Goal: Task Accomplishment & Management: Use online tool/utility

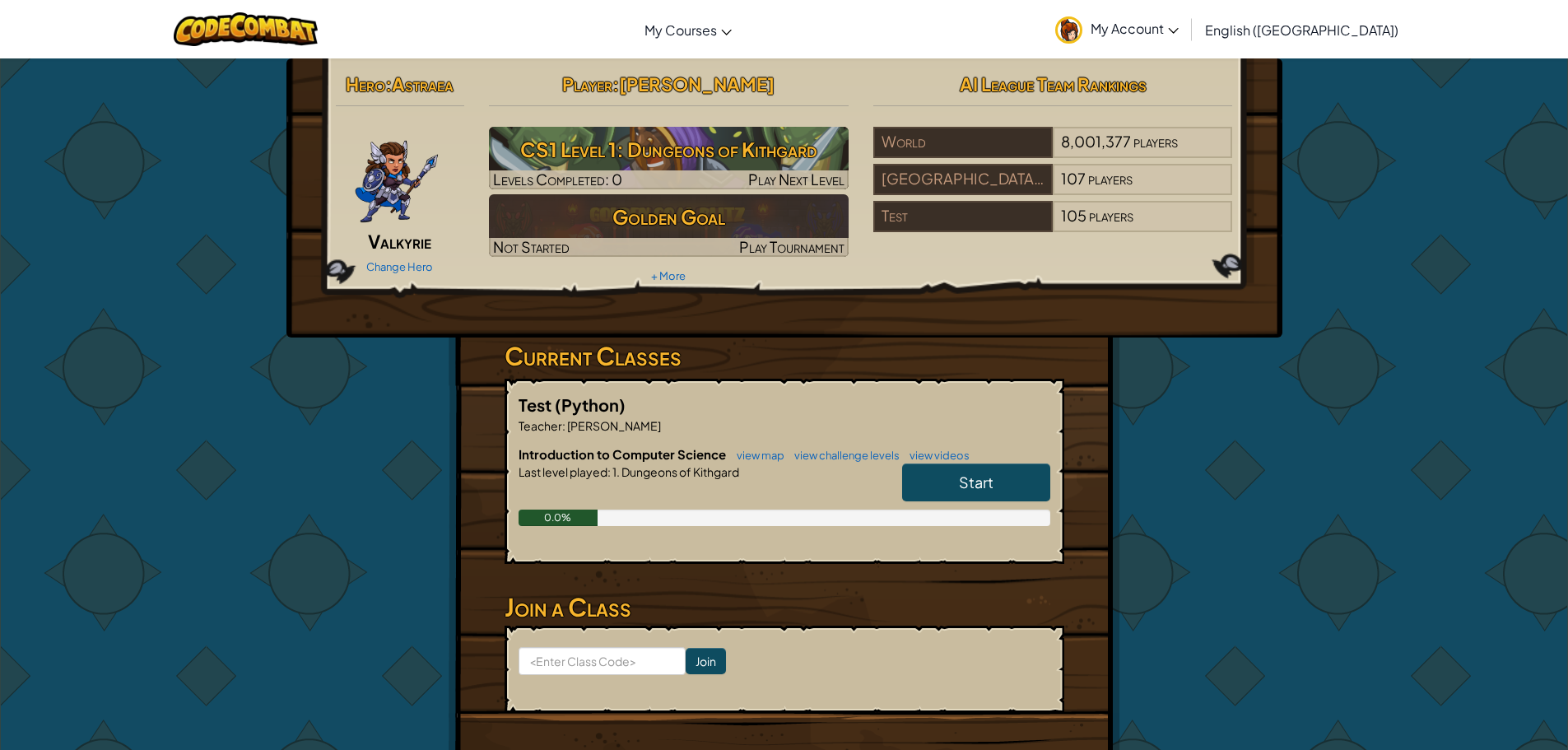
click at [973, 489] on span "Start" at bounding box center [976, 481] width 35 height 19
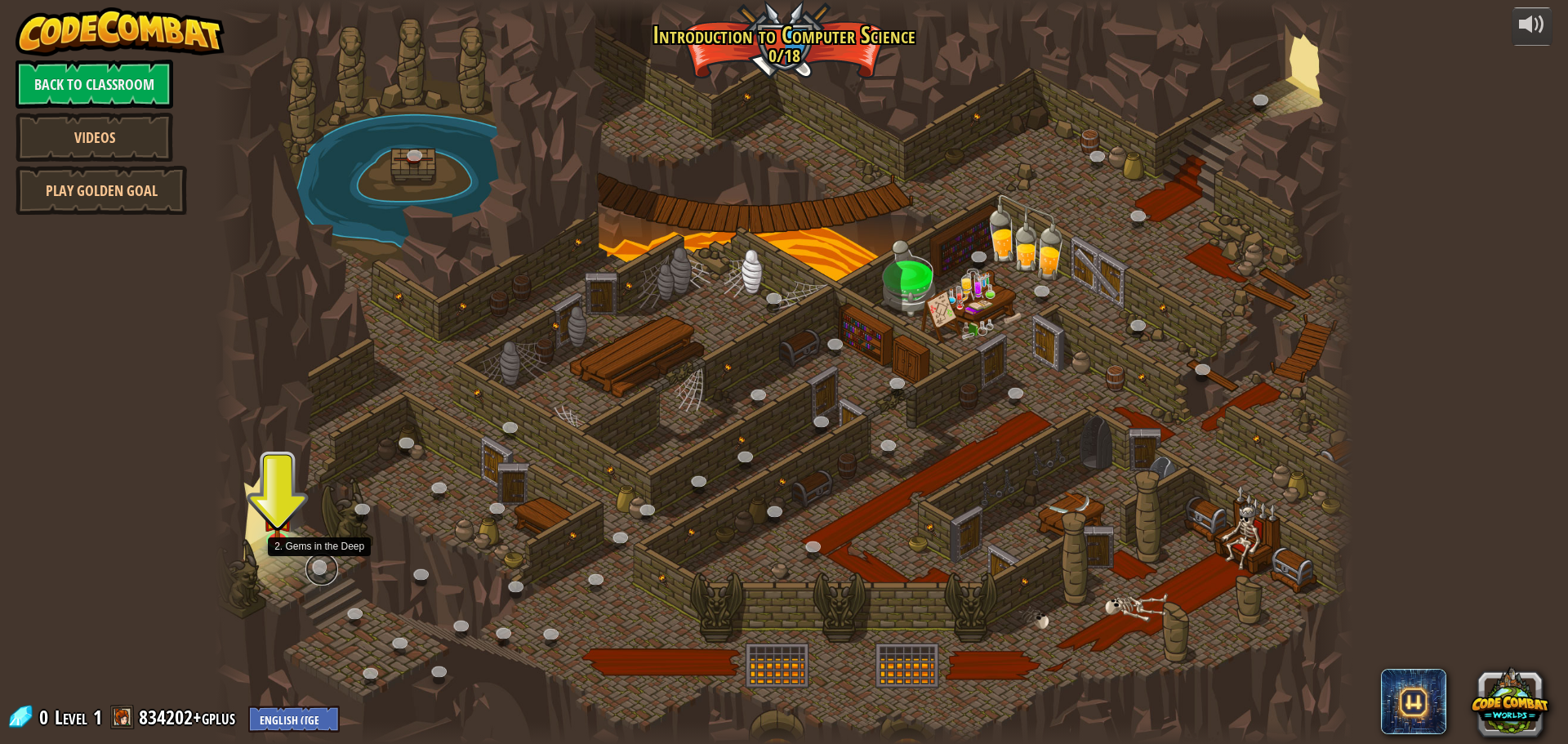
click at [325, 578] on link at bounding box center [322, 569] width 33 height 33
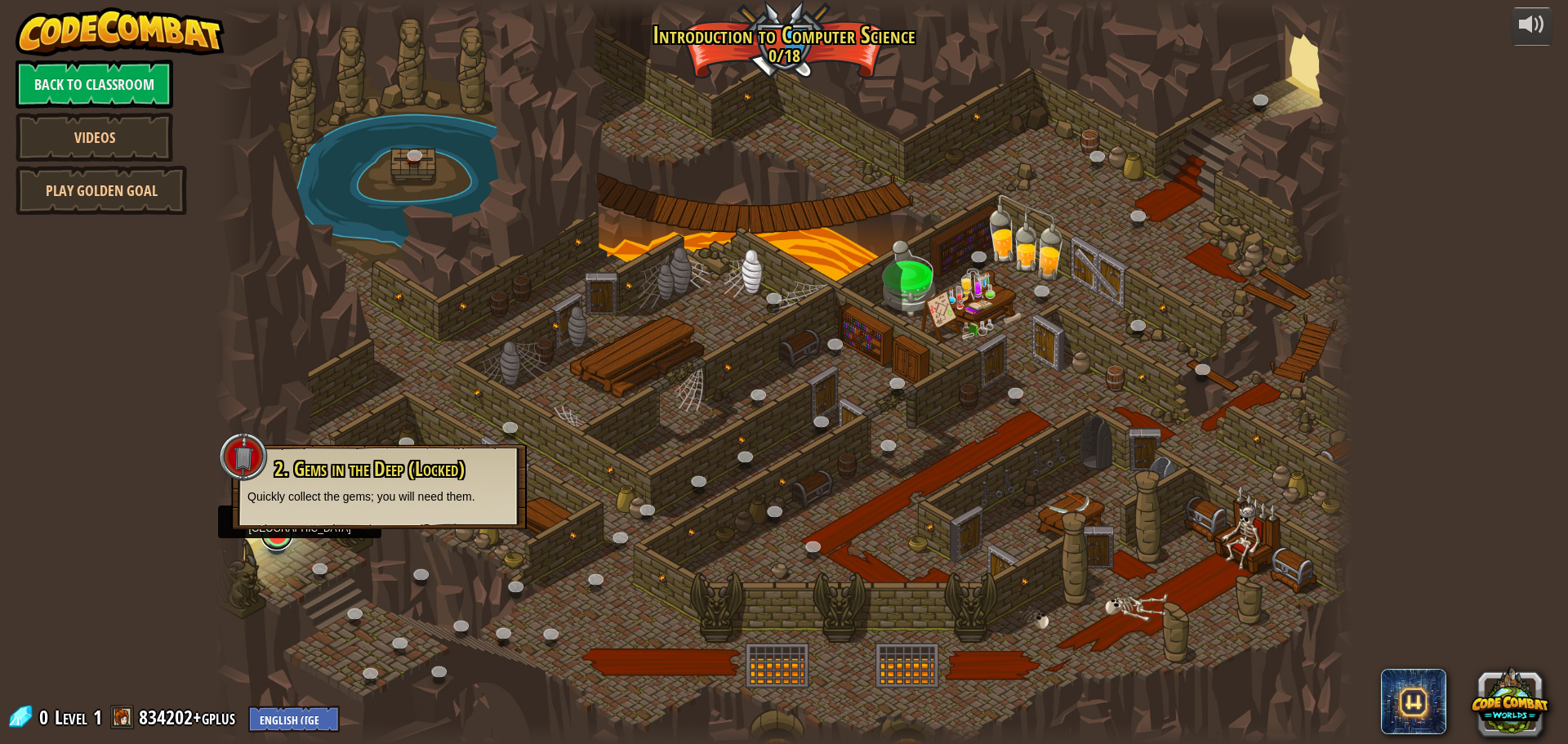
click at [281, 548] on link at bounding box center [276, 534] width 33 height 33
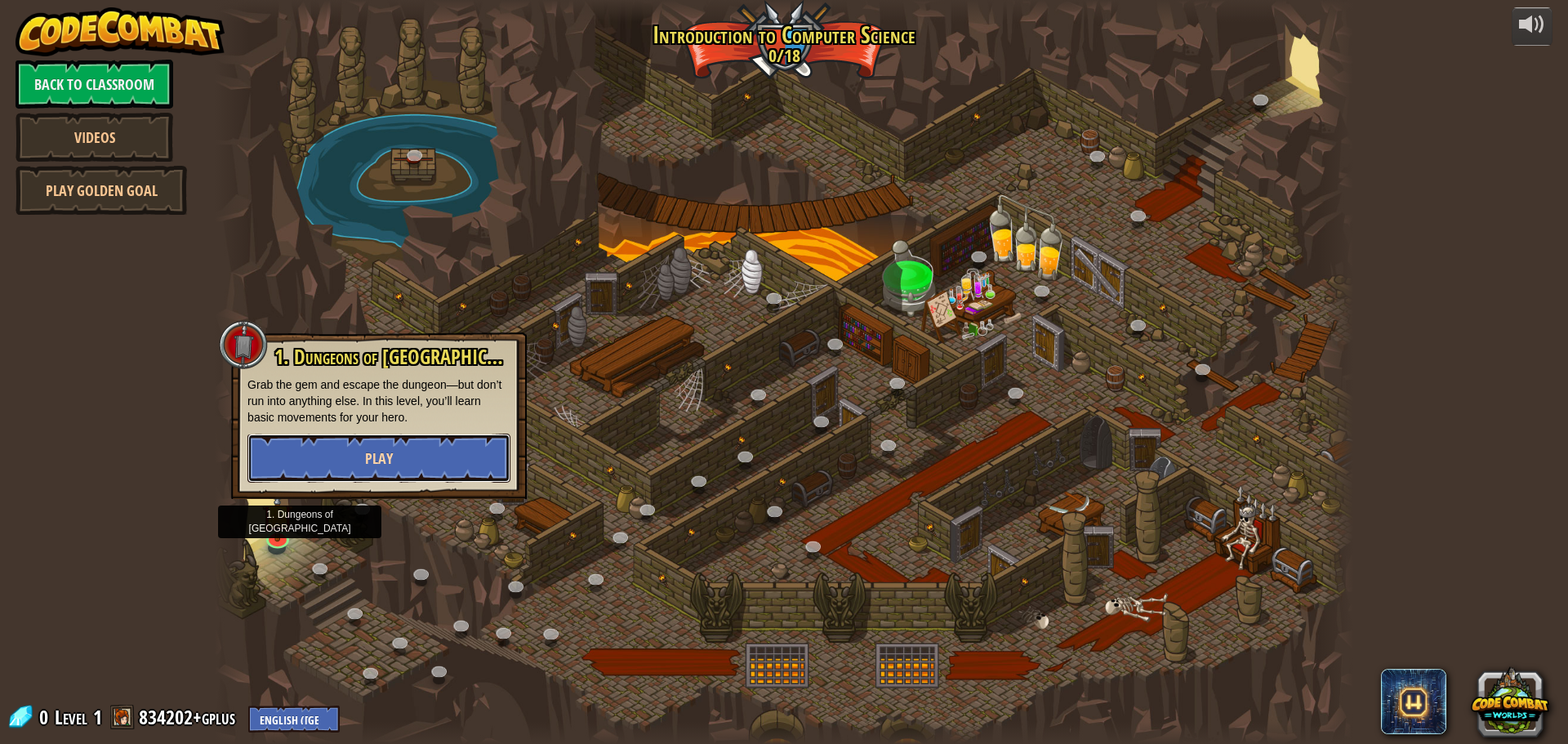
click at [402, 459] on button "Play" at bounding box center [379, 459] width 263 height 49
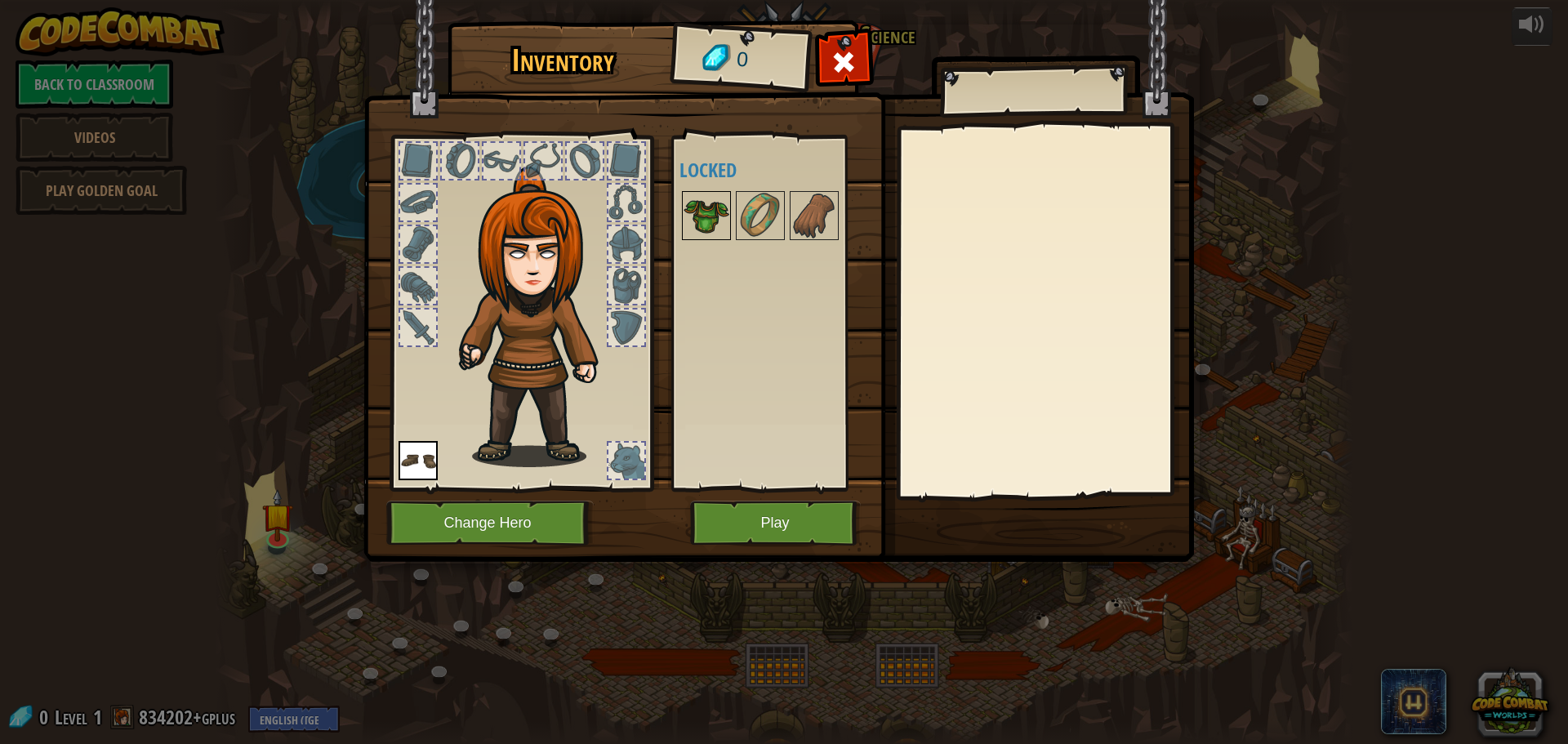
click at [699, 202] on img at bounding box center [706, 216] width 45 height 45
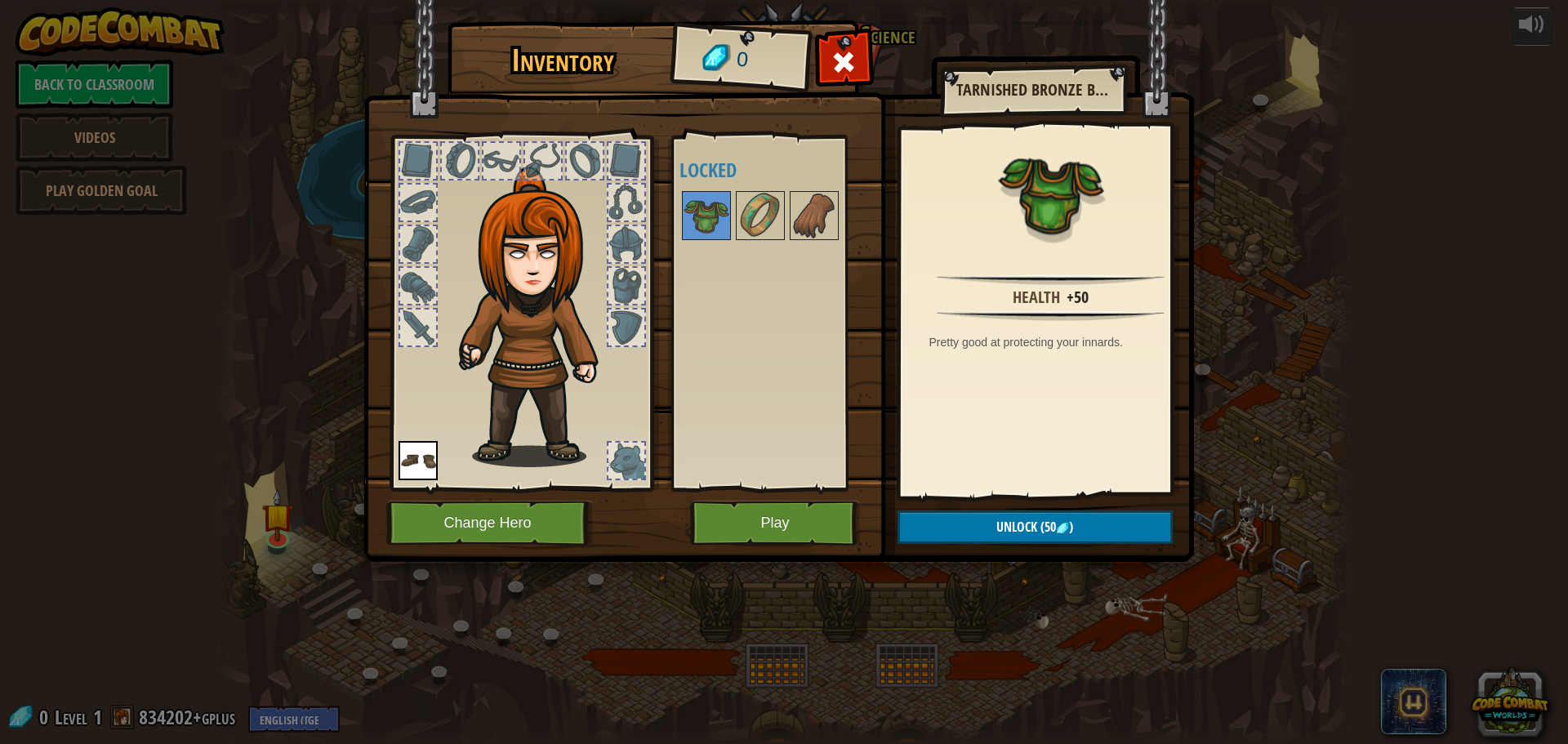
drag, startPoint x: 490, startPoint y: 163, endPoint x: 556, endPoint y: 579, distance: 421.2
click at [556, 579] on div "Inventory 0 Available Equip (double-click to equip) Locked Tarnished Bronze Bre…" at bounding box center [784, 372] width 1568 height 744
click at [518, 526] on button "Change Hero" at bounding box center [489, 523] width 208 height 45
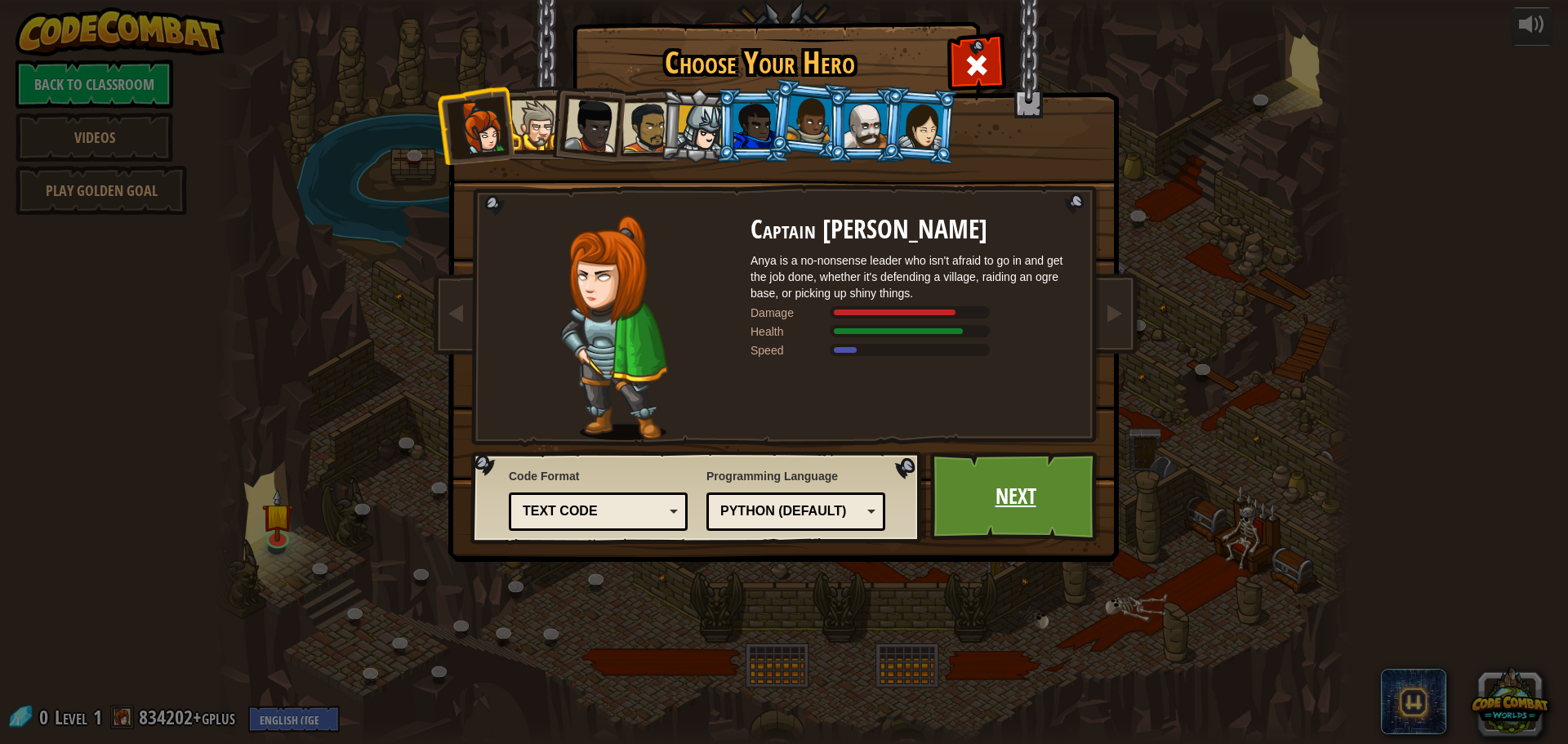
click at [1043, 506] on link "Next" at bounding box center [1015, 496] width 170 height 90
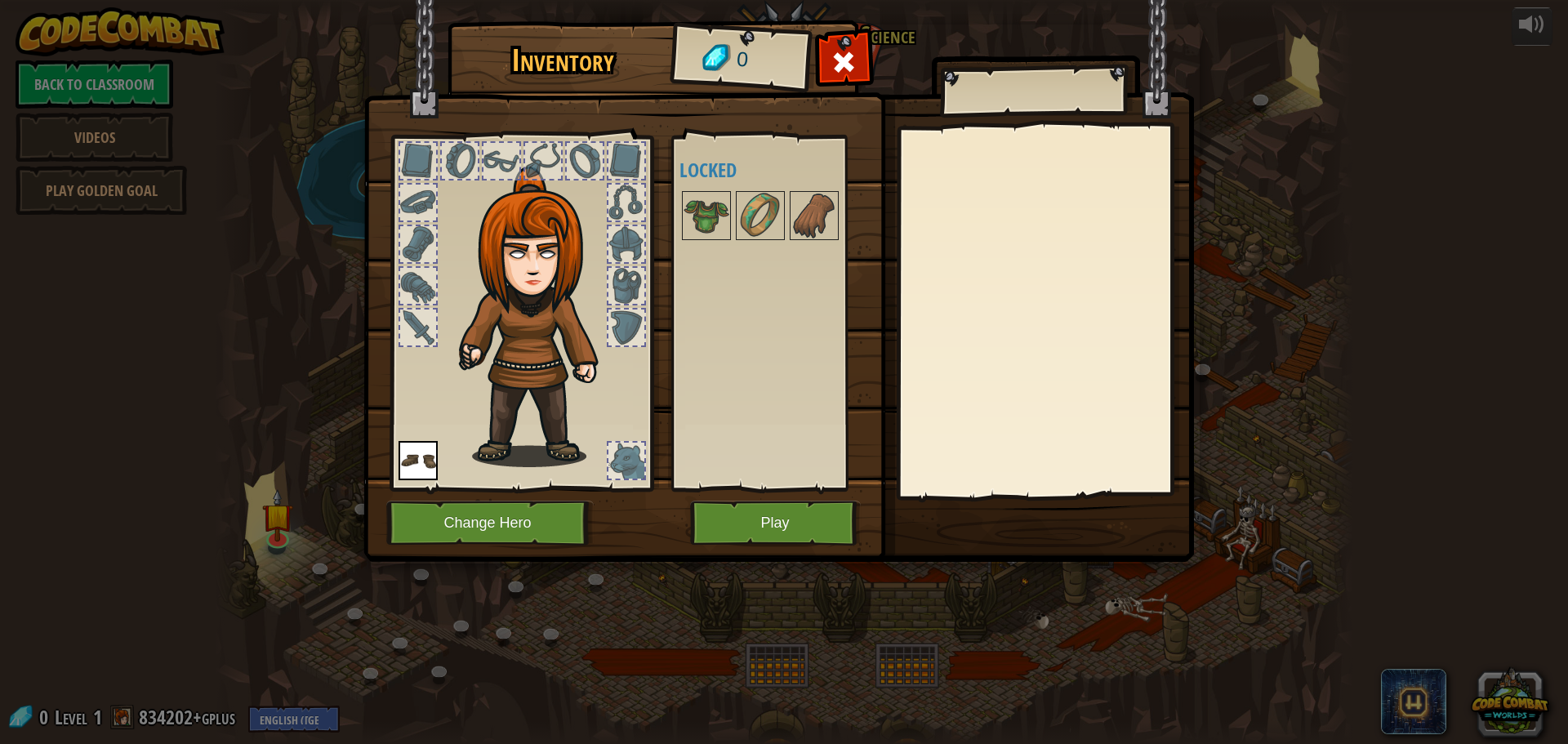
drag, startPoint x: 798, startPoint y: 473, endPoint x: 789, endPoint y: 508, distance: 36.1
click at [789, 507] on div "Inventory 0 Available Equip (double-click to equip) Locked Equip Unequip Subscr…" at bounding box center [784, 294] width 830 height 539
click at [789, 533] on button "Play" at bounding box center [775, 523] width 170 height 45
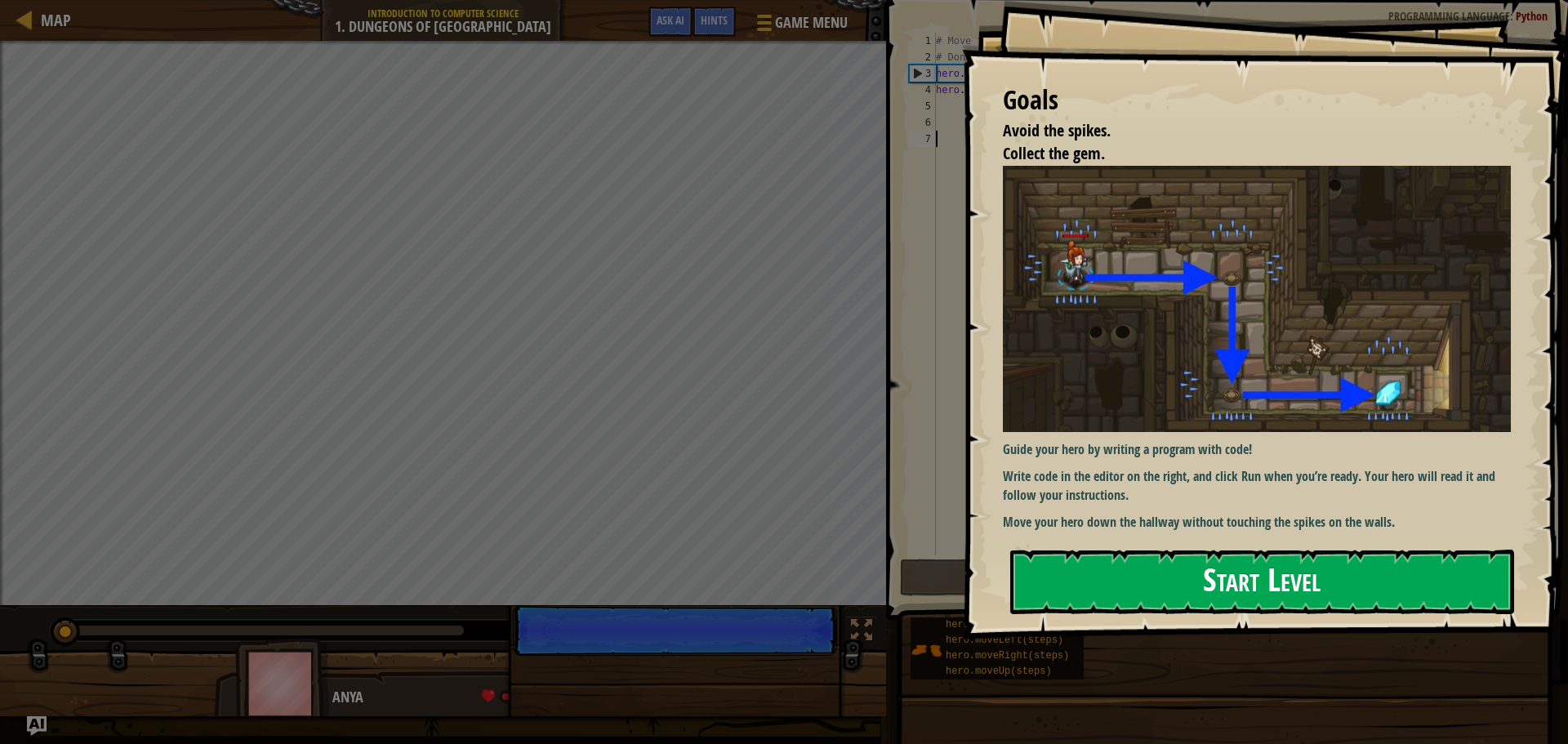
click at [1336, 601] on button "Start Level" at bounding box center [1263, 581] width 504 height 64
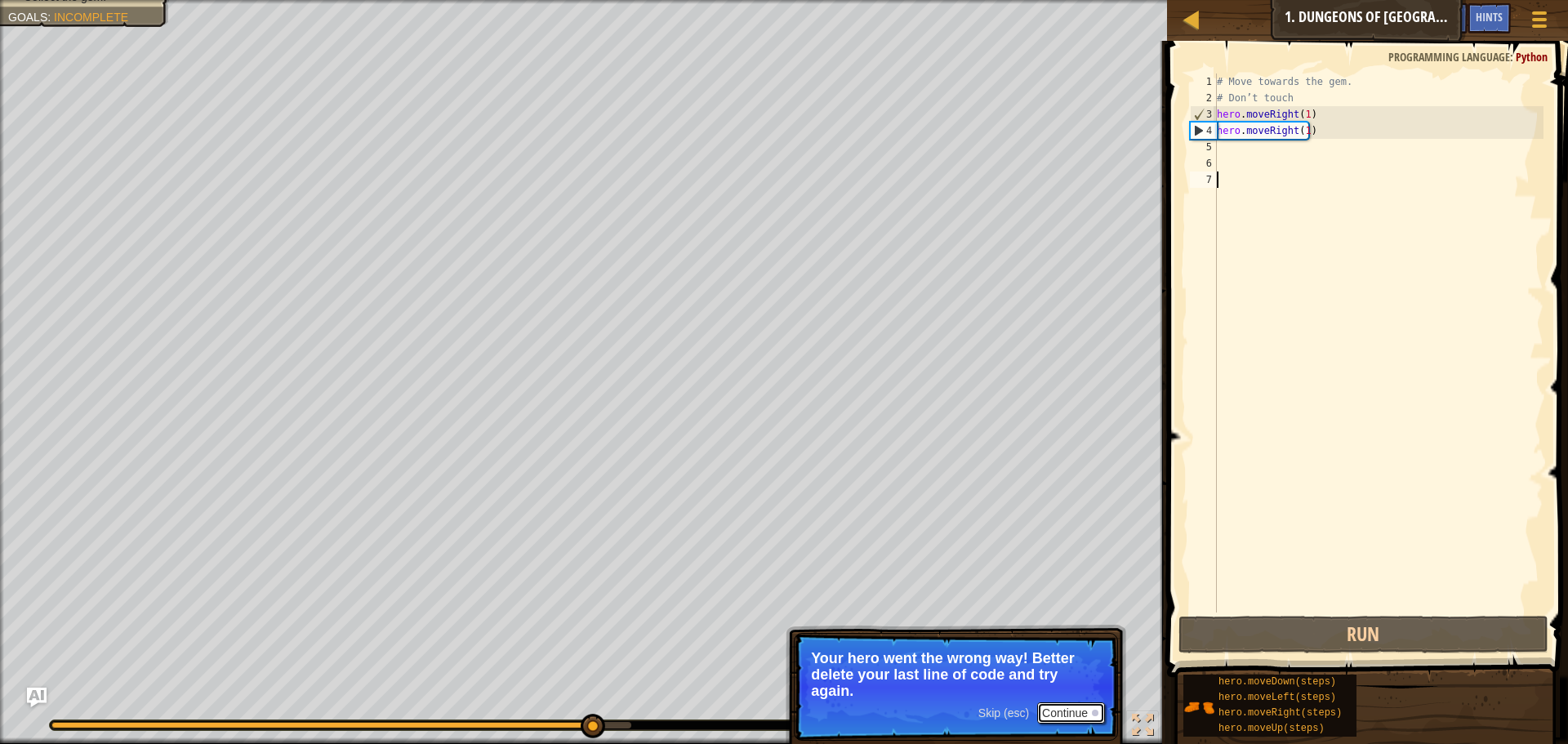
click at [1079, 719] on button "Continue" at bounding box center [1070, 712] width 68 height 21
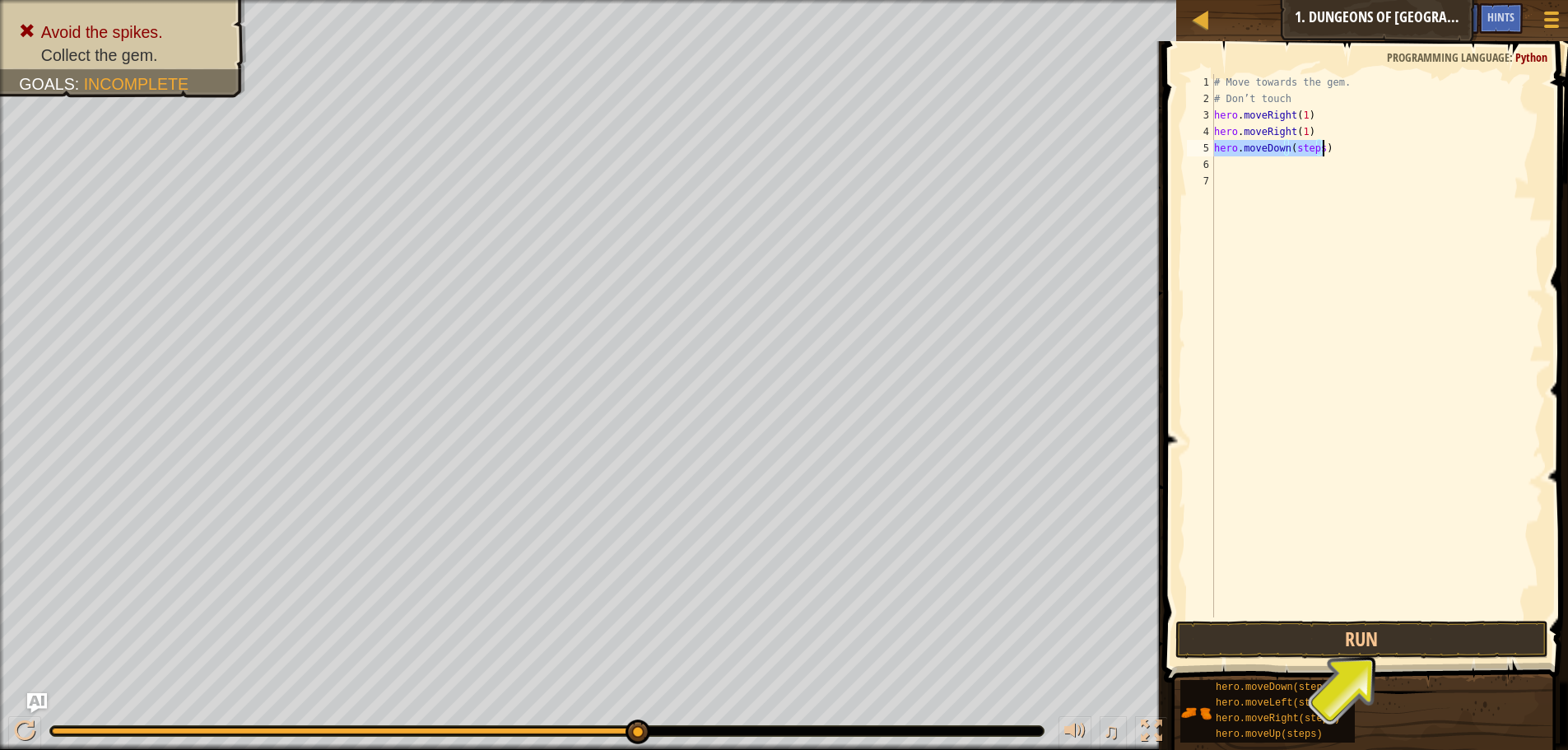
click at [1313, 154] on div "# Move towards the gem. # Don’t touch hero . moveRight ( 1 ) hero . moveRight (…" at bounding box center [1377, 345] width 332 height 544
click at [1324, 623] on button "Run" at bounding box center [1362, 639] width 373 height 37
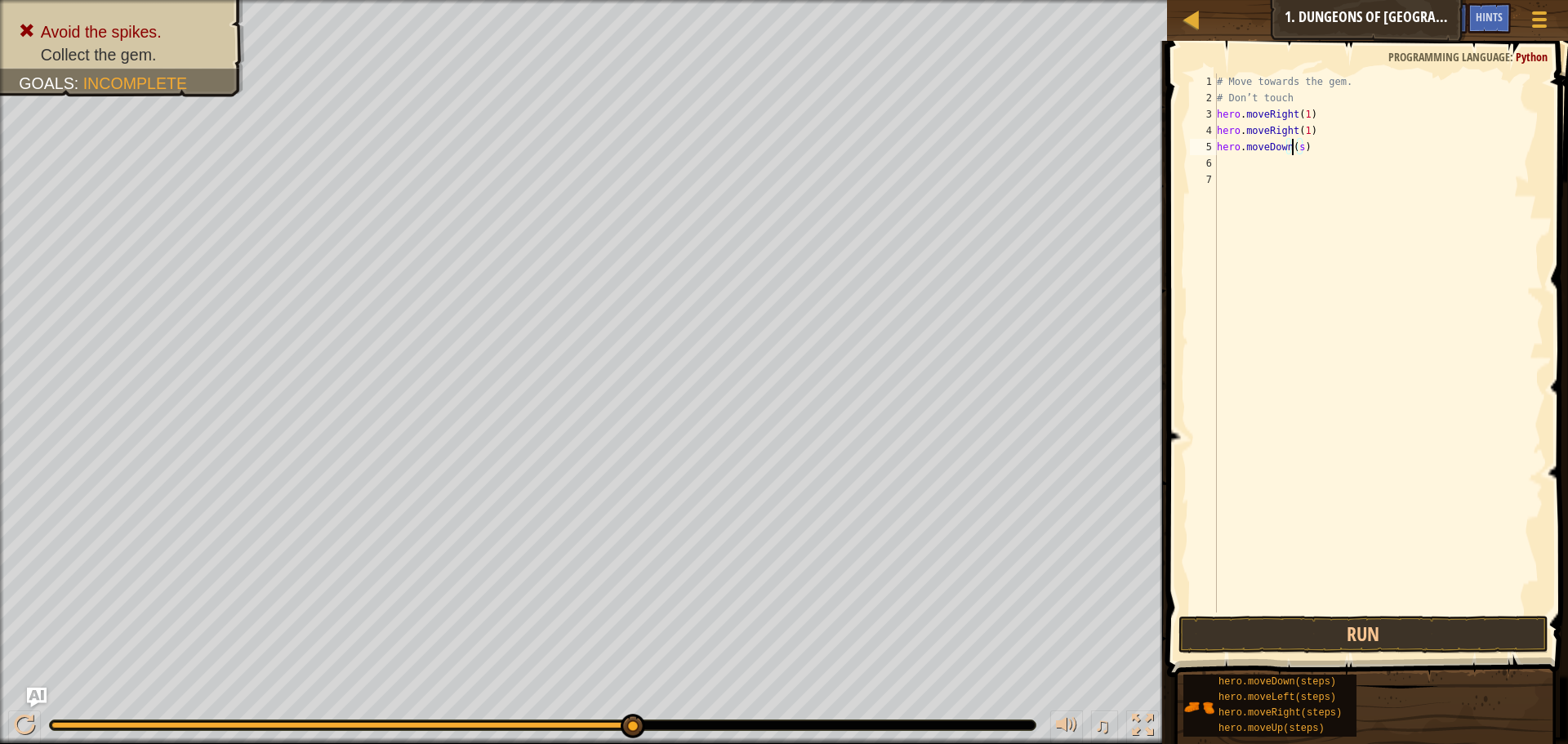
click at [761, 517] on div "Avoid the spikes. Collect the gem. Goals : Incomplete ♫ Anya -9 x: 18 y: 18 x: …" at bounding box center [784, 372] width 1568 height 744
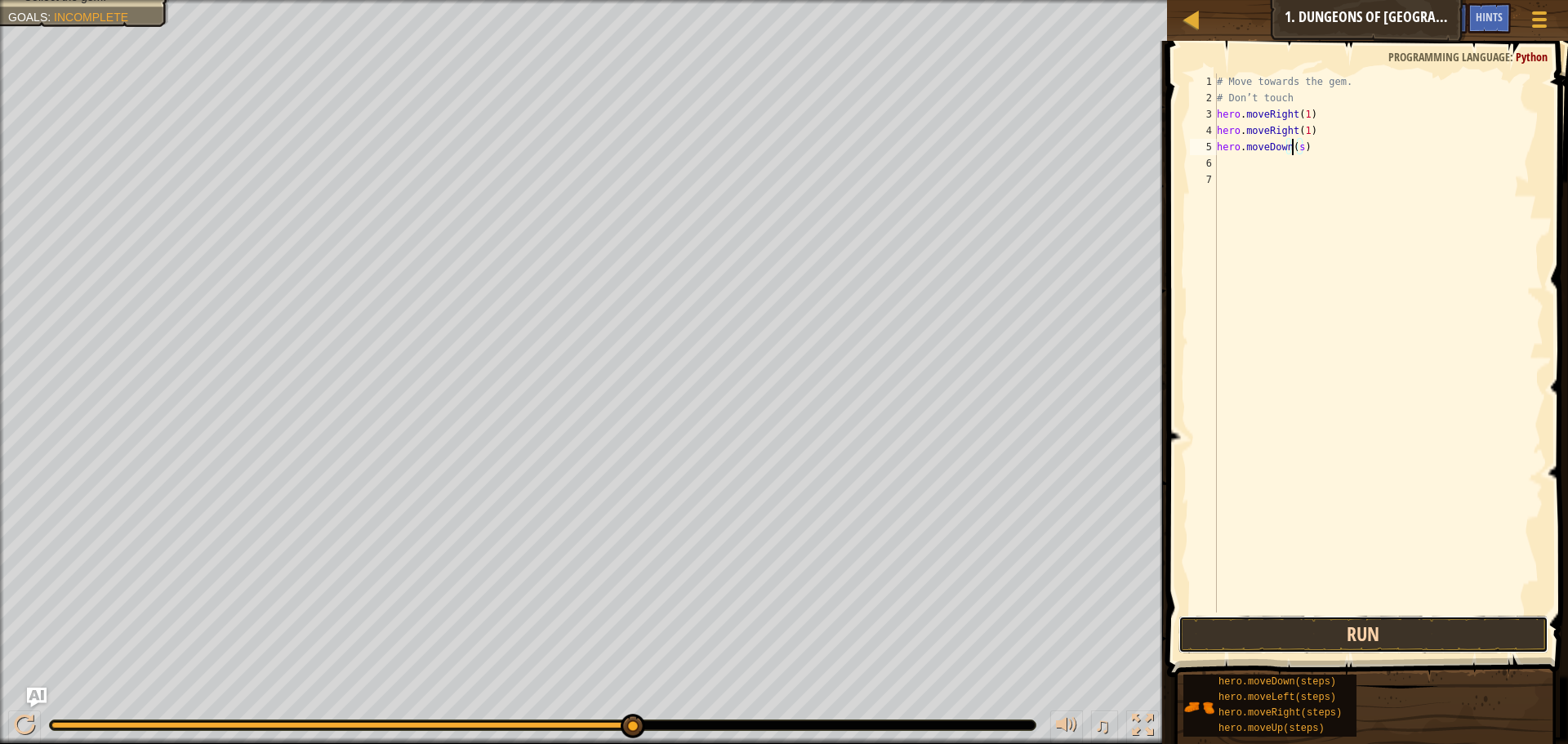
click at [1270, 652] on button "Run" at bounding box center [1363, 633] width 370 height 37
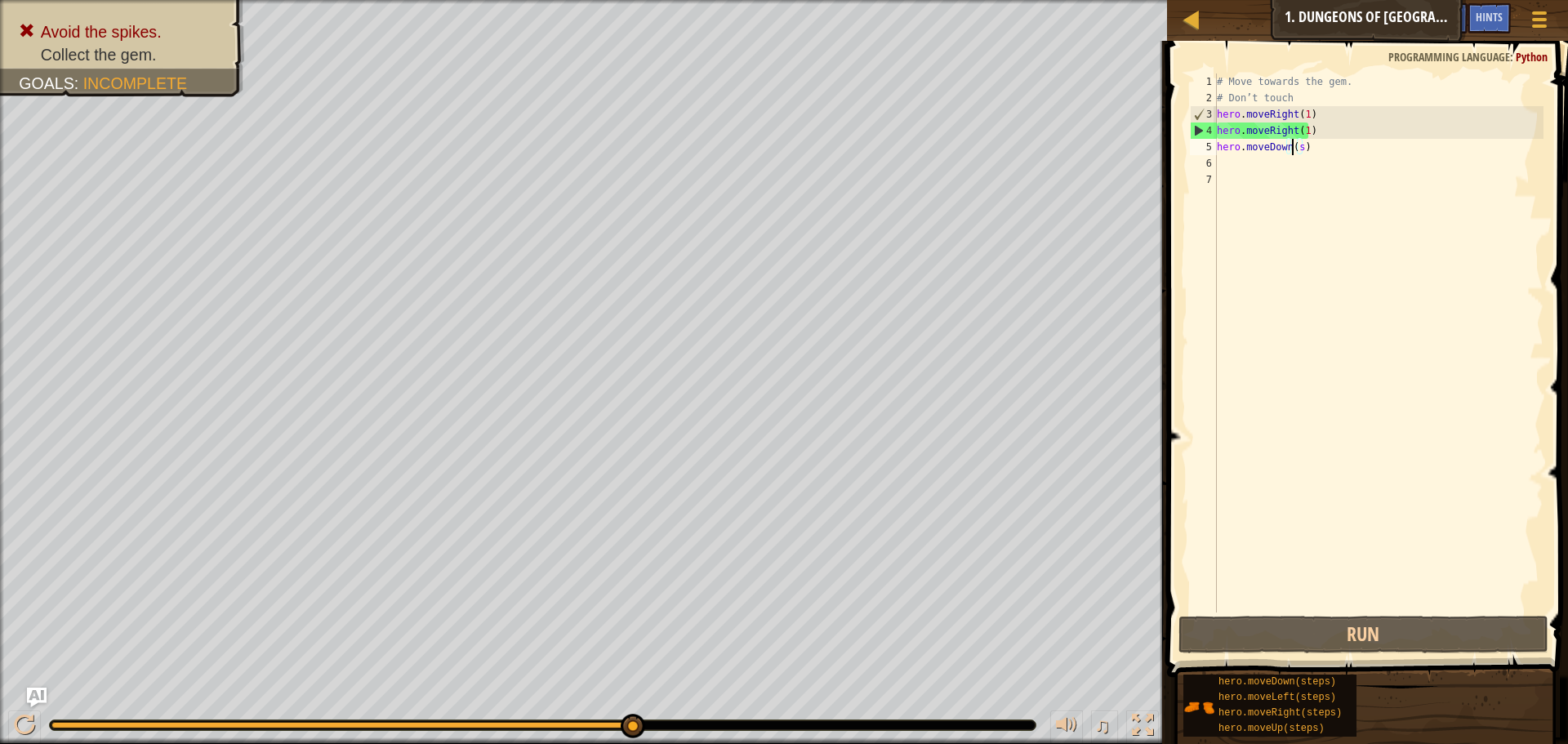
click at [1294, 149] on div "# Move towards the gem. # Don’t touch hero . moveRight ( 1 ) hero . moveRight (…" at bounding box center [1379, 359] width 330 height 572
click at [1302, 149] on div "# Move towards the gem. # Don’t touch hero . moveRight ( 1 ) hero . moveRight (…" at bounding box center [1379, 359] width 330 height 572
click at [1295, 148] on div "# Move towards the gem. # Don’t touch hero . moveRight ( 1 ) hero . moveRight (…" at bounding box center [1379, 359] width 330 height 572
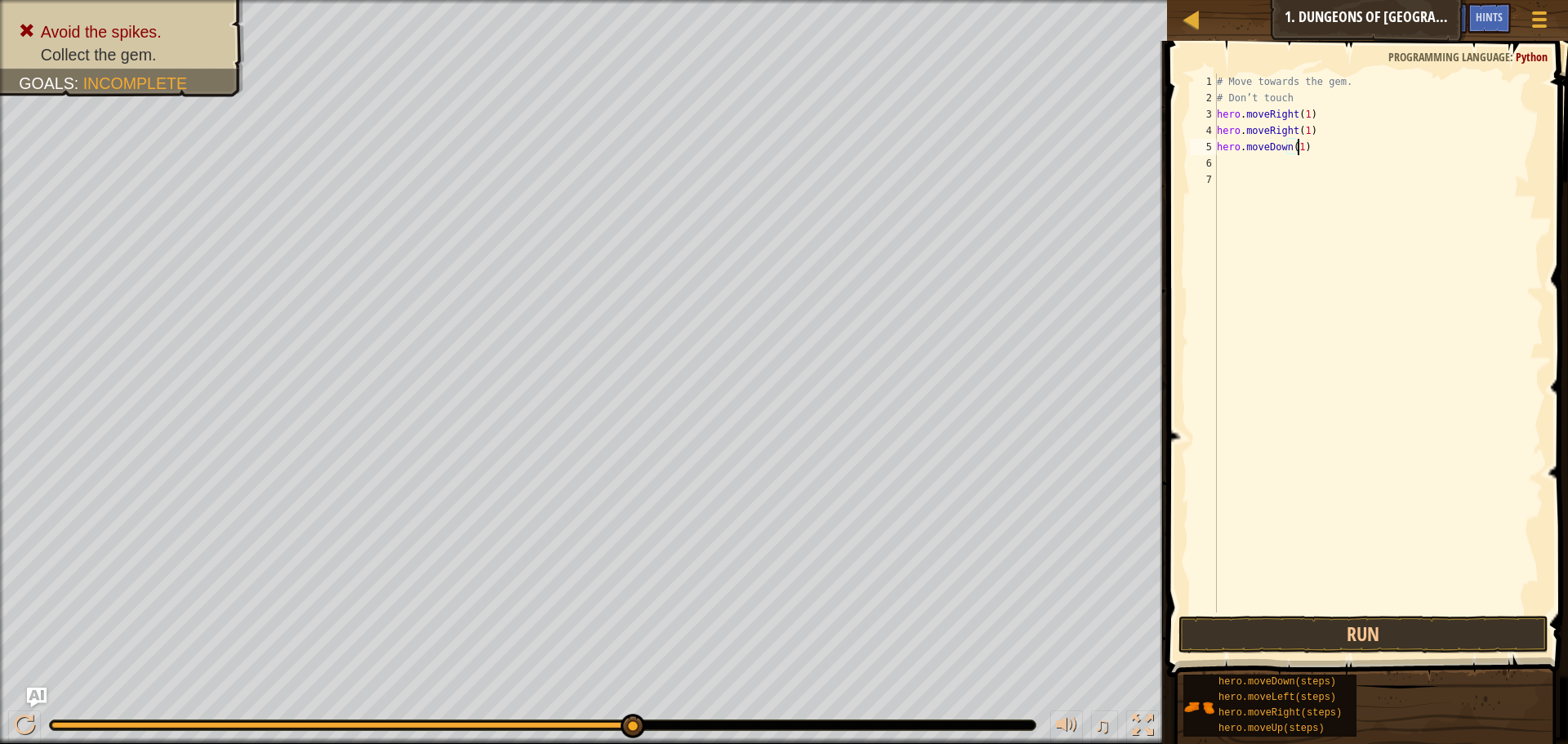
scroll to position [7, 6]
click at [1321, 159] on div "# Move towards the gem. # Don’t touch hero . moveRight ( 1 ) hero . moveRight (…" at bounding box center [1379, 343] width 330 height 539
click at [1325, 169] on div "# Move towards the gem. # Don’t touch hero . moveRight ( 1 ) hero . moveRight (…" at bounding box center [1379, 359] width 330 height 572
click at [1312, 630] on button "Run" at bounding box center [1363, 633] width 370 height 37
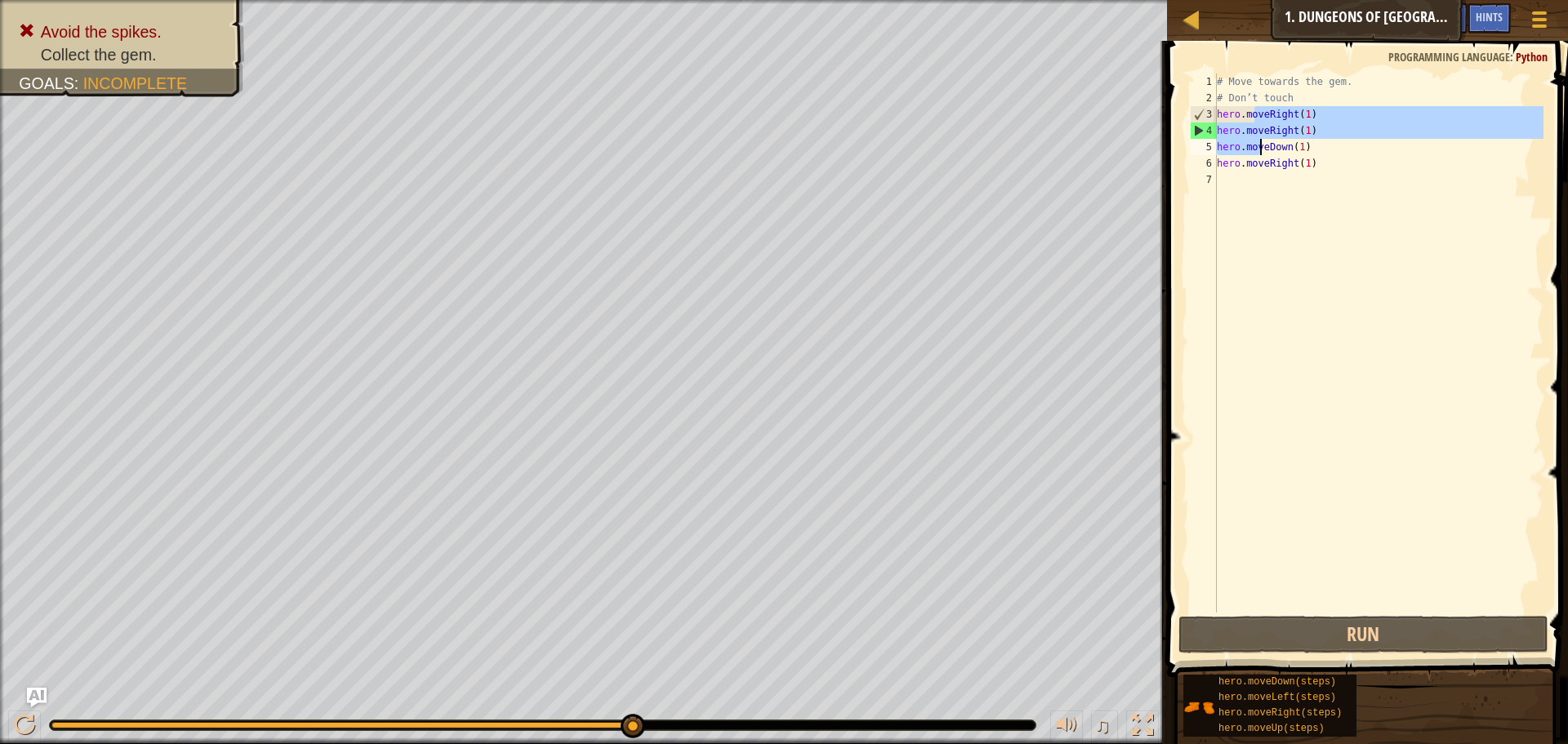
drag, startPoint x: 1255, startPoint y: 114, endPoint x: 1258, endPoint y: 142, distance: 28.2
click at [1258, 142] on div "# Move towards the gem. # Don’t touch hero . moveRight ( 1 ) hero . moveRight (…" at bounding box center [1379, 359] width 330 height 572
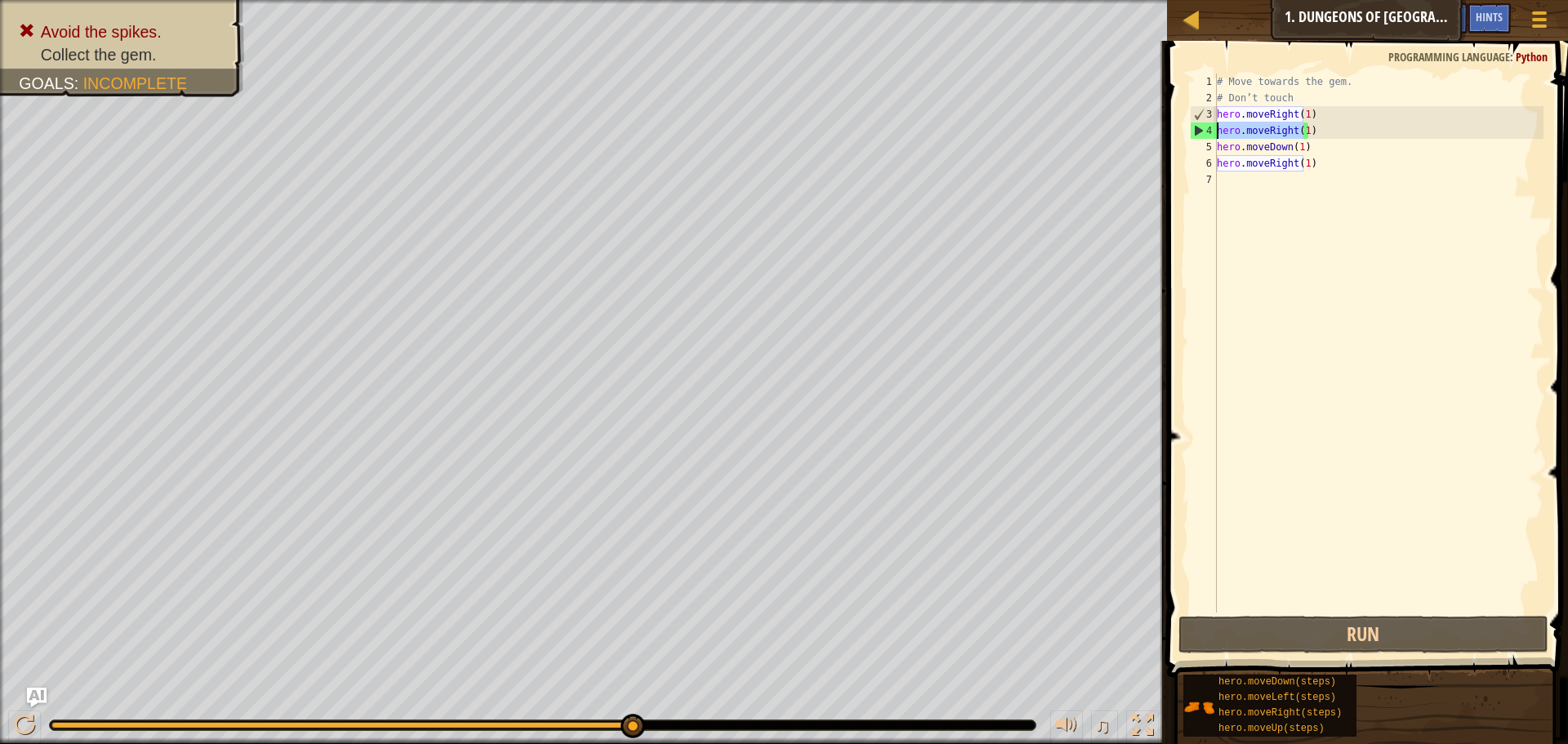
drag, startPoint x: 1303, startPoint y: 122, endPoint x: 1167, endPoint y: 134, distance: 136.5
click at [1167, 134] on div "hero.moveRight(1) 1 2 3 4 5 6 7 # Move towards the gem. # Don’t touch hero . mo…" at bounding box center [1365, 391] width 406 height 684
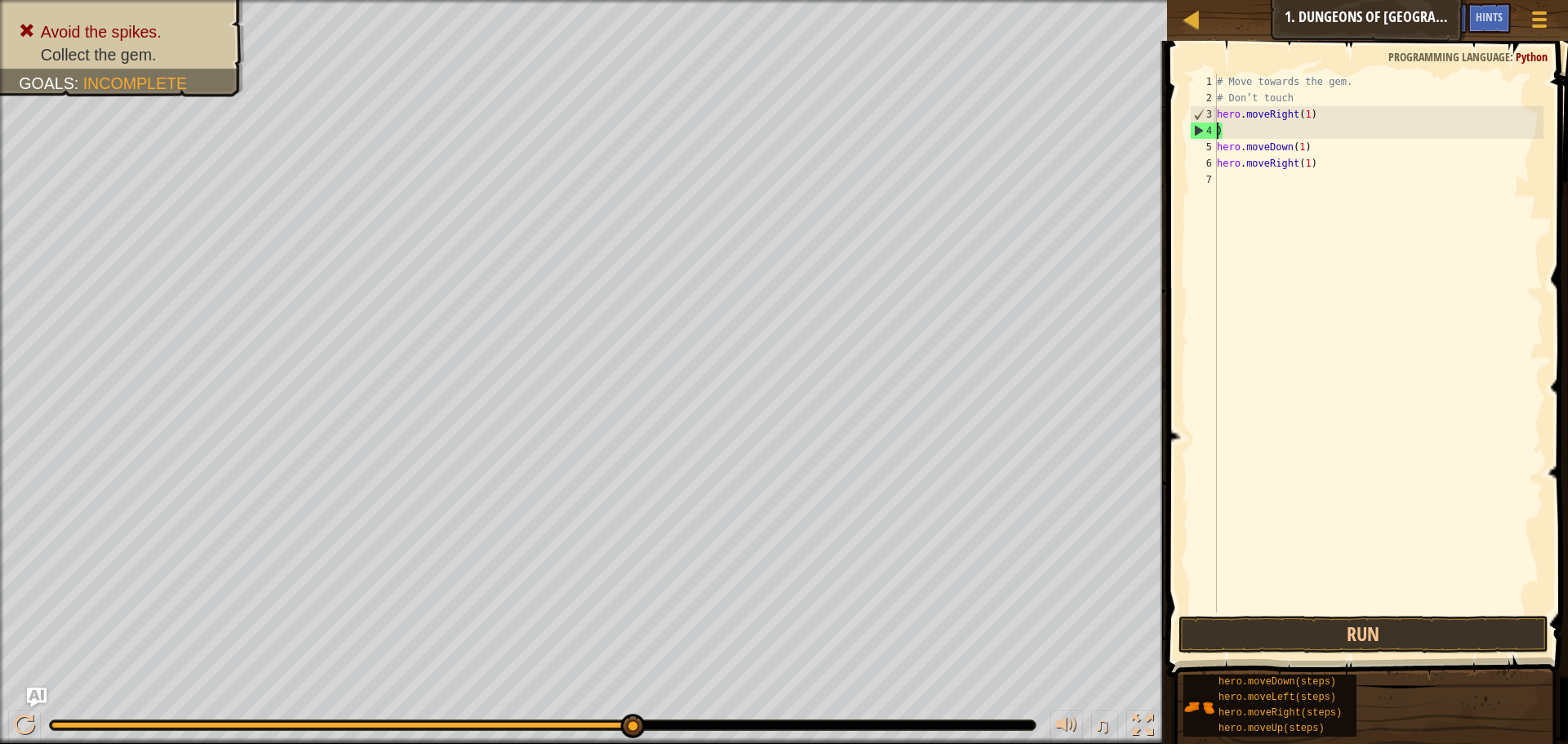
scroll to position [7, 0]
click at [1244, 139] on div "# Move towards the gem. # Don’t touch hero . moveRight ( 1 ) ) hero . moveDown …" at bounding box center [1379, 359] width 330 height 572
click at [1217, 137] on div "# Move towards the gem. # Don’t touch hero . moveRight ( 1 ) ) hero . moveDown …" at bounding box center [1379, 359] width 330 height 572
type textarea ")"
click at [1222, 129] on div "# Move towards the gem. # Don’t touch hero . moveRight ( 1 ) ) hero . moveDown …" at bounding box center [1379, 343] width 330 height 539
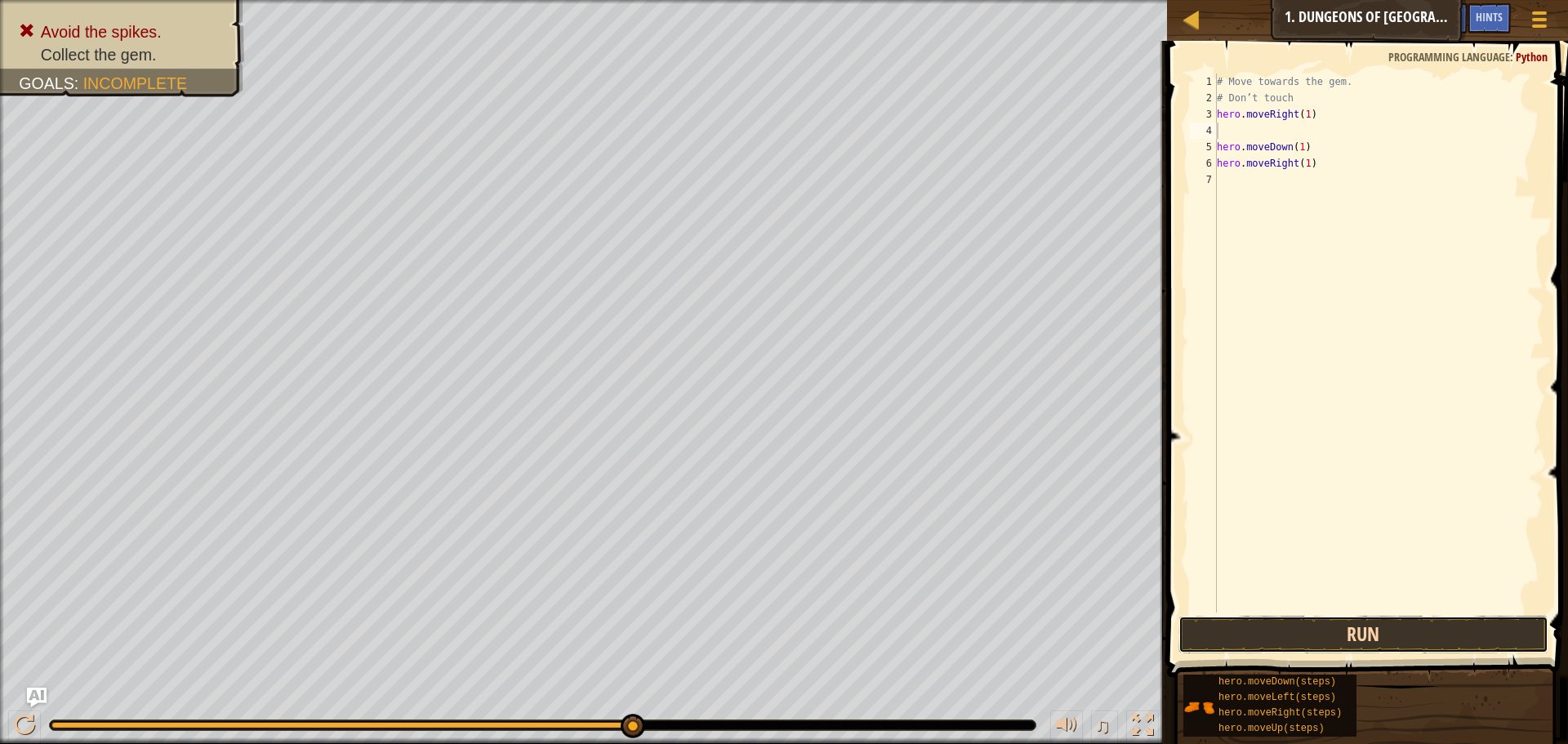
click at [1313, 633] on button "Run" at bounding box center [1363, 633] width 370 height 37
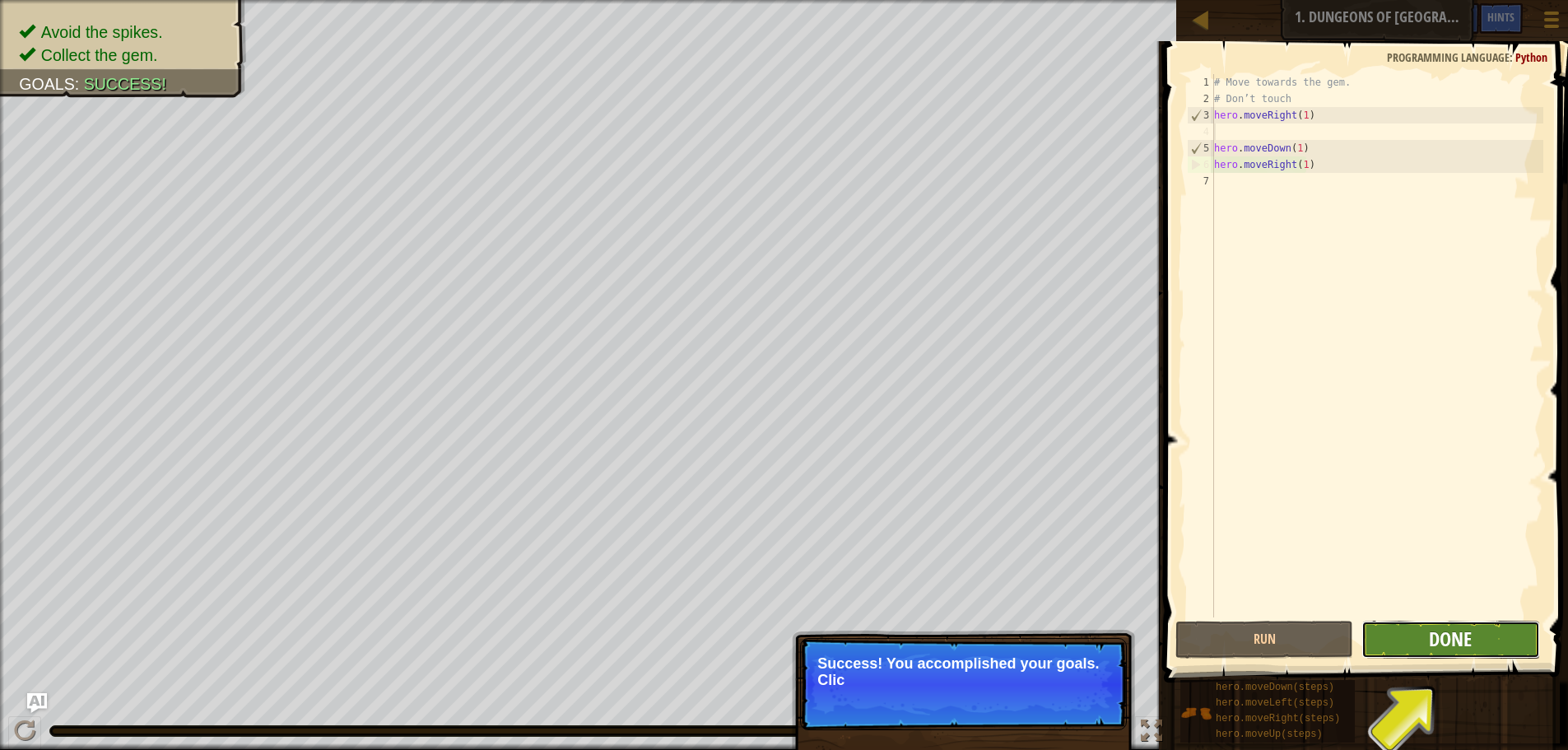
click at [1467, 629] on span "Done" at bounding box center [1449, 639] width 43 height 26
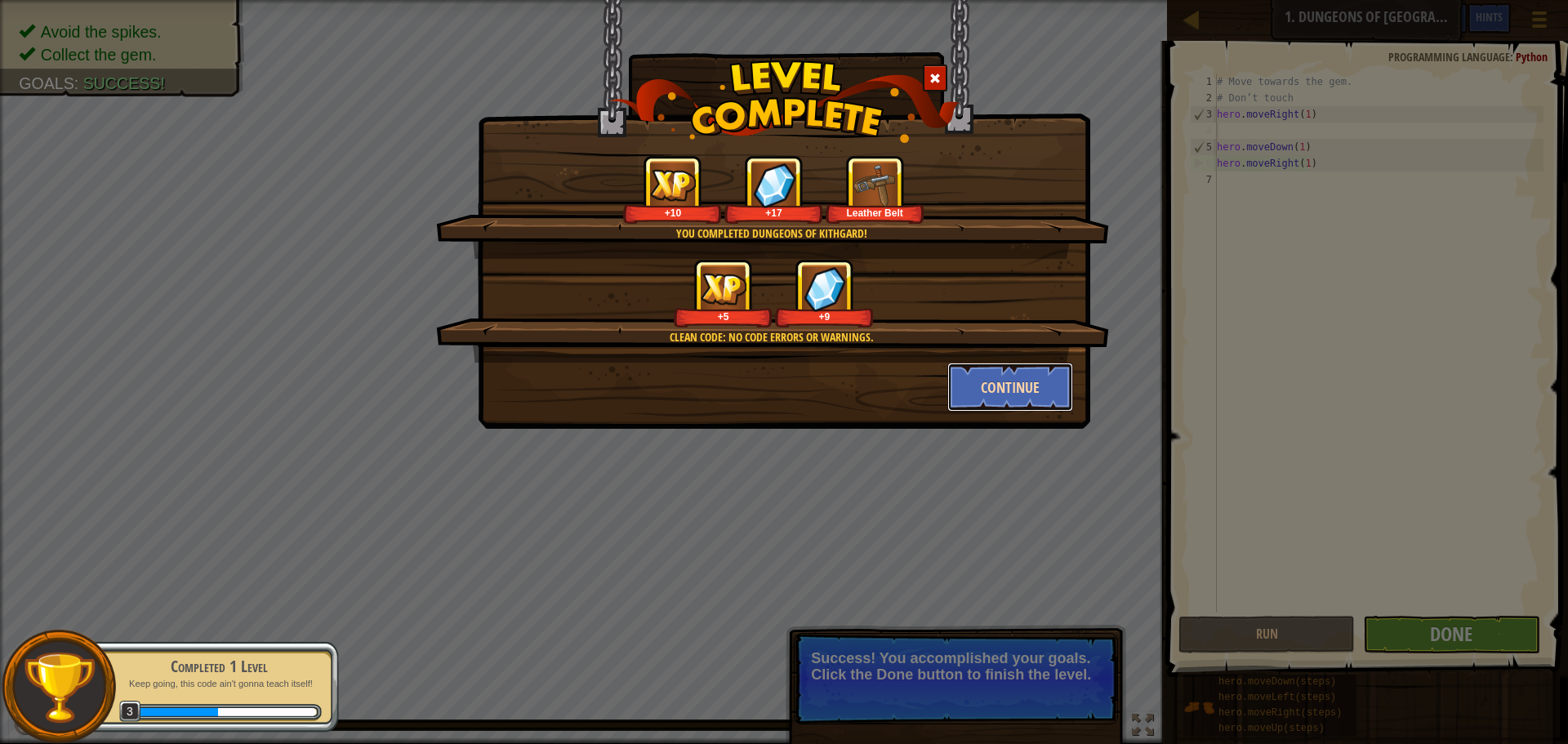
click at [989, 380] on button "Continue" at bounding box center [1011, 387] width 127 height 49
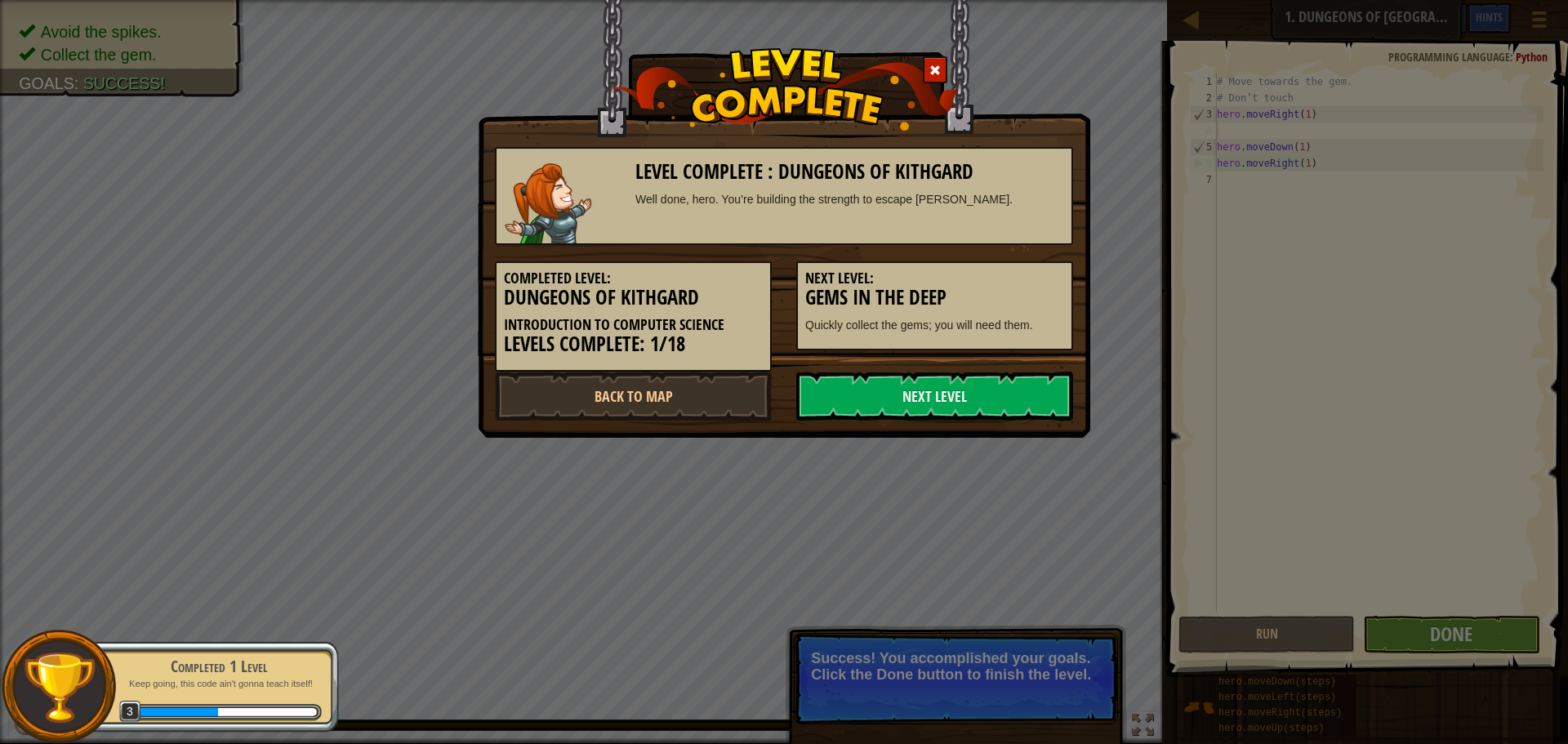
click at [989, 380] on link "Next Level" at bounding box center [934, 396] width 276 height 49
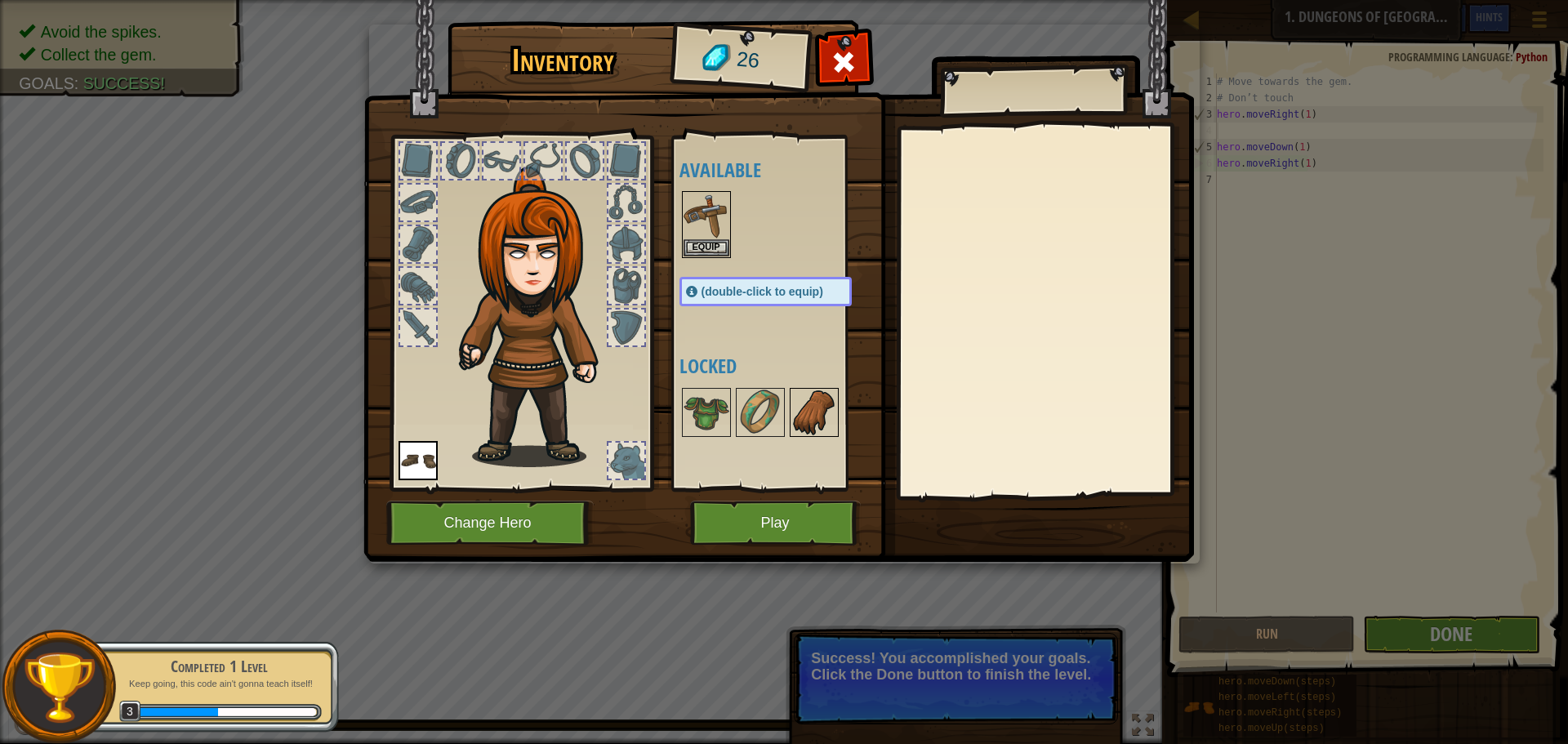
click at [798, 425] on img at bounding box center [814, 412] width 45 height 45
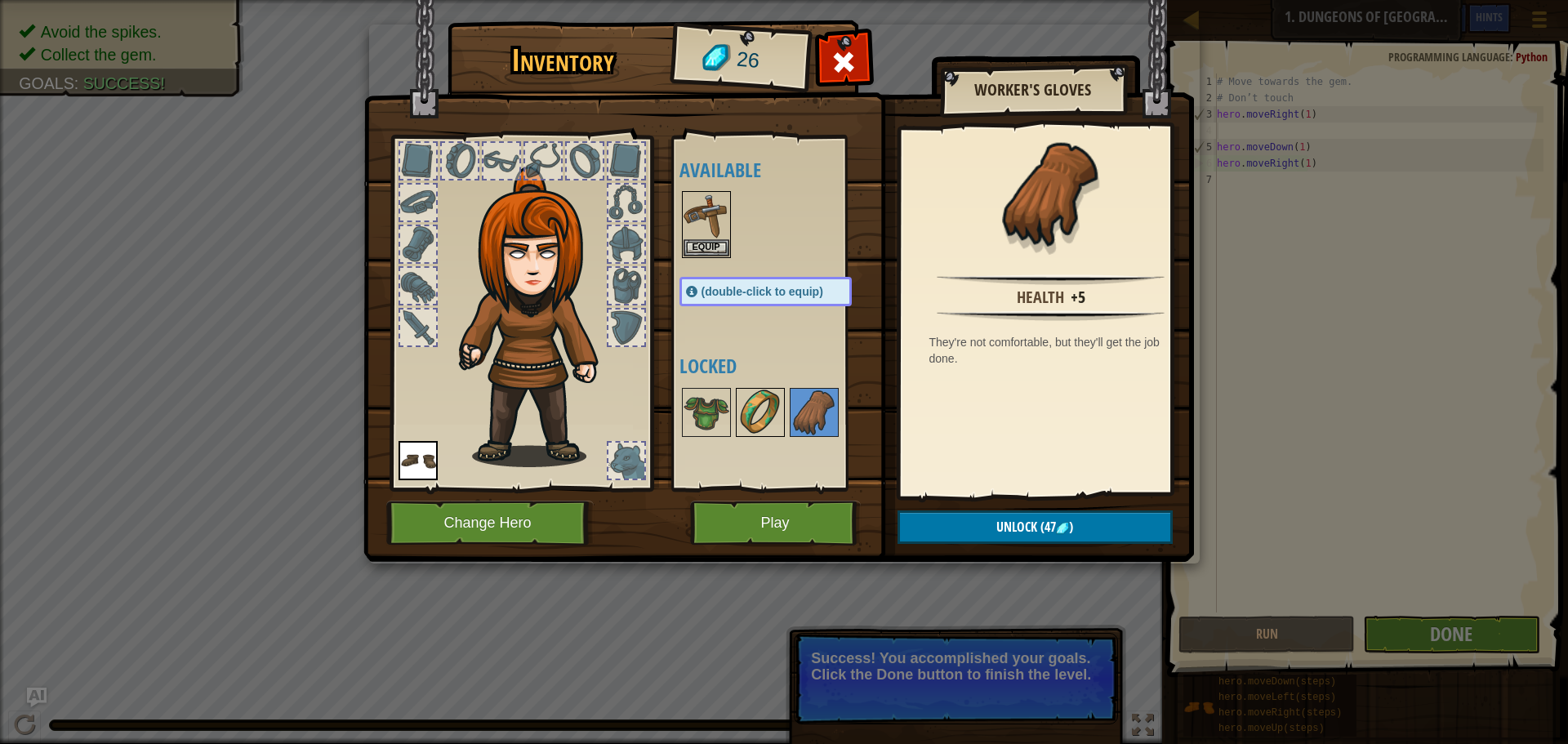
click at [756, 392] on img at bounding box center [760, 412] width 45 height 45
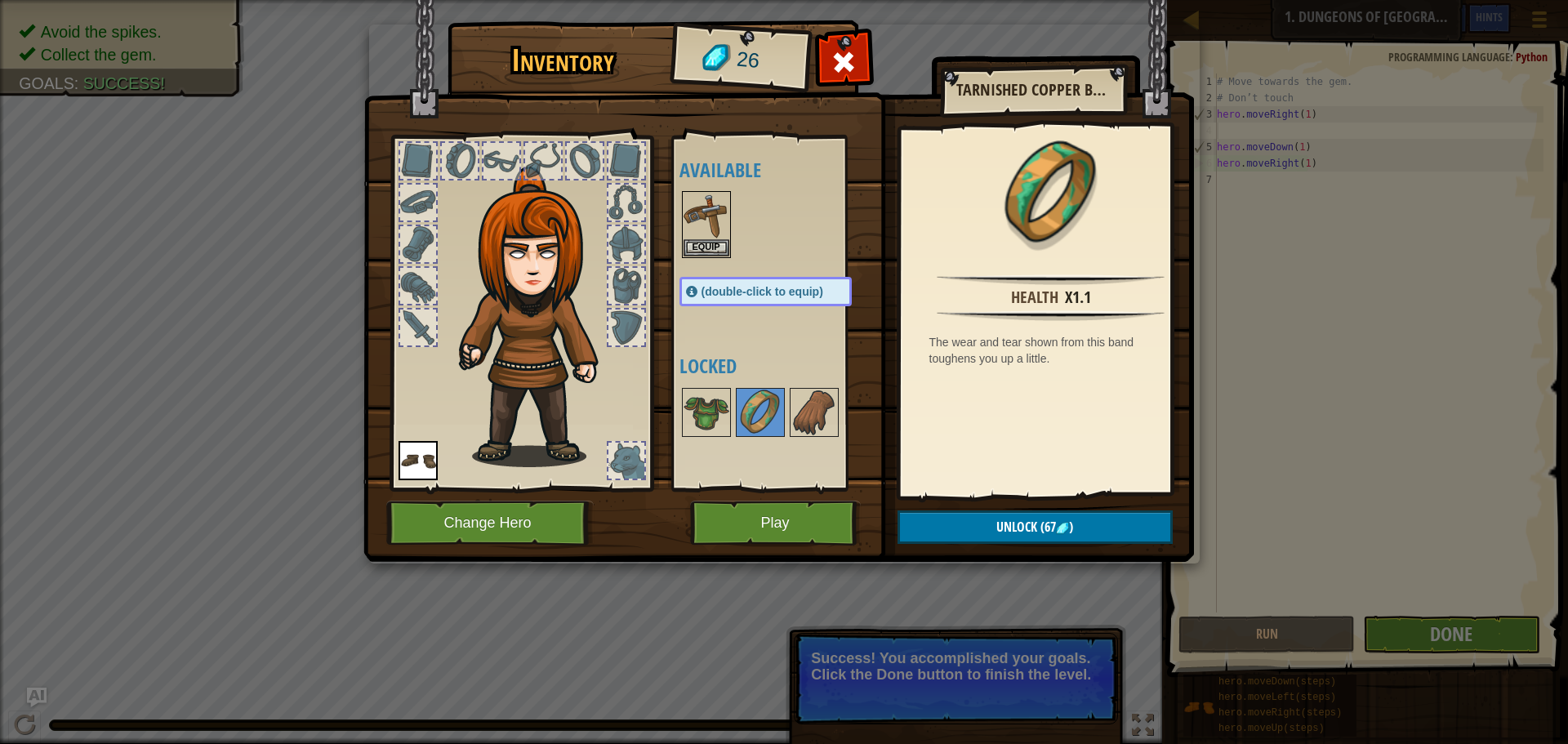
drag, startPoint x: 761, startPoint y: 409, endPoint x: 751, endPoint y: 361, distance: 49.0
click at [729, 358] on div "Available Equip Equip (double-click to equip) Locked" at bounding box center [782, 314] width 205 height 341
click at [794, 497] on img at bounding box center [779, 266] width 830 height 593
click at [791, 507] on button "Play" at bounding box center [775, 523] width 170 height 45
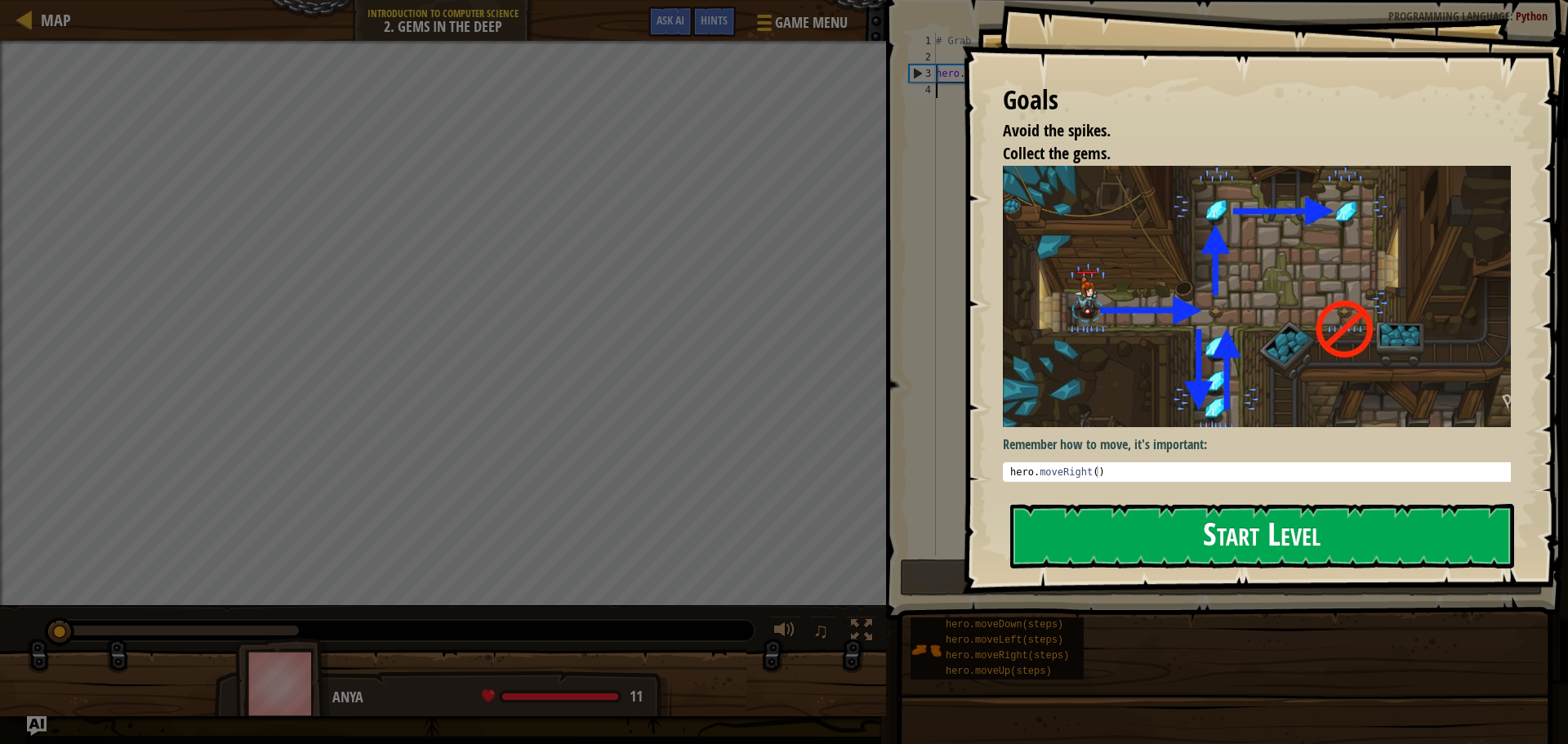
click at [1268, 540] on button "Start Level" at bounding box center [1263, 536] width 504 height 64
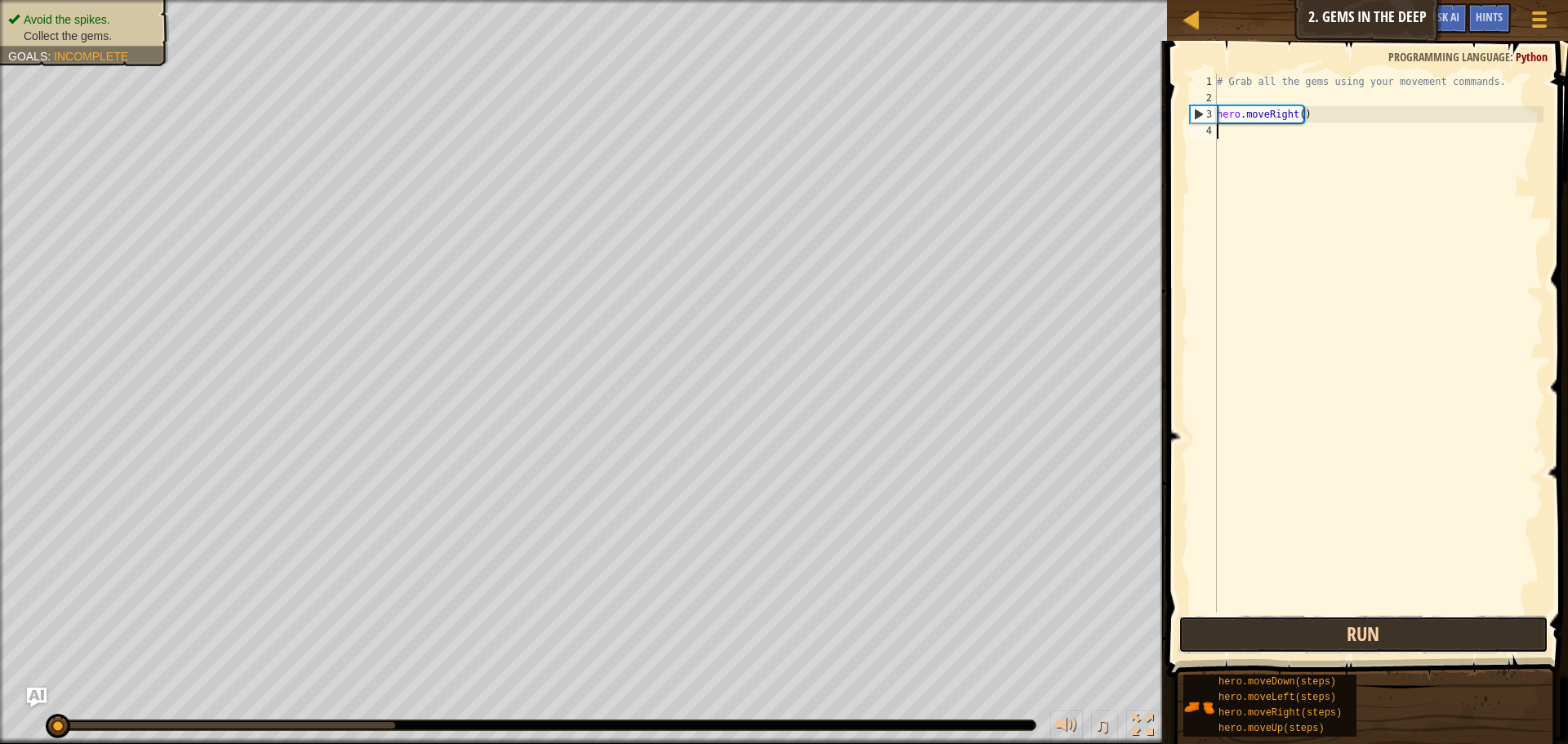
click at [1393, 631] on button "Run" at bounding box center [1363, 633] width 370 height 37
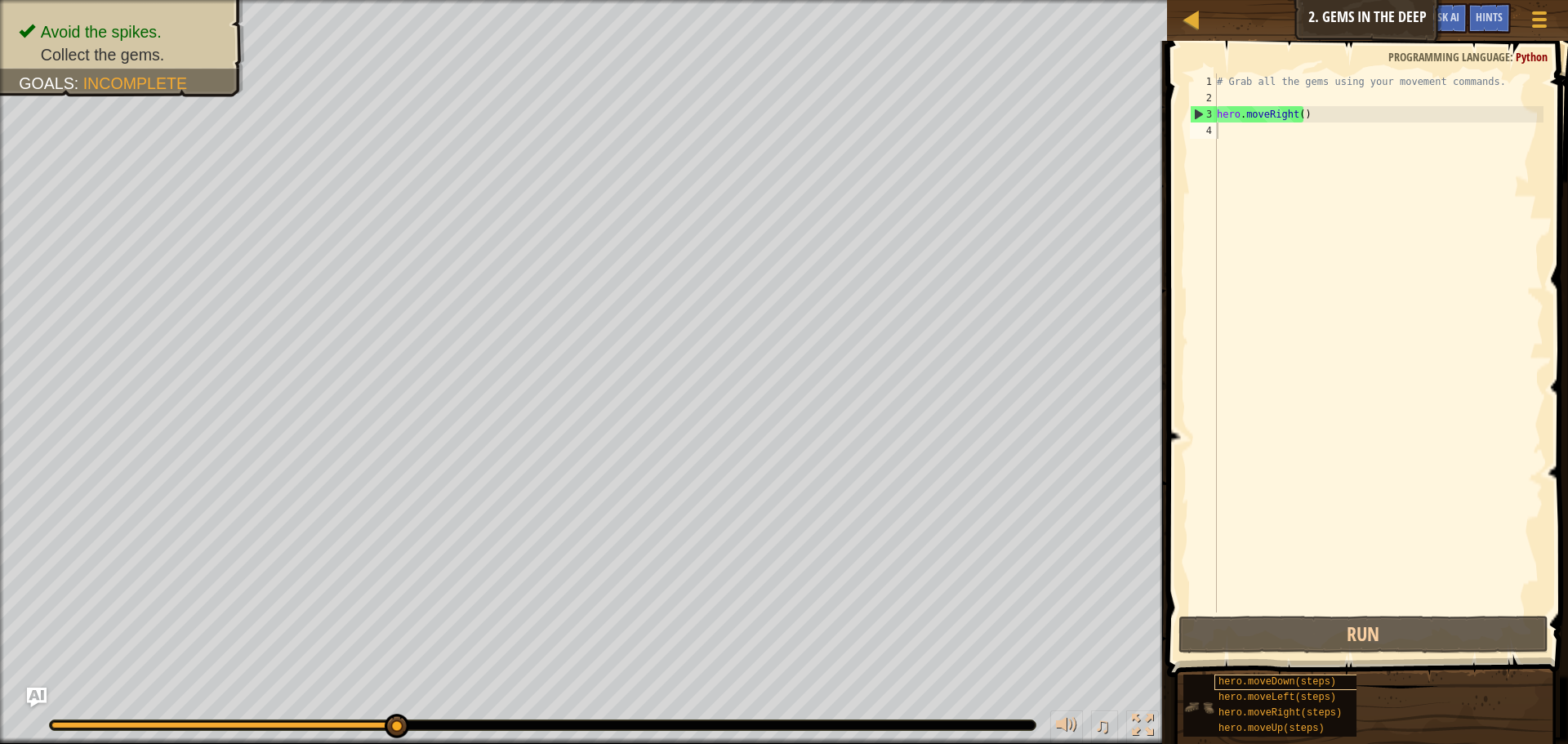
click at [1266, 678] on div "hero.moveDown(steps) hero.moveLeft(steps) hero.moveRight(steps) hero.moveUp(ste…" at bounding box center [1370, 705] width 374 height 63
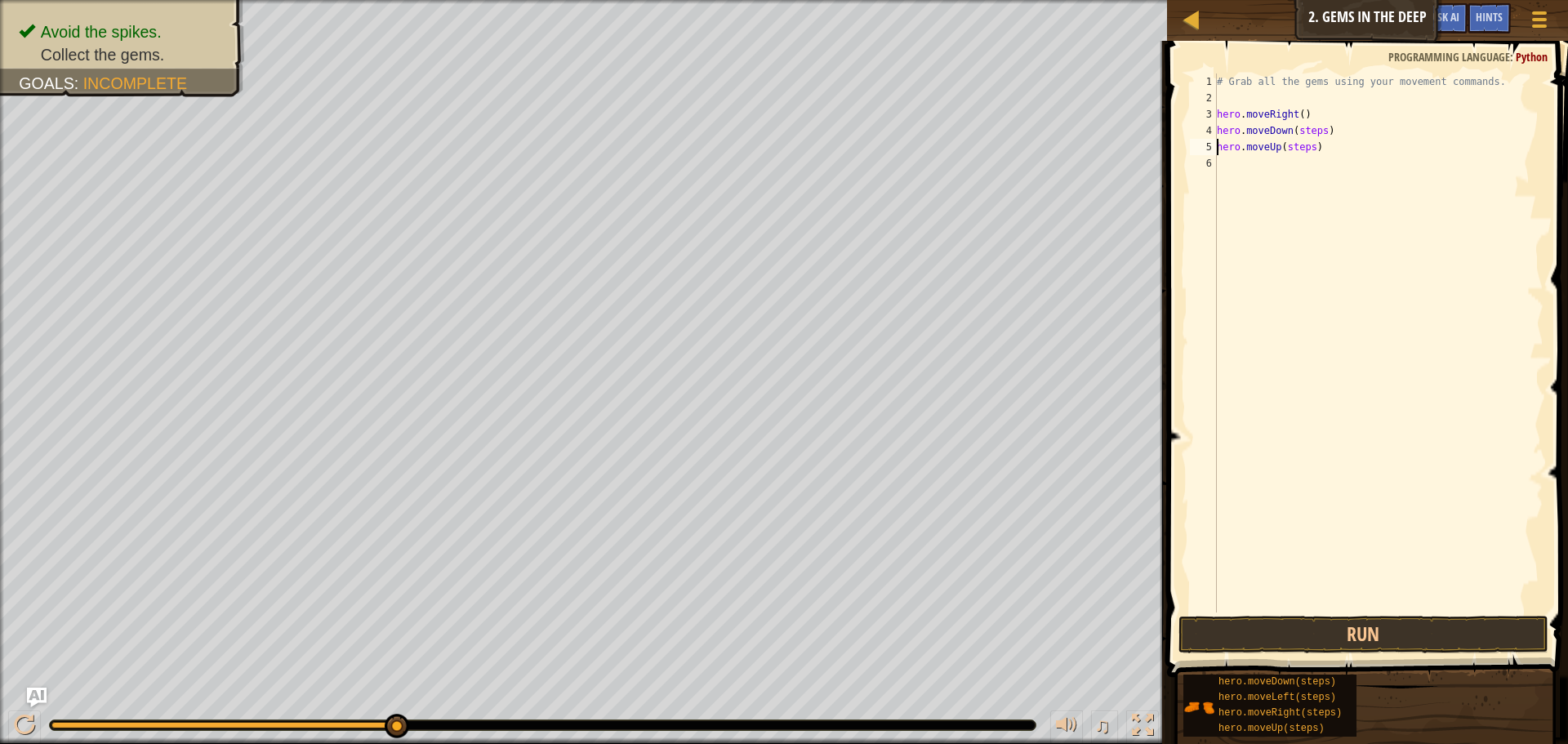
click at [1318, 131] on div "# Grab all the gems using your movement commands. hero . moveRight ( ) hero . m…" at bounding box center [1379, 359] width 330 height 572
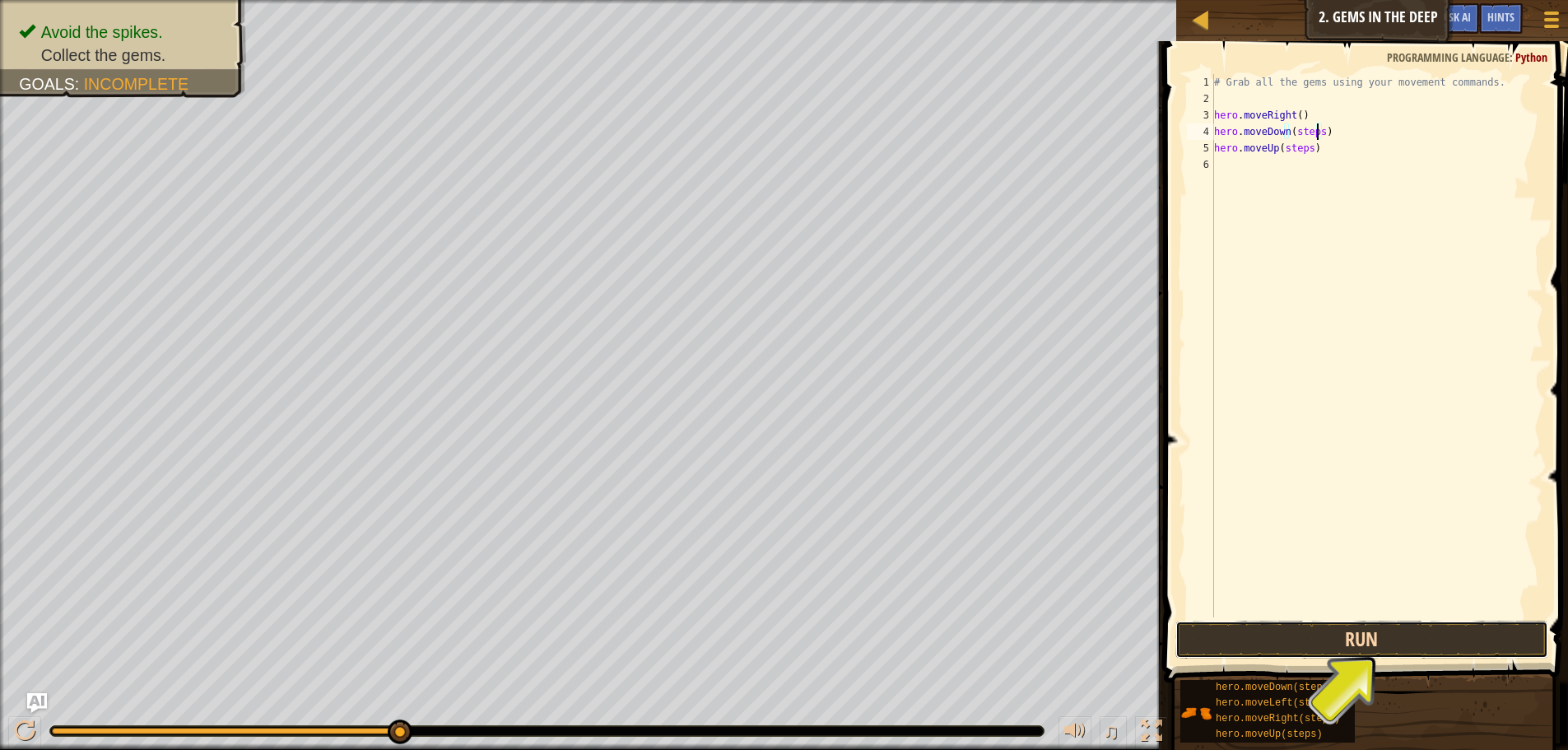
click at [1341, 626] on button "Run" at bounding box center [1362, 639] width 373 height 37
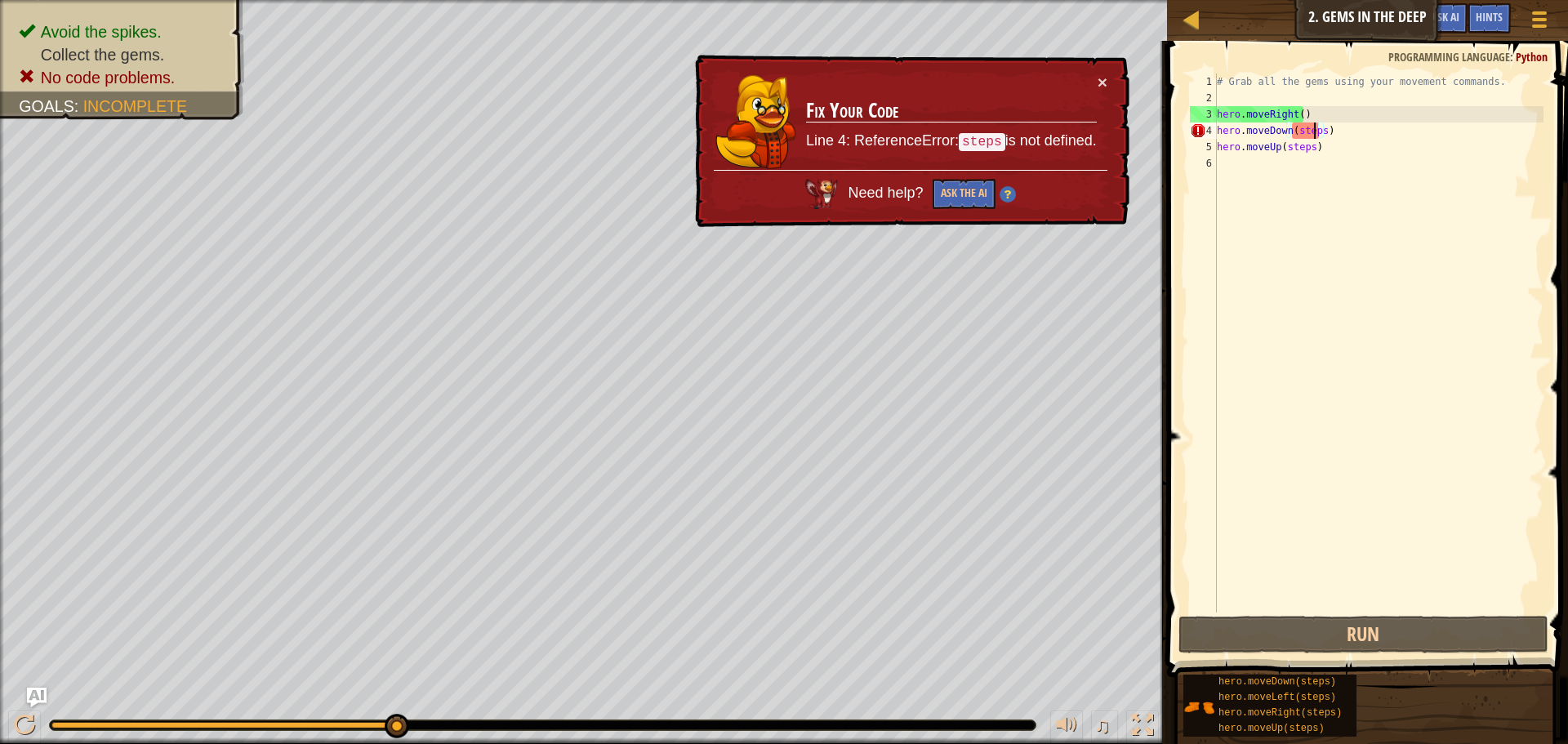
click at [1315, 136] on div "# Grab all the gems using your movement commands. hero . moveRight ( ) hero . m…" at bounding box center [1379, 359] width 330 height 572
click at [1314, 135] on div "# Grab all the gems using your movement commands. hero . moveRight ( ) hero . m…" at bounding box center [1379, 359] width 330 height 572
click at [1320, 130] on div "# Grab all the gems using your movement commands. hero . moveRight ( ) hero . m…" at bounding box center [1379, 359] width 330 height 572
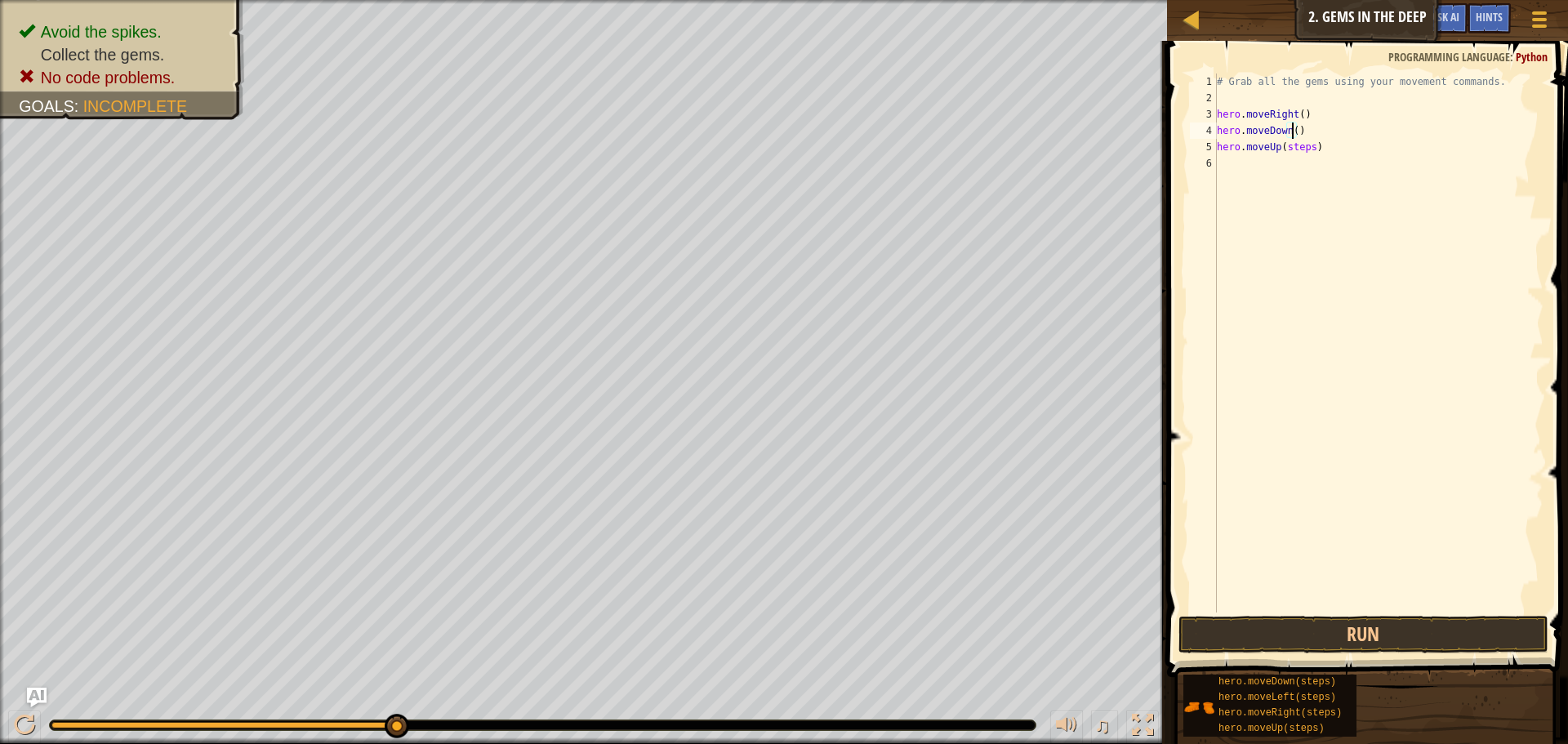
scroll to position [7, 6]
click at [1302, 642] on button "Run" at bounding box center [1363, 633] width 370 height 37
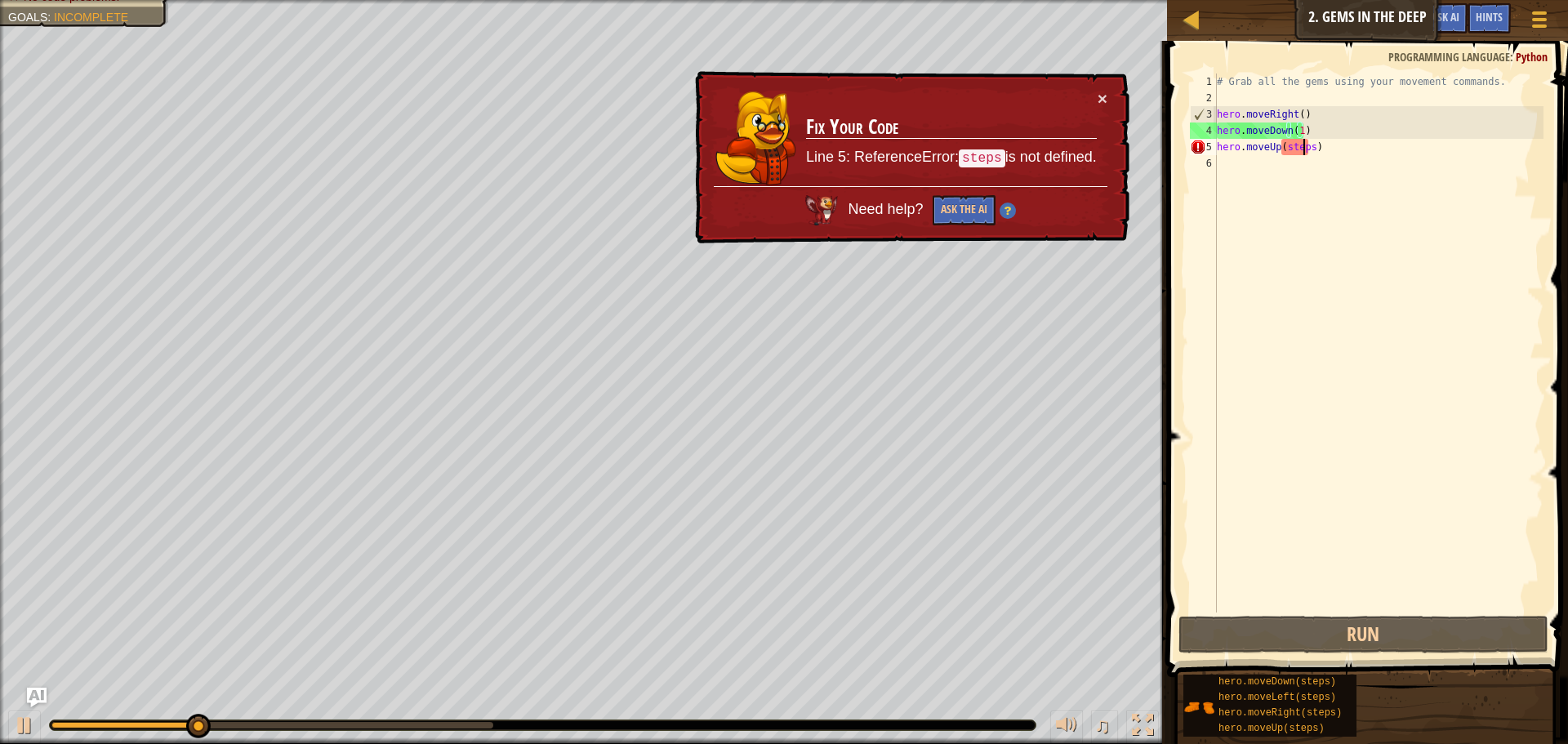
click at [1306, 148] on div "# Grab all the gems using your movement commands. hero . moveRight ( ) hero . m…" at bounding box center [1379, 359] width 330 height 572
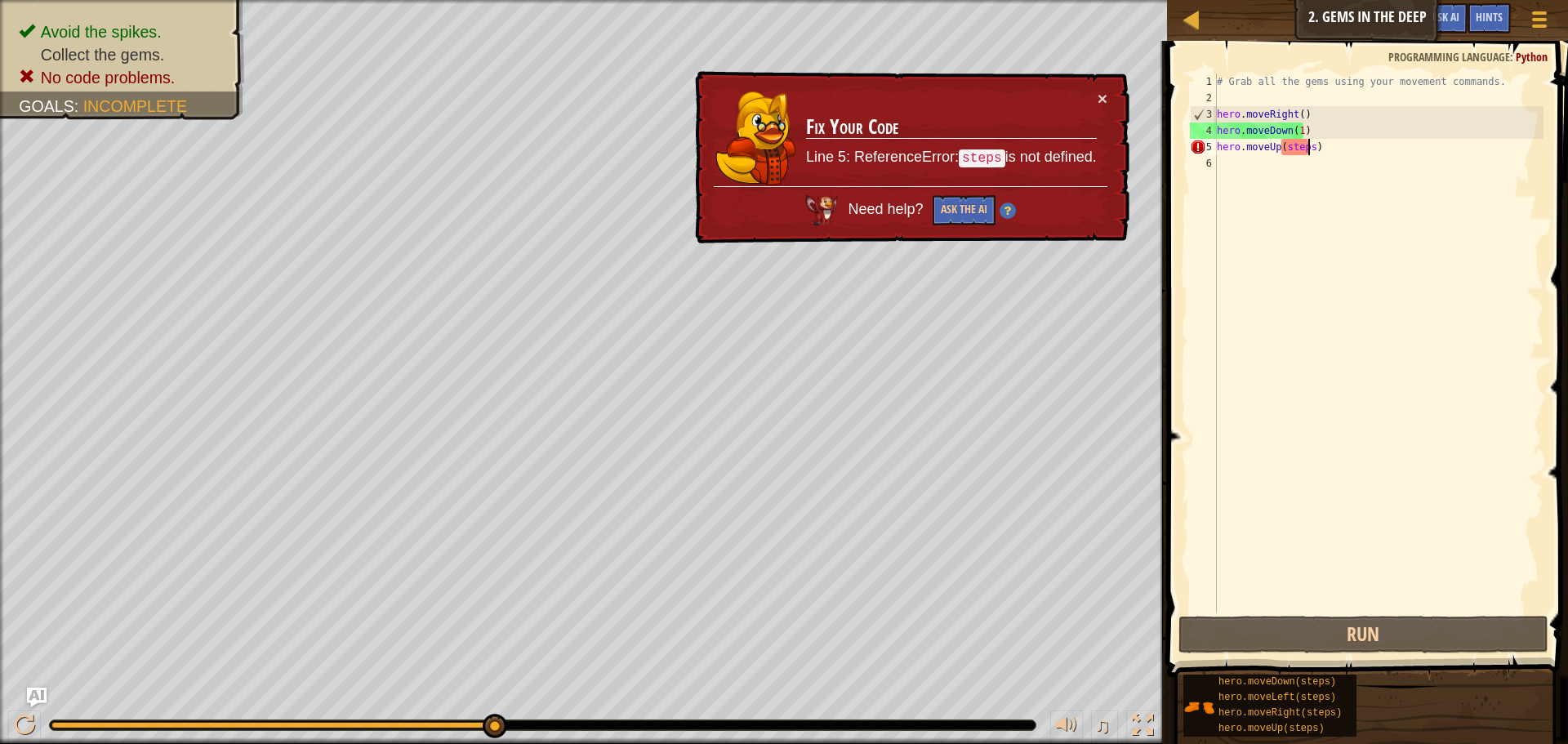
click at [1308, 147] on div "# Grab all the gems using your movement commands. hero . moveRight ( ) hero . m…" at bounding box center [1379, 359] width 330 height 572
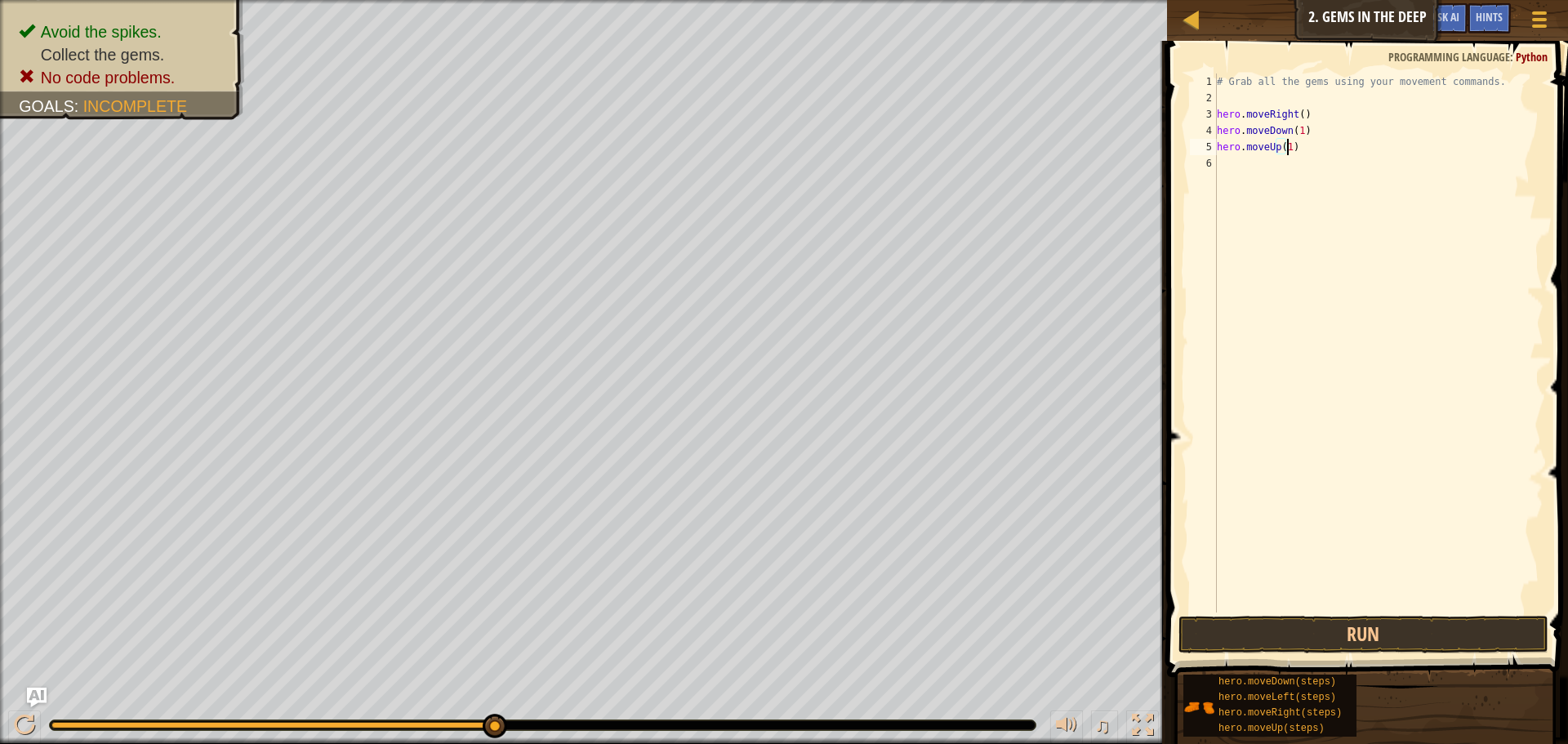
scroll to position [7, 5]
click at [1445, 632] on button "Run" at bounding box center [1363, 633] width 370 height 37
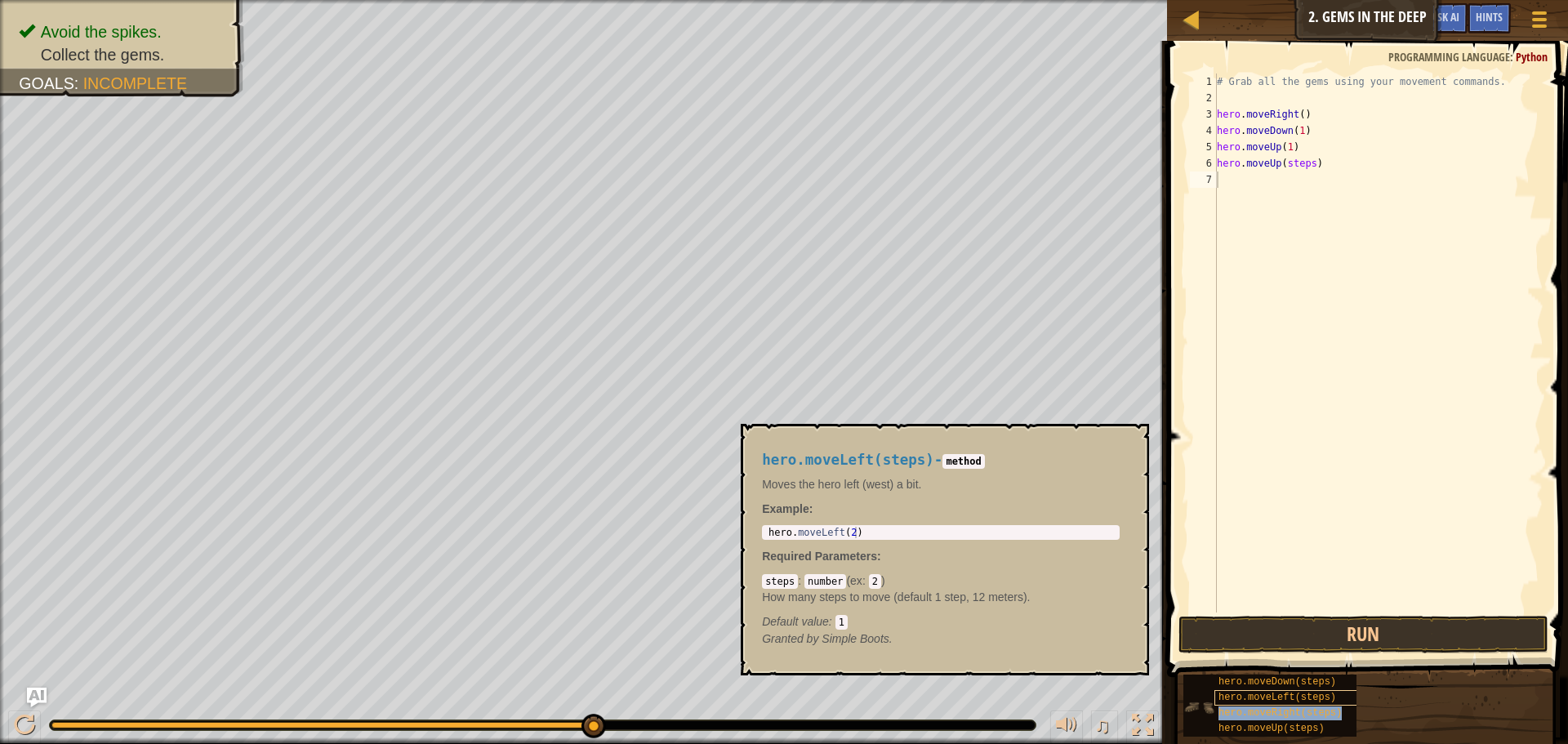
type textarea "hero.moveRight(steps)"
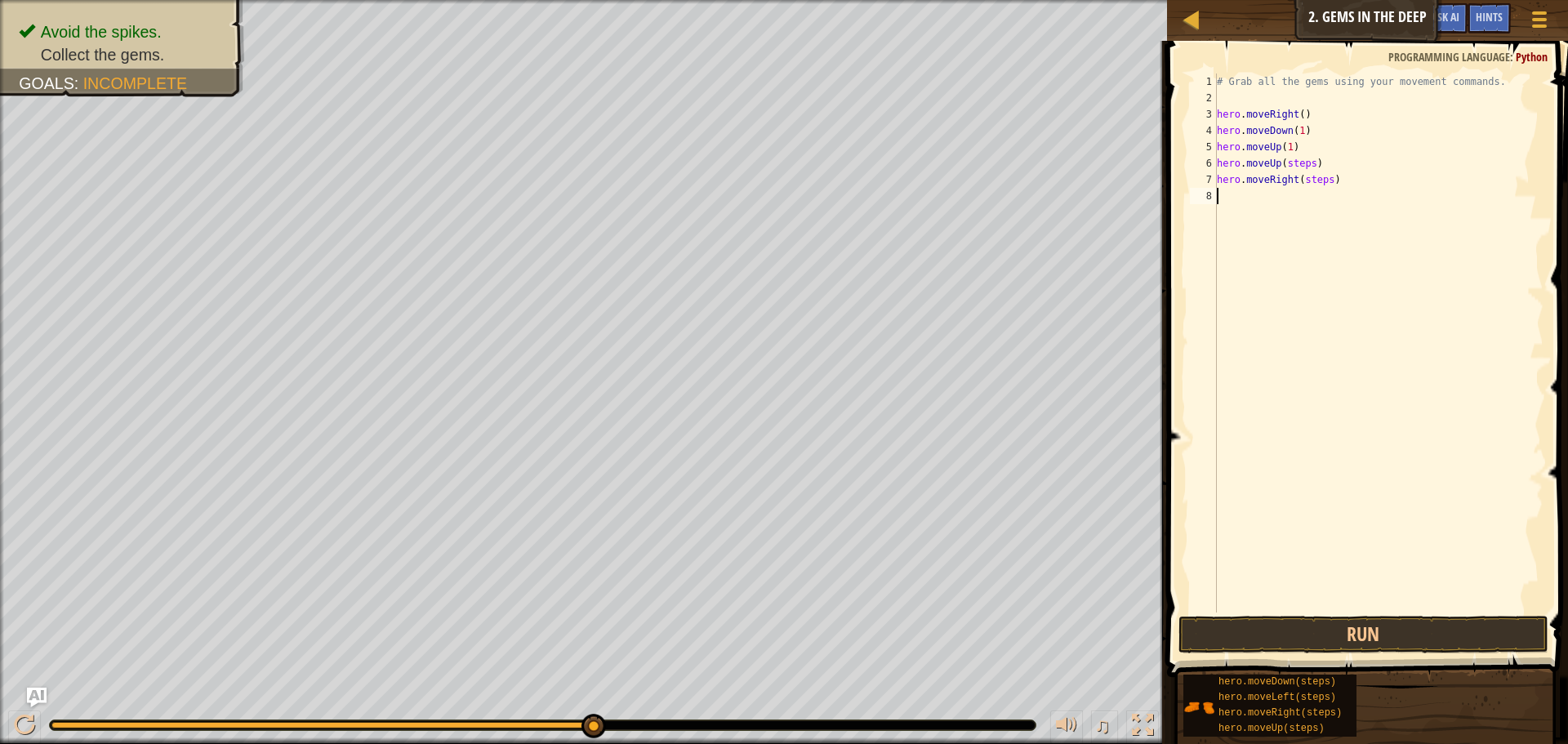
click at [1259, 266] on div "# Grab all the gems using your movement commands. hero . moveRight ( ) hero . m…" at bounding box center [1379, 359] width 330 height 572
click at [1309, 196] on div "# Grab all the gems using your movement commands. hero . moveRight ( ) hero . m…" at bounding box center [1379, 359] width 330 height 572
click at [1322, 182] on div "# Grab all the gems using your movement commands. hero . moveRight ( ) hero . m…" at bounding box center [1379, 359] width 330 height 572
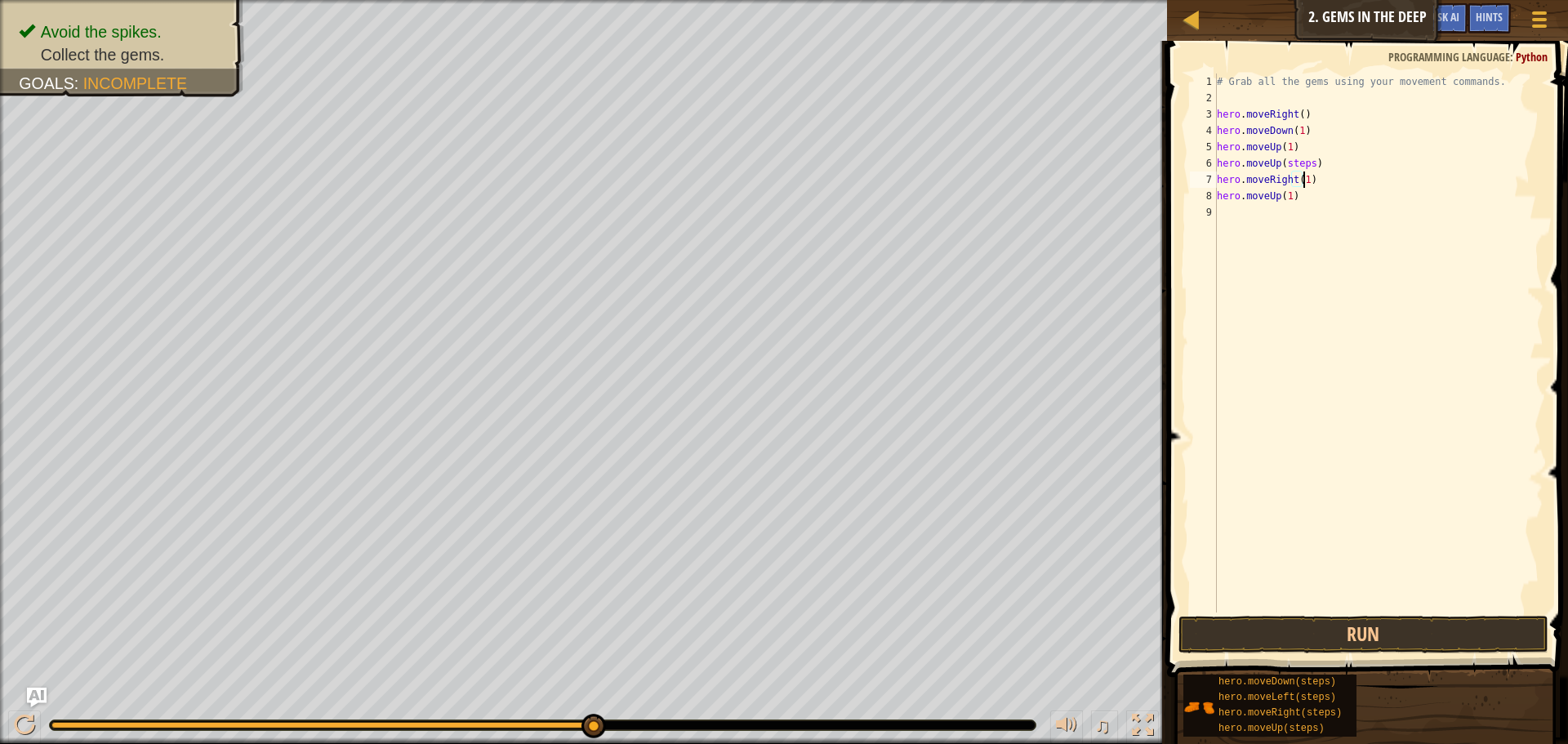
scroll to position [7, 6]
click at [1307, 160] on div "# Grab all the gems using your movement commands. hero . moveRight ( ) hero . m…" at bounding box center [1379, 359] width 330 height 572
click at [1444, 614] on span at bounding box center [1369, 335] width 414 height 684
click at [1444, 637] on button "Run" at bounding box center [1363, 633] width 370 height 37
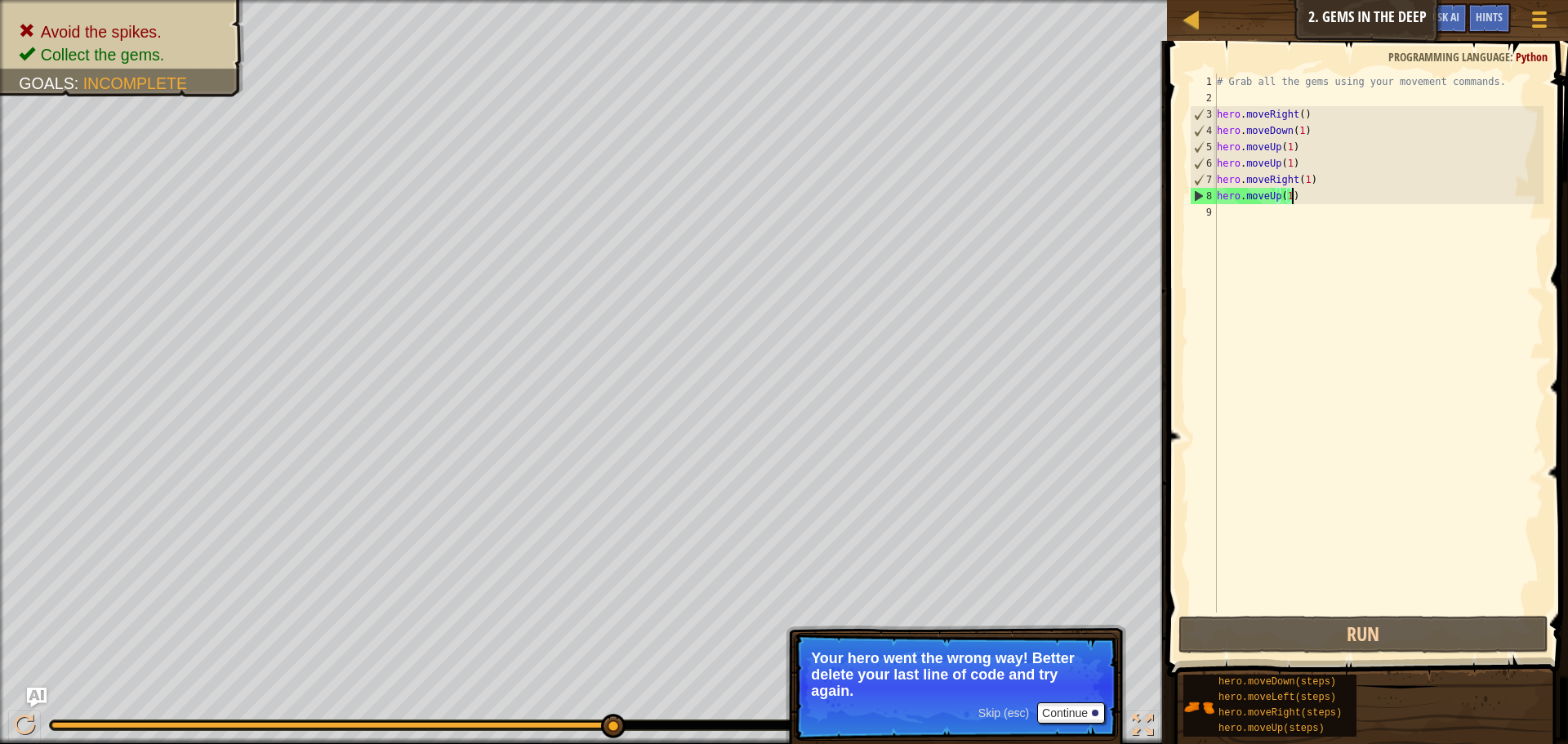
click at [1292, 193] on div "# Grab all the gems using your movement commands. hero . moveRight ( ) hero . m…" at bounding box center [1379, 359] width 330 height 572
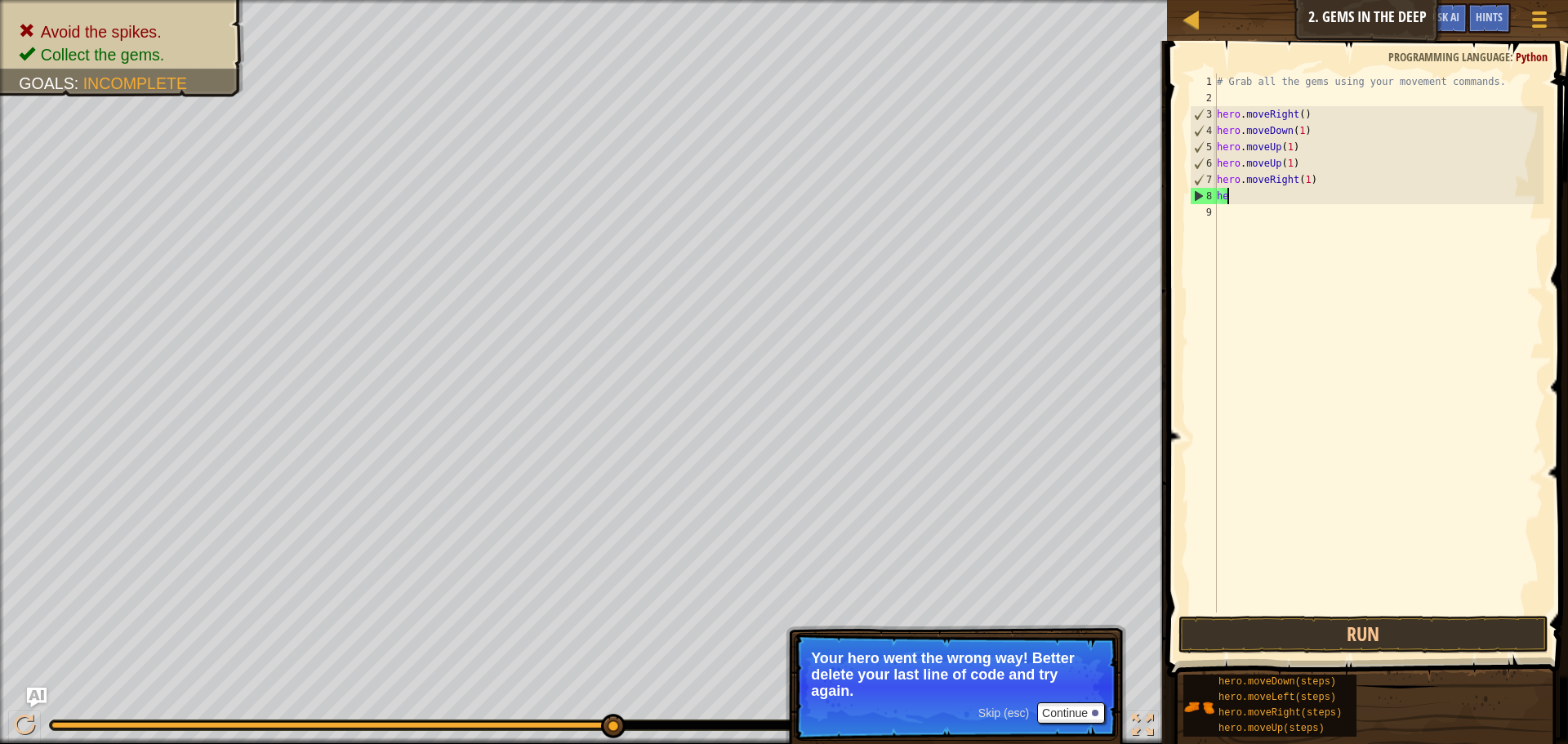
scroll to position [7, 0]
type textarea "h"
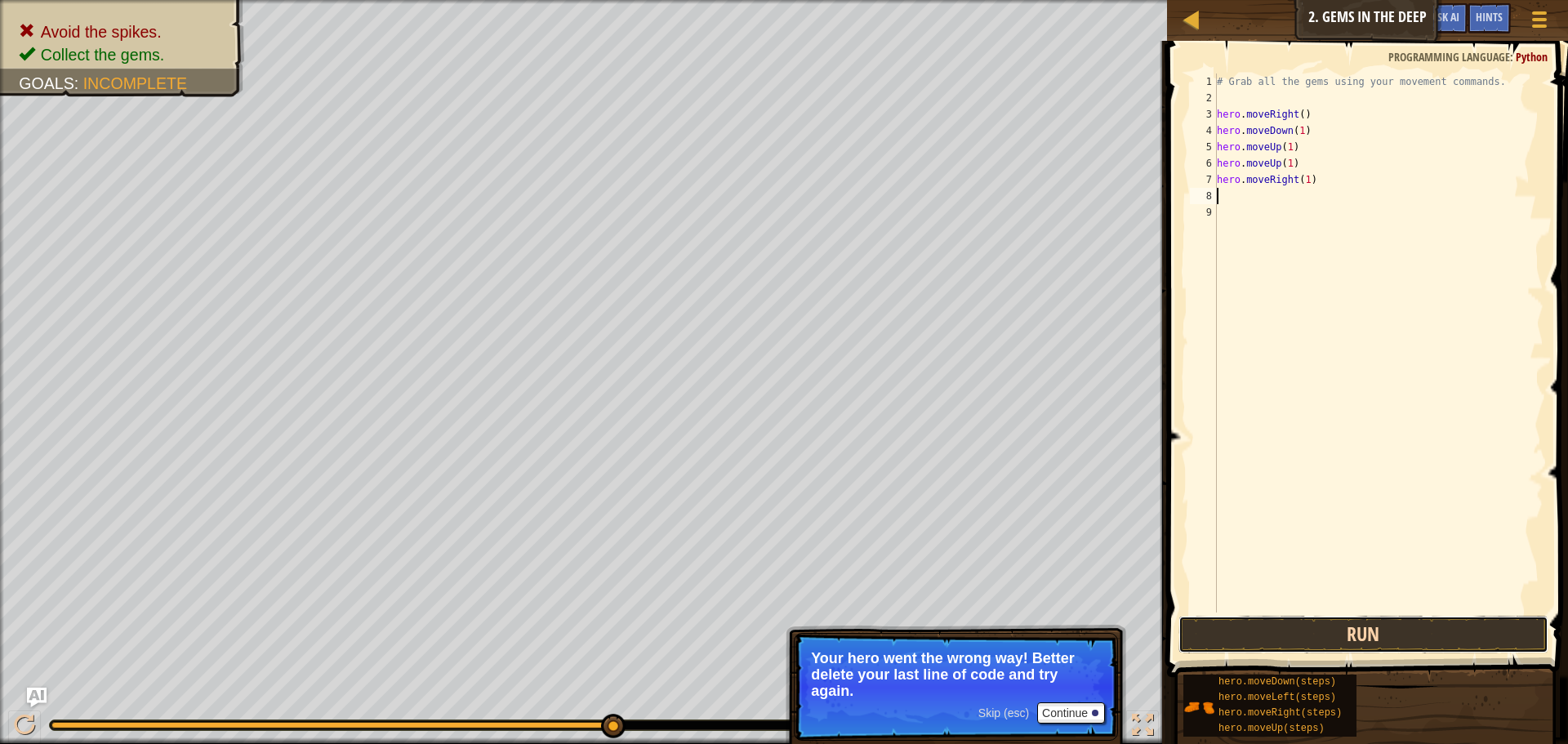
click at [1401, 634] on button "Run" at bounding box center [1363, 633] width 370 height 37
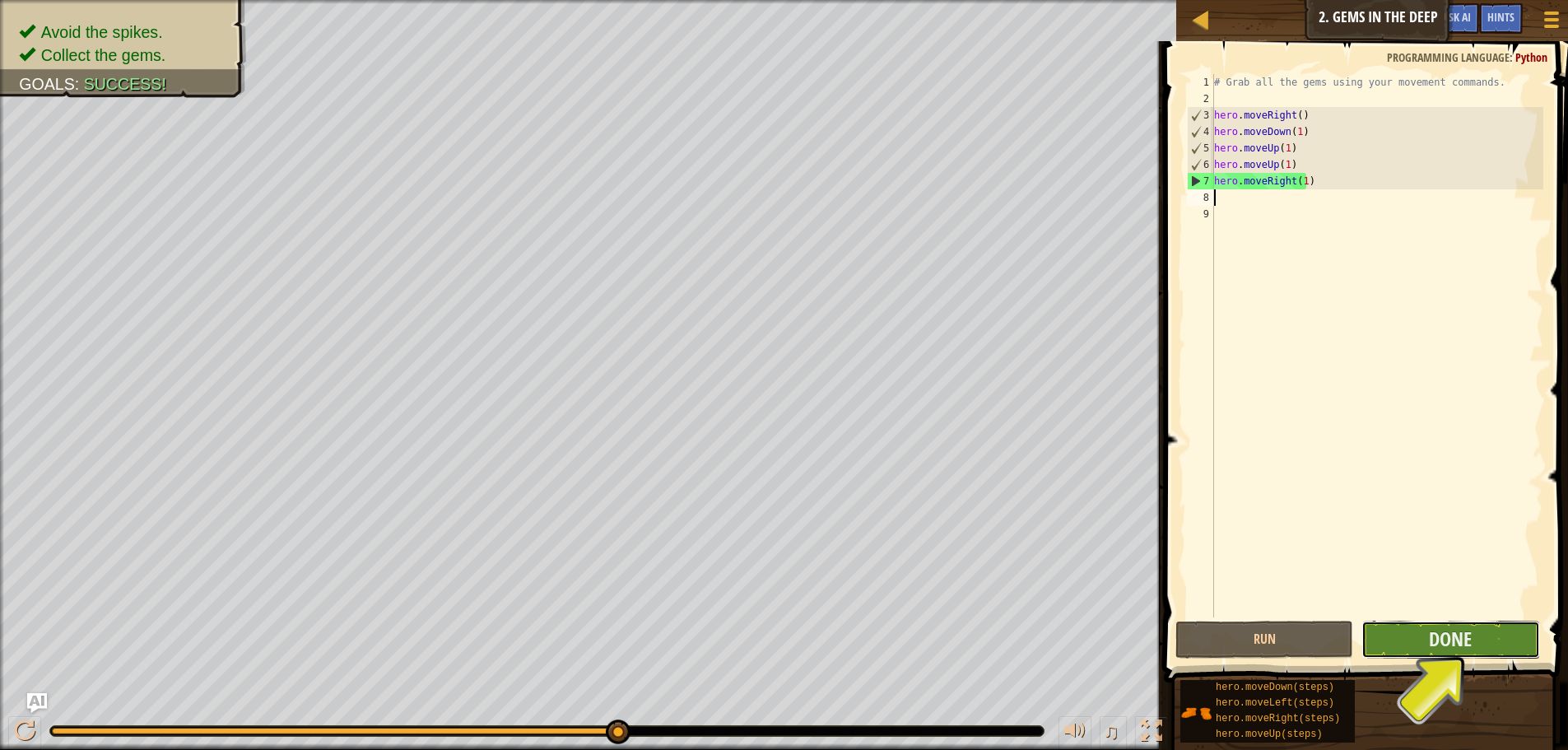
click at [1505, 624] on button "Done" at bounding box center [1449, 639] width 178 height 37
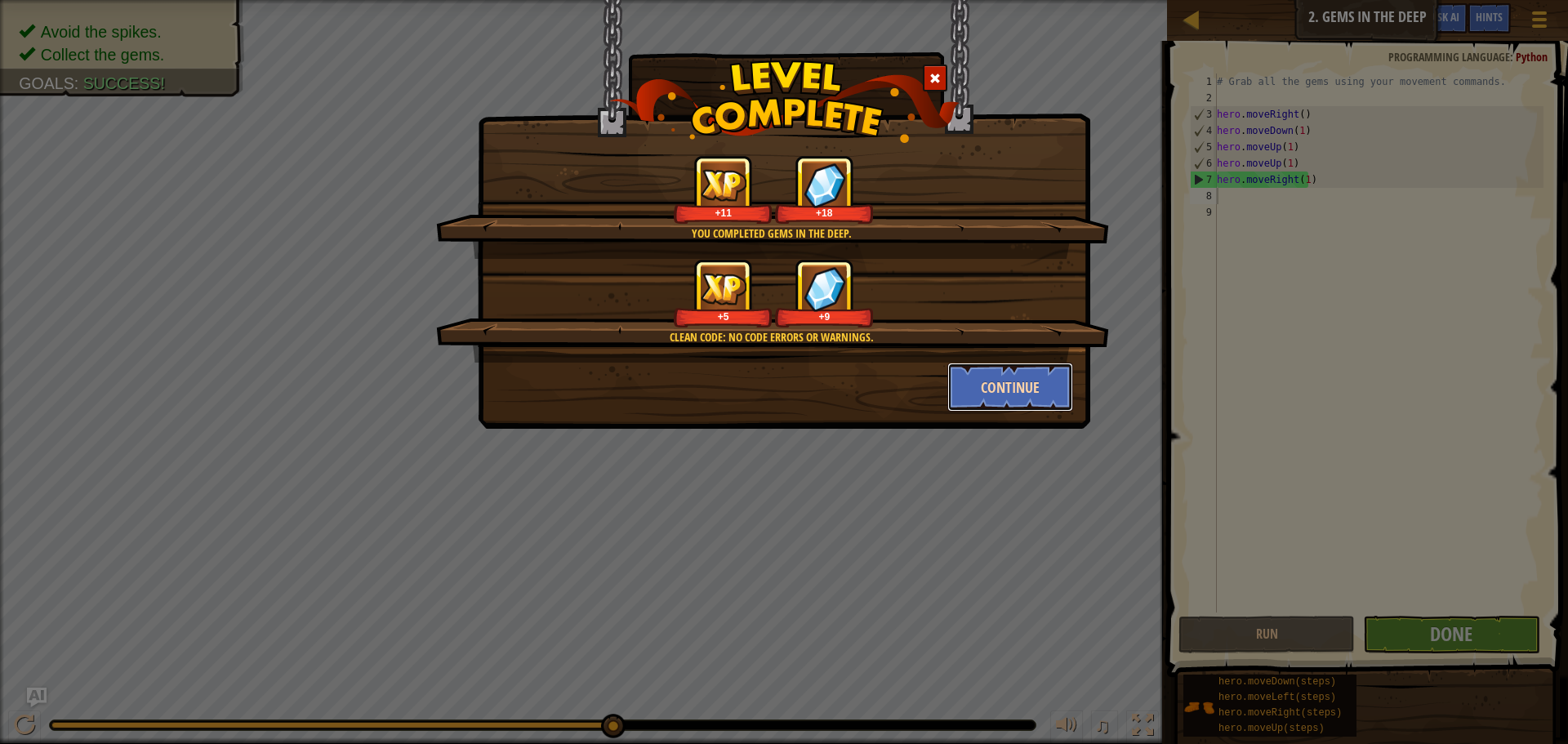
click at [1012, 390] on button "Continue" at bounding box center [1011, 387] width 127 height 49
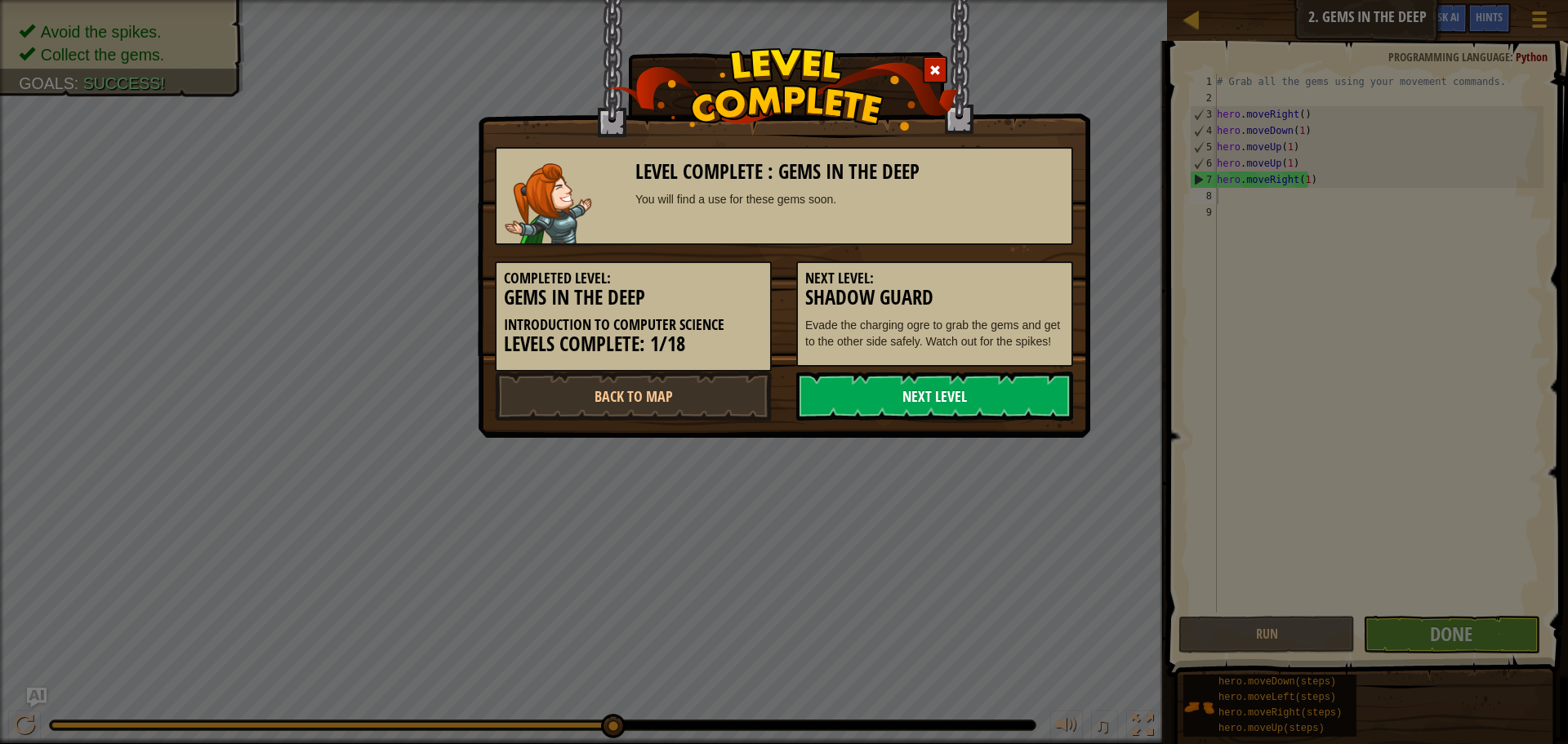
click at [1022, 392] on link "Next Level" at bounding box center [934, 396] width 276 height 49
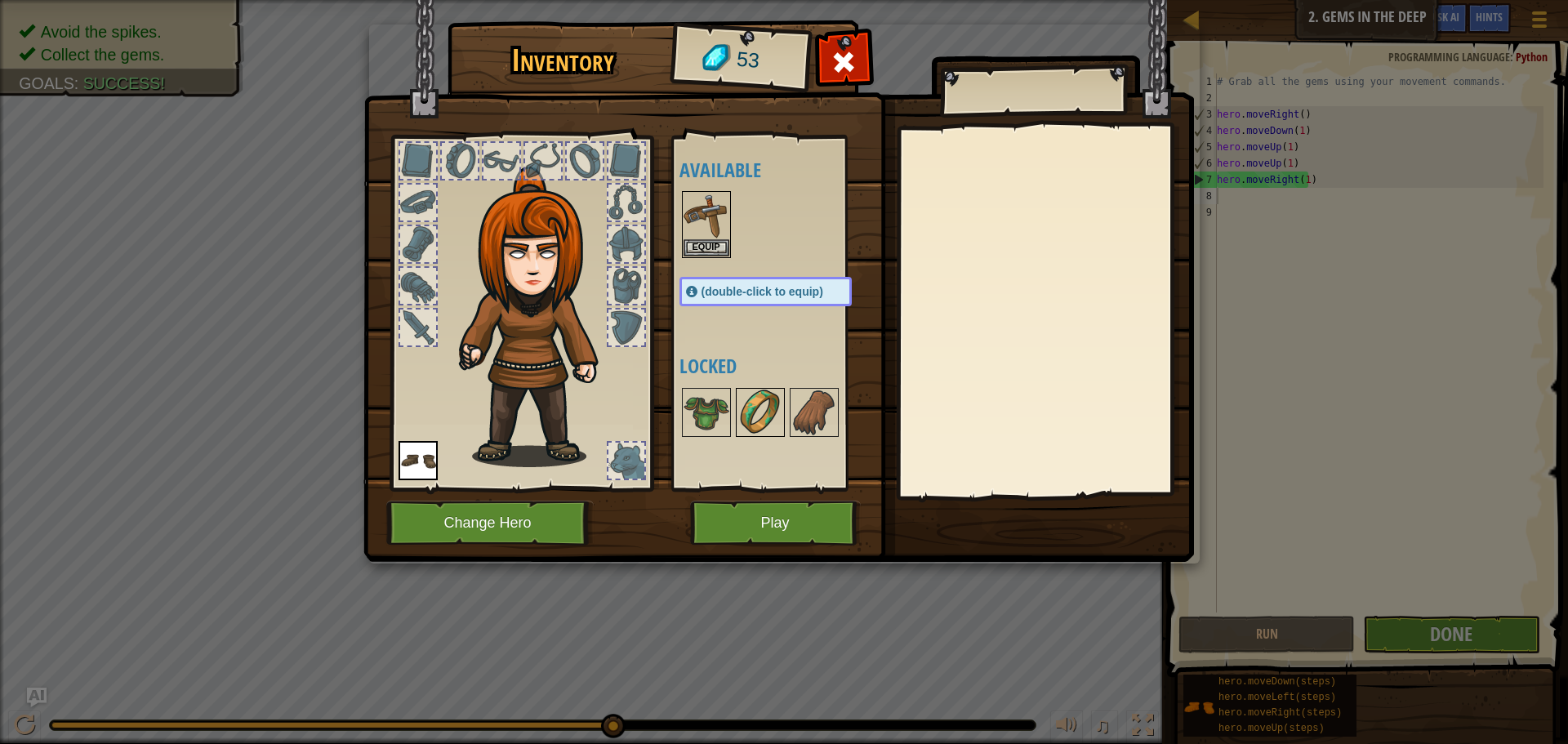
drag, startPoint x: 734, startPoint y: 437, endPoint x: 737, endPoint y: 420, distance: 17.3
click at [737, 423] on div "Available Equip Equip (double-click to equip) Locked" at bounding box center [782, 314] width 205 height 341
click at [713, 392] on img at bounding box center [706, 412] width 45 height 45
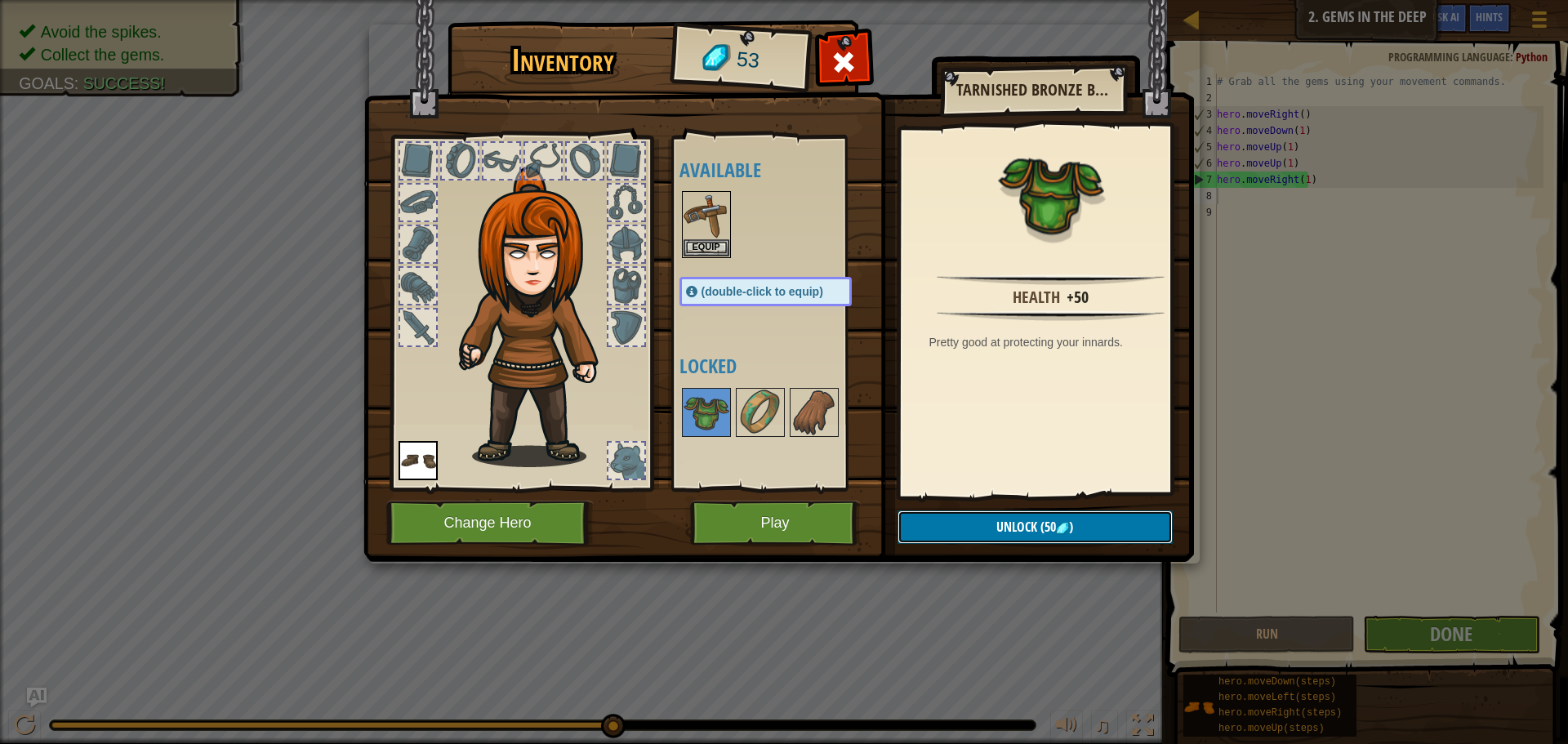
click at [1105, 533] on button "Unlock (50 )" at bounding box center [1035, 527] width 276 height 34
click at [1105, 533] on button "Confirm" at bounding box center [1035, 527] width 276 height 34
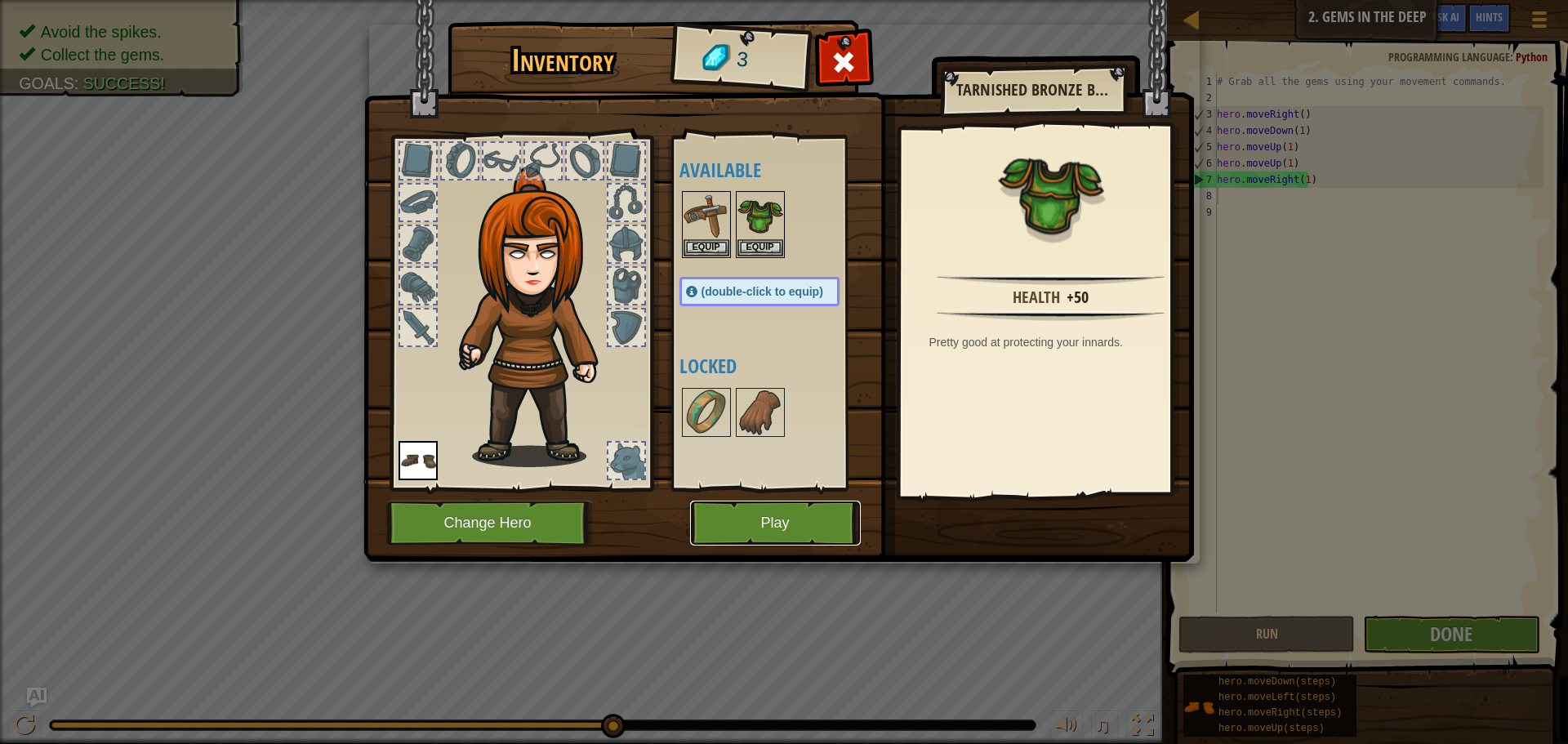
click at [796, 536] on button "Play" at bounding box center [775, 523] width 170 height 45
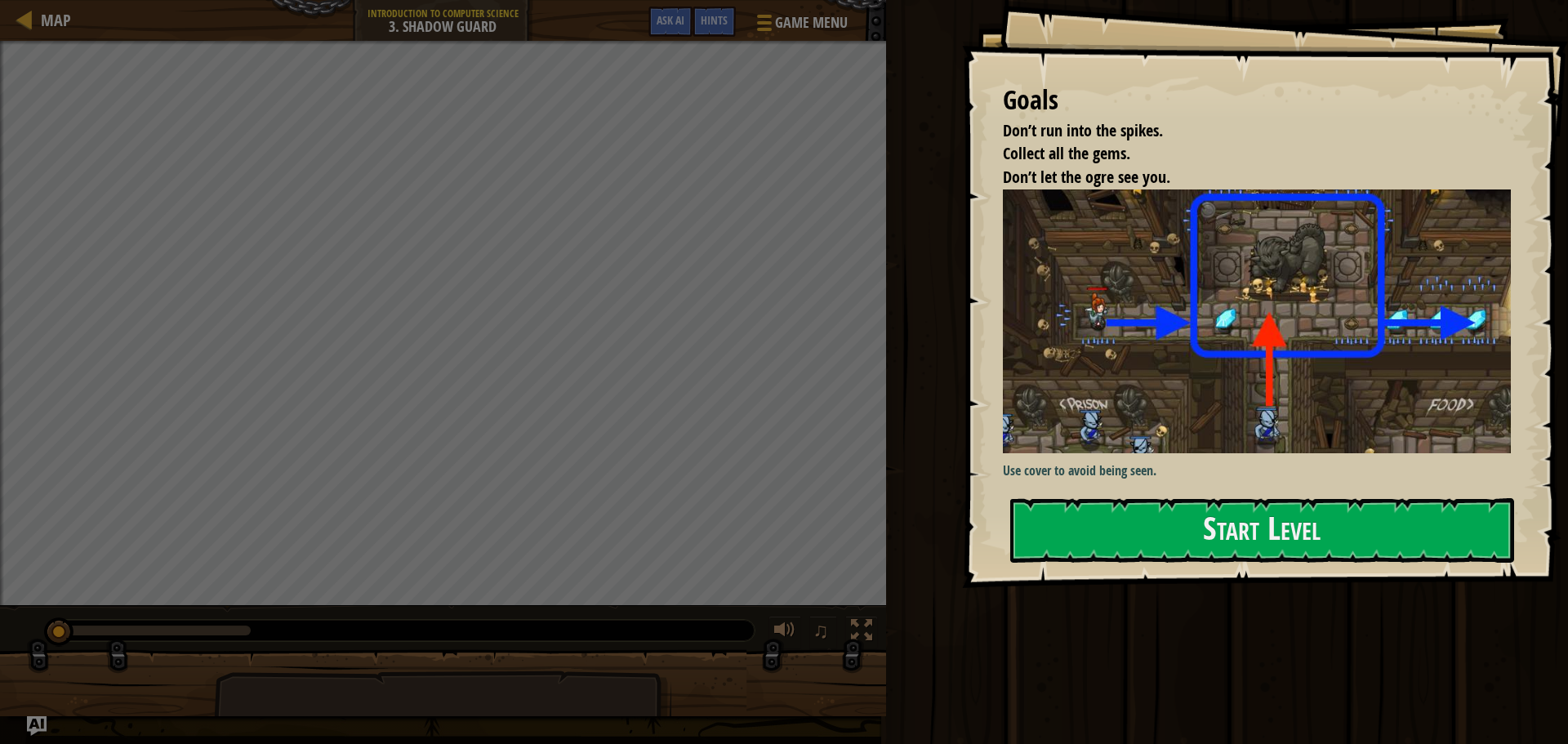
click at [1142, 461] on p "Use cover to avoid being seen." at bounding box center [1263, 470] width 520 height 19
click at [1147, 478] on div "Use cover to avoid being seen." at bounding box center [1263, 336] width 520 height 294
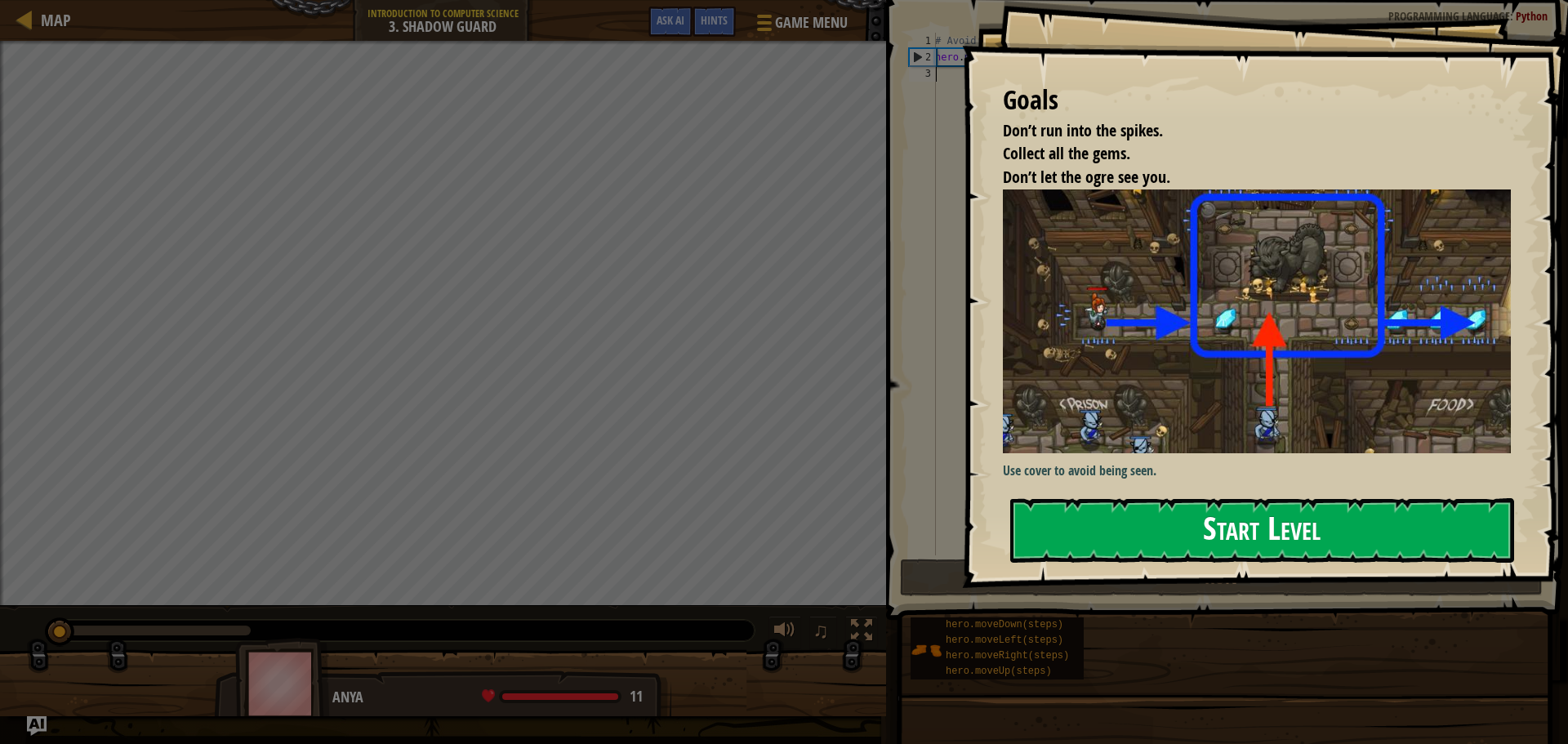
click at [1139, 525] on button "Start Level" at bounding box center [1263, 530] width 504 height 64
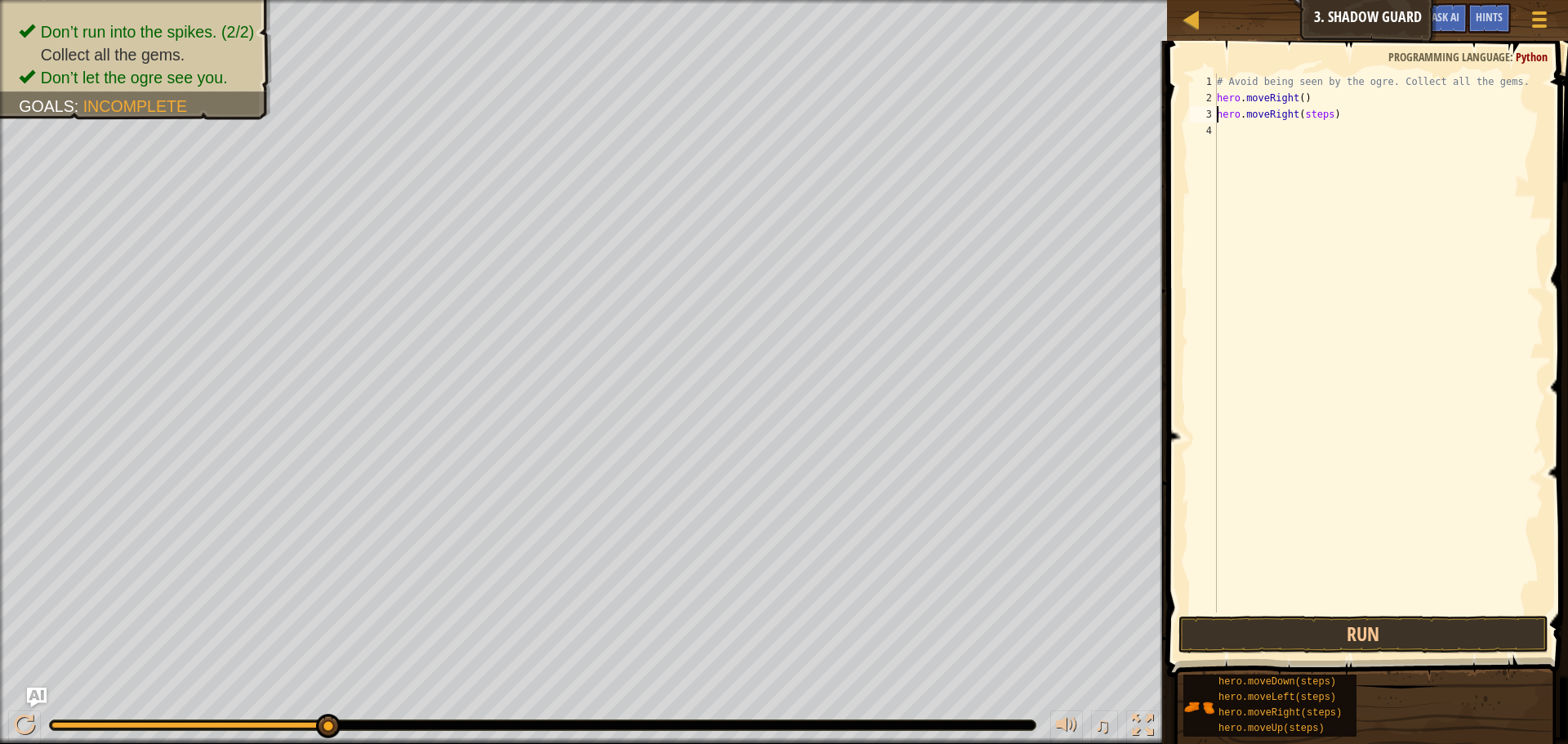
click at [1325, 111] on div "# Avoid being seen by the ogre. Collect all the gems. hero . moveRight ( ) hero…" at bounding box center [1379, 359] width 330 height 572
click at [1289, 640] on button "Run" at bounding box center [1363, 633] width 370 height 37
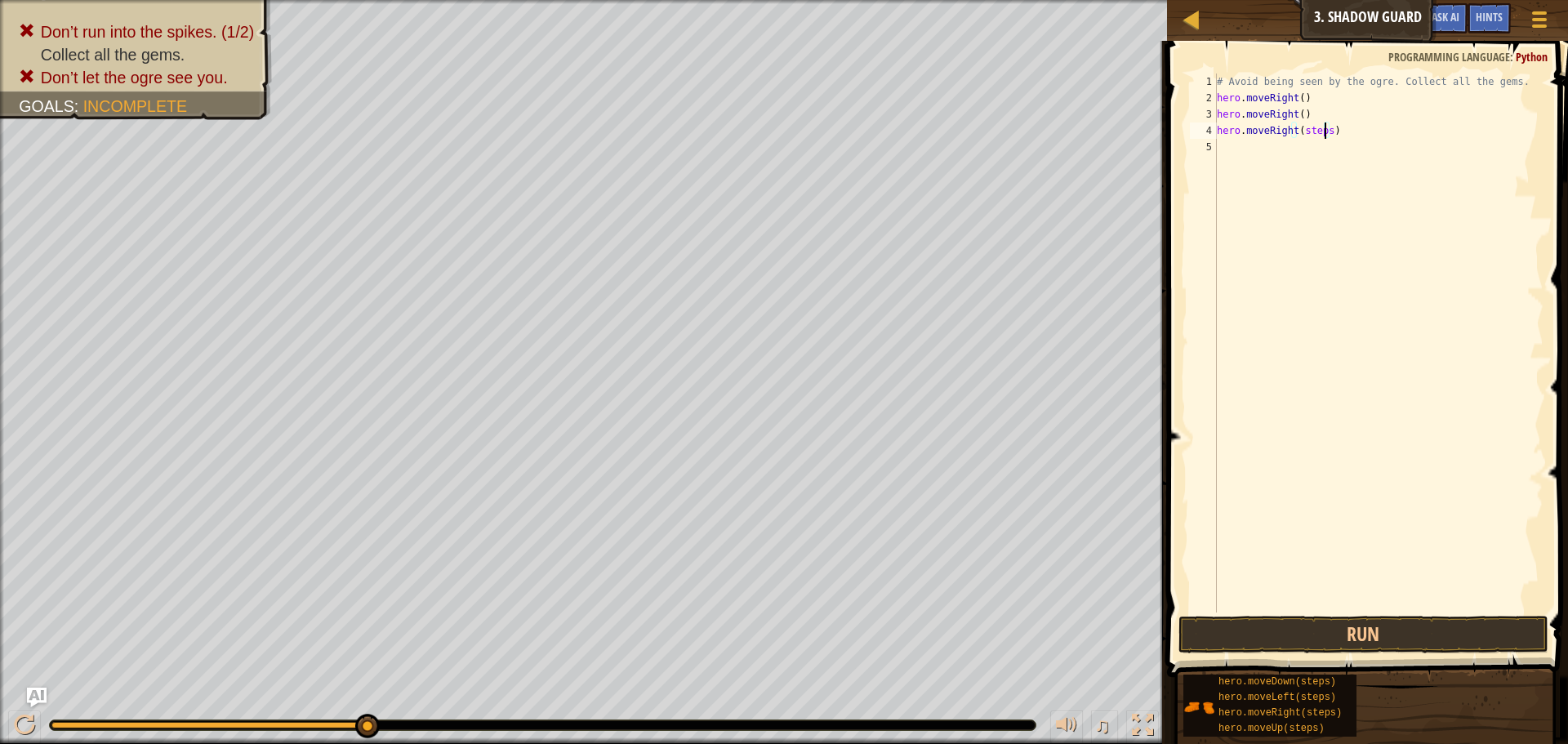
click at [1323, 130] on div "# Avoid being seen by the ogre. Collect all the gems. hero . moveRight ( ) hero…" at bounding box center [1379, 359] width 330 height 572
click at [1336, 127] on div "# Avoid being seen by the ogre. Collect all the gems. hero . moveRight ( ) hero…" at bounding box center [1379, 359] width 330 height 572
type textarea "h"
click at [1294, 113] on div "# Avoid being seen by the ogre. Collect all the gems. hero . moveRight ( ) hero…" at bounding box center [1379, 359] width 330 height 572
click at [1301, 114] on div "# Avoid being seen by the ogre. Collect all the gems. hero . moveRight ( ) hero…" at bounding box center [1379, 359] width 330 height 572
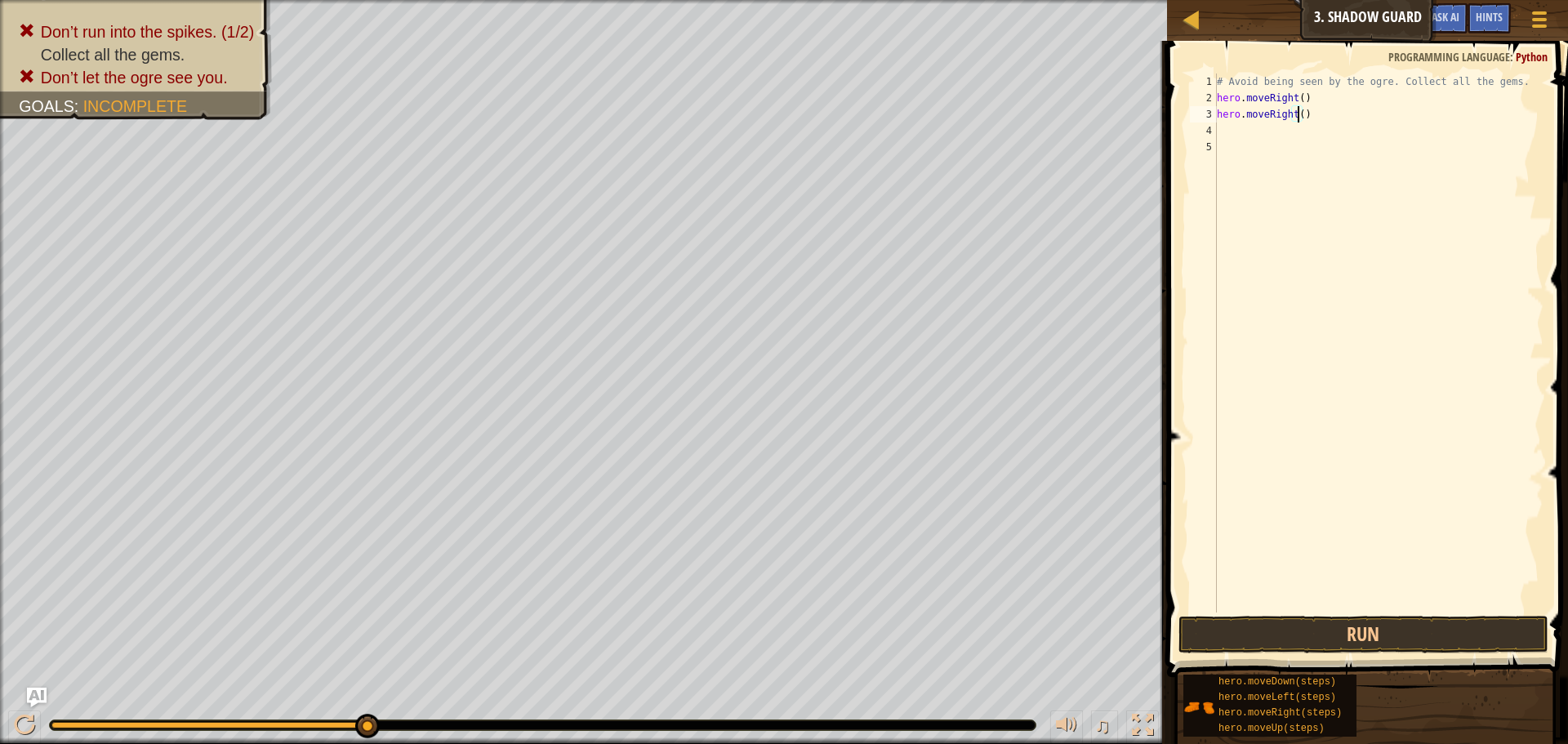
scroll to position [7, 6]
click at [1358, 640] on button "Run" at bounding box center [1363, 633] width 370 height 37
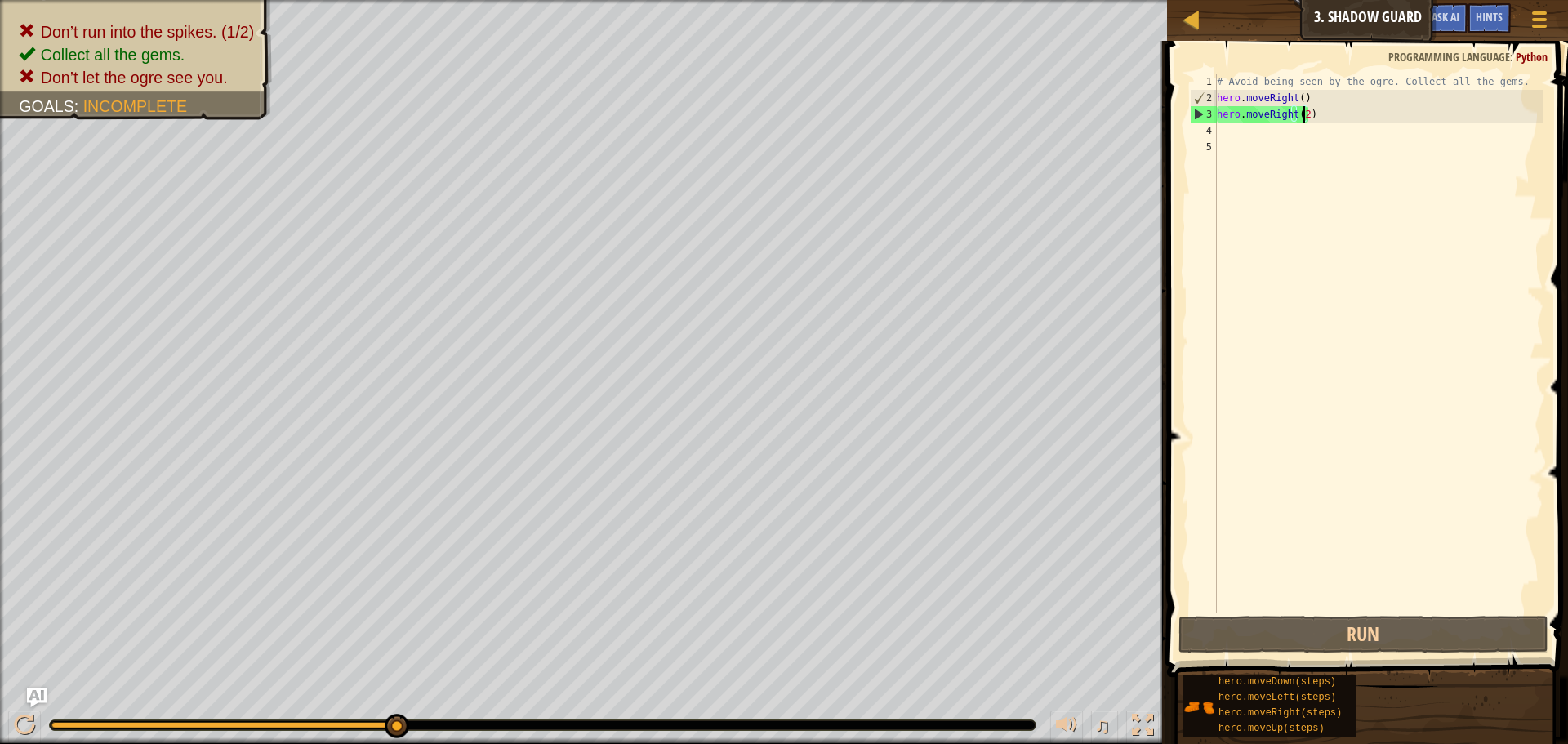
click at [1302, 116] on div "# Avoid being seen by the ogre. Collect all the gems. hero . moveRight ( ) hero…" at bounding box center [1379, 359] width 330 height 572
click at [1312, 117] on div "# Avoid being seen by the ogre. Collect all the gems. hero . moveRight ( ) hero…" at bounding box center [1379, 359] width 330 height 572
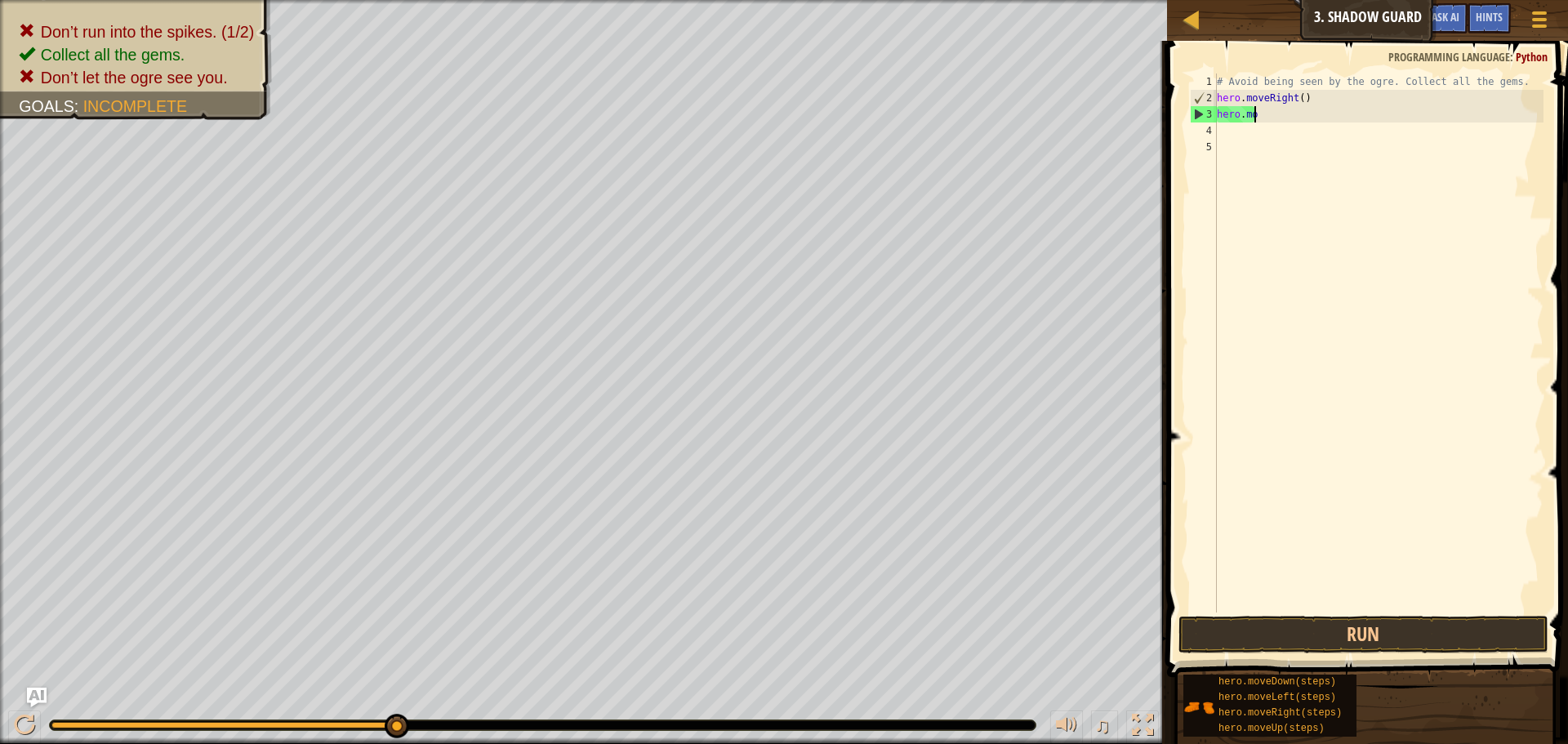
scroll to position [7, 0]
type textarea "h"
click at [1306, 111] on div "# Avoid being seen by the ogre. Collect all the gems. hero . moveRight ( ) hero…" at bounding box center [1379, 343] width 330 height 539
click at [1305, 118] on div "# Avoid being seen by the ogre. Collect all the gems. hero . moveRight ( ) hero…" at bounding box center [1379, 359] width 330 height 572
click at [1278, 117] on div "# Avoid being seen by the ogre. Collect all the gems. hero . moveRight ( ) hero…" at bounding box center [1379, 359] width 330 height 572
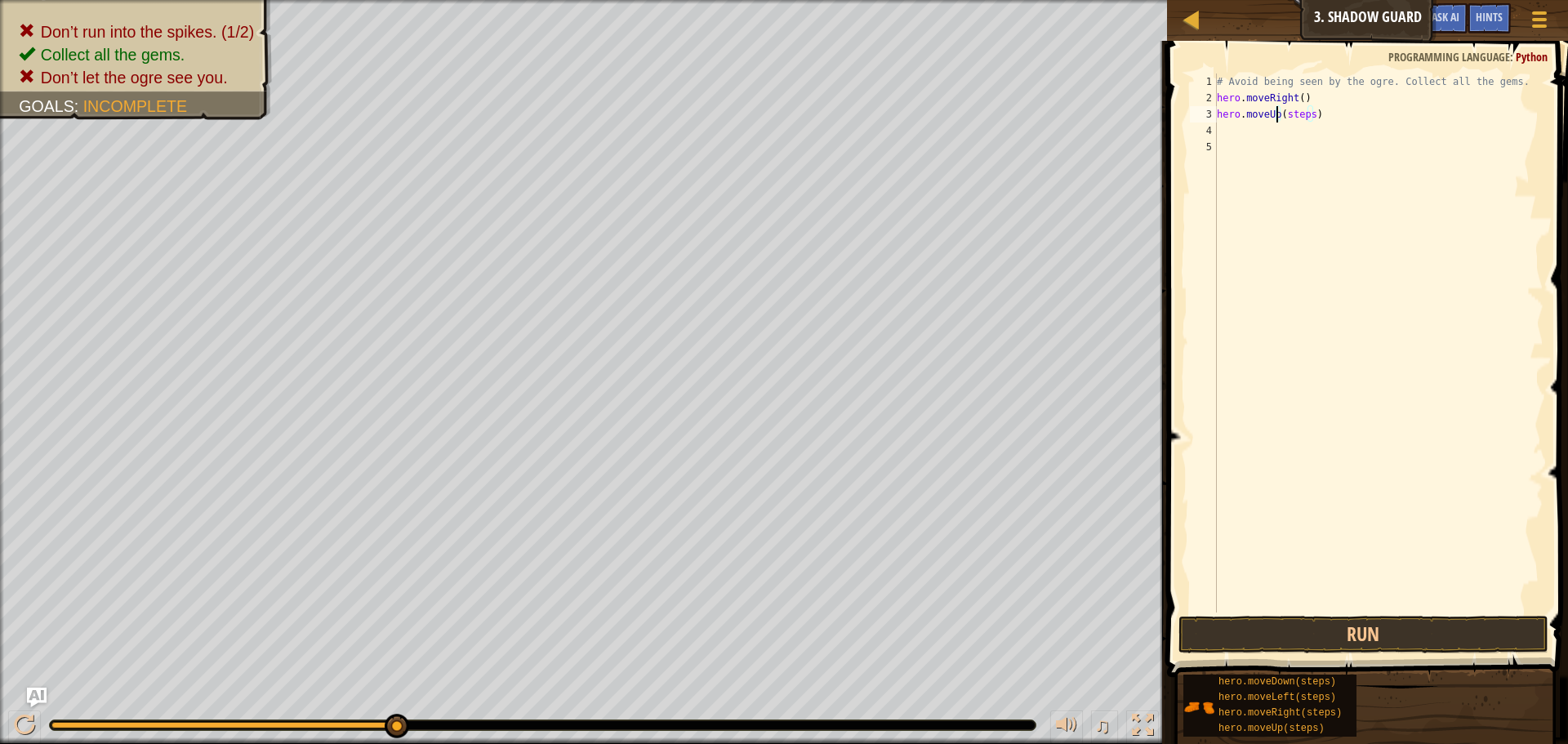
click at [1277, 113] on div "# Avoid being seen by the ogre. Collect all the gems. hero . moveRight ( ) hero…" at bounding box center [1379, 359] width 330 height 572
click at [1306, 118] on div "# Avoid being seen by the ogre. Collect all the gems. hero . moveRight ( ) hero…" at bounding box center [1379, 359] width 330 height 572
click at [1283, 107] on div "# Avoid being seen by the ogre. Collect all the gems. hero . moveRight ( ) hero…" at bounding box center [1379, 359] width 330 height 572
click at [1287, 115] on div "# Avoid being seen by the ogre. Collect all the gems. hero . moveRight ( ) hero…" at bounding box center [1379, 359] width 330 height 572
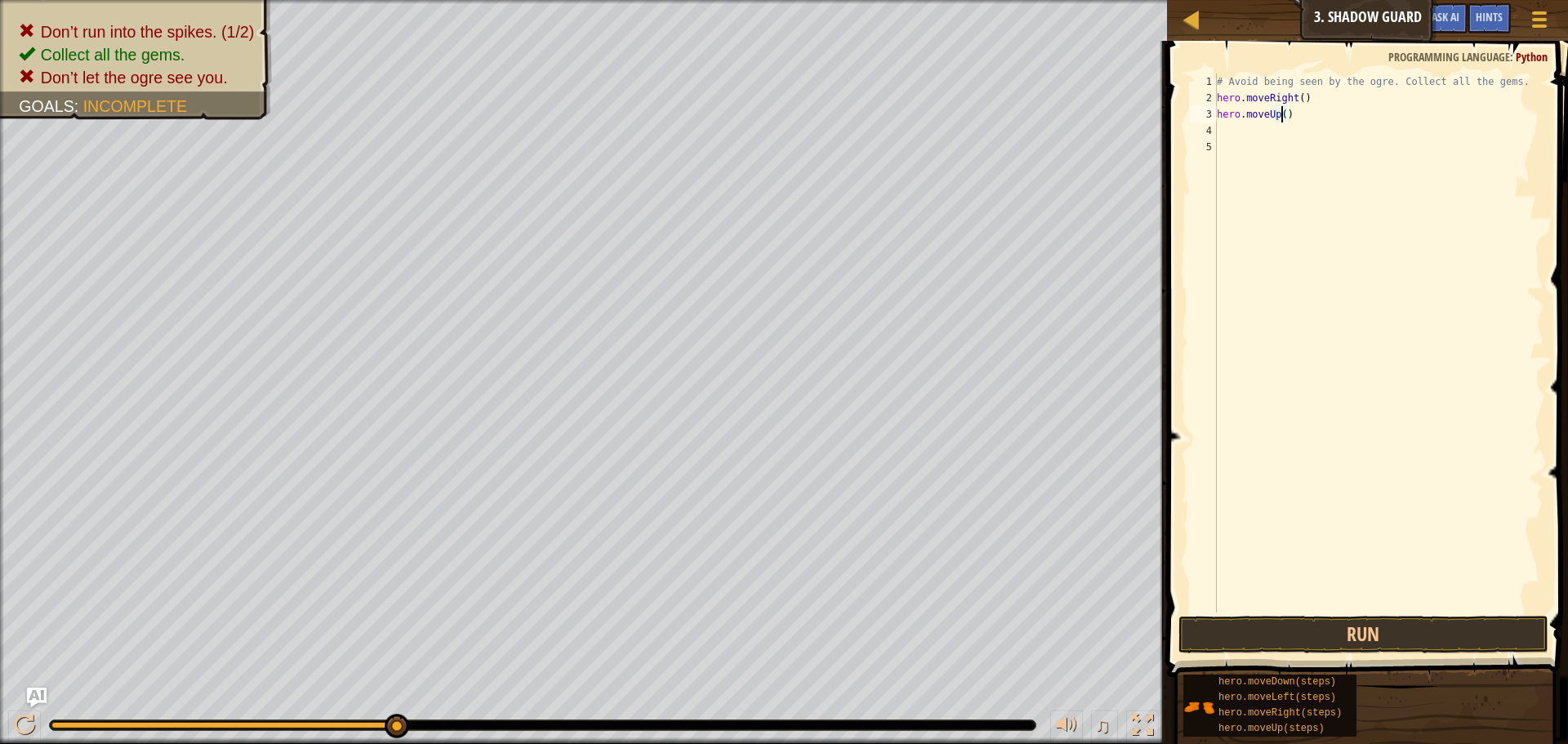
type textarea "hero.moveUp(1)"
click at [1214, 129] on div "4" at bounding box center [1204, 130] width 27 height 16
click at [1318, 130] on div "# Avoid being seen by the ogre. Collect all the gems. hero . moveRight ( ) hero…" at bounding box center [1379, 343] width 330 height 539
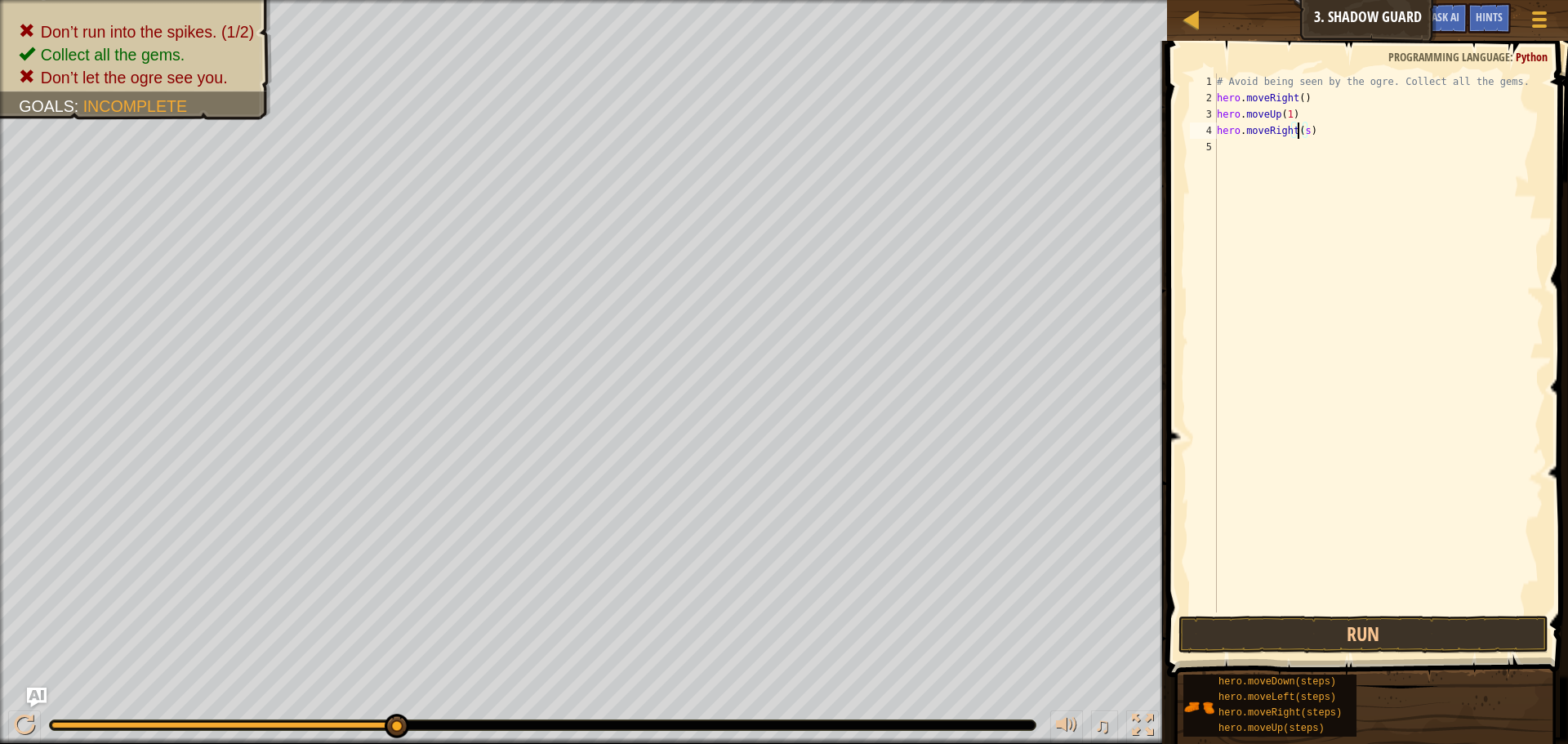
click at [1299, 129] on div "# Avoid being seen by the ogre. Collect all the gems. hero . moveRight ( ) hero…" at bounding box center [1379, 359] width 330 height 572
click at [1300, 129] on div "# Avoid being seen by the ogre. Collect all the gems. hero . moveRight ( ) hero…" at bounding box center [1379, 359] width 330 height 572
click at [1302, 129] on div "# Avoid being seen by the ogre. Collect all the gems. hero . moveRight ( ) hero…" at bounding box center [1379, 359] width 330 height 572
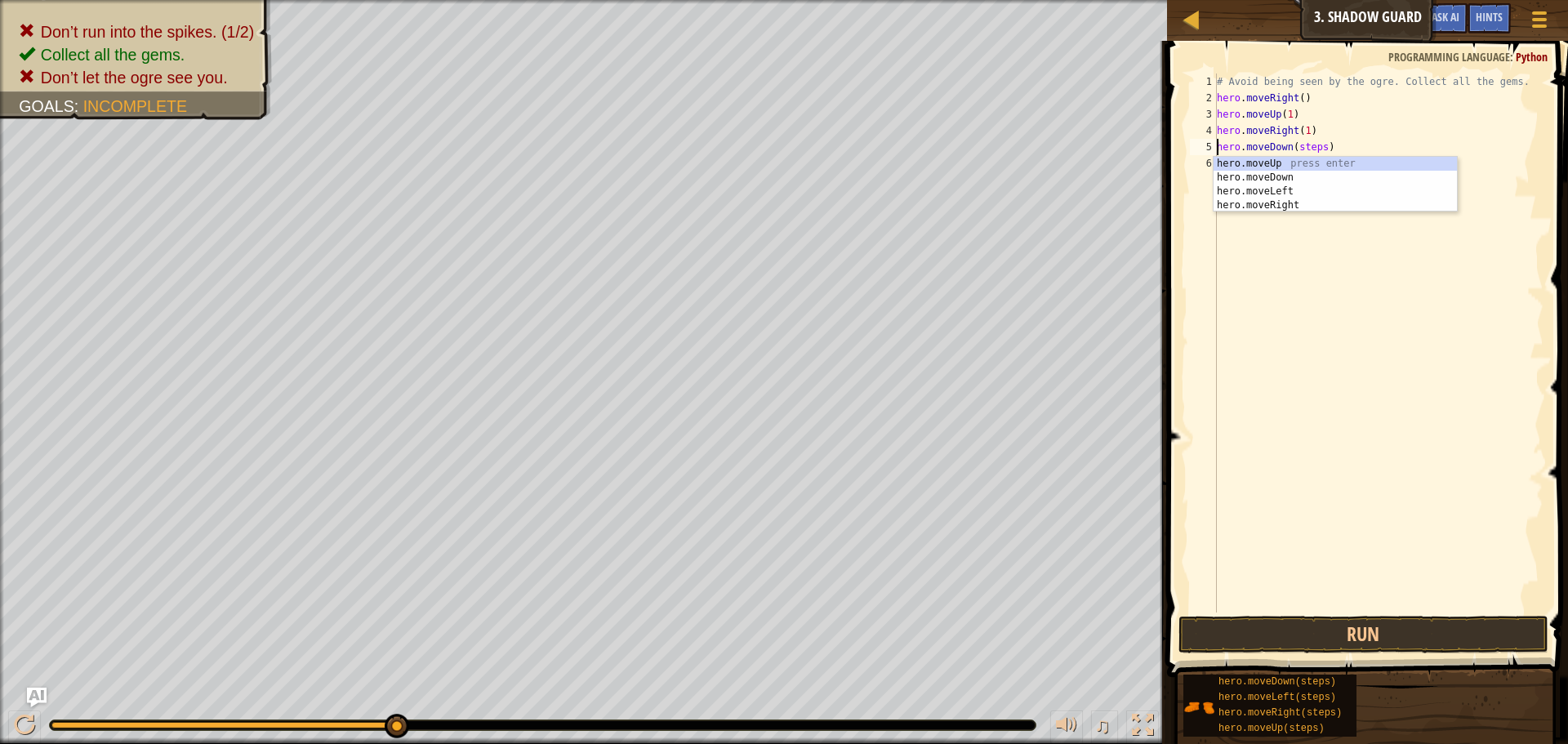
click at [1313, 140] on div "# Avoid being seen by the ogre. Collect all the gems. hero . moveRight ( ) hero…" at bounding box center [1379, 359] width 330 height 572
click at [1313, 143] on div "# Avoid being seen by the ogre. Collect all the gems. hero . moveRight ( ) hero…" at bounding box center [1379, 359] width 330 height 572
click at [1320, 146] on div "# Avoid being seen by the ogre. Collect all the gems. hero . moveRight ( ) hero…" at bounding box center [1379, 359] width 330 height 572
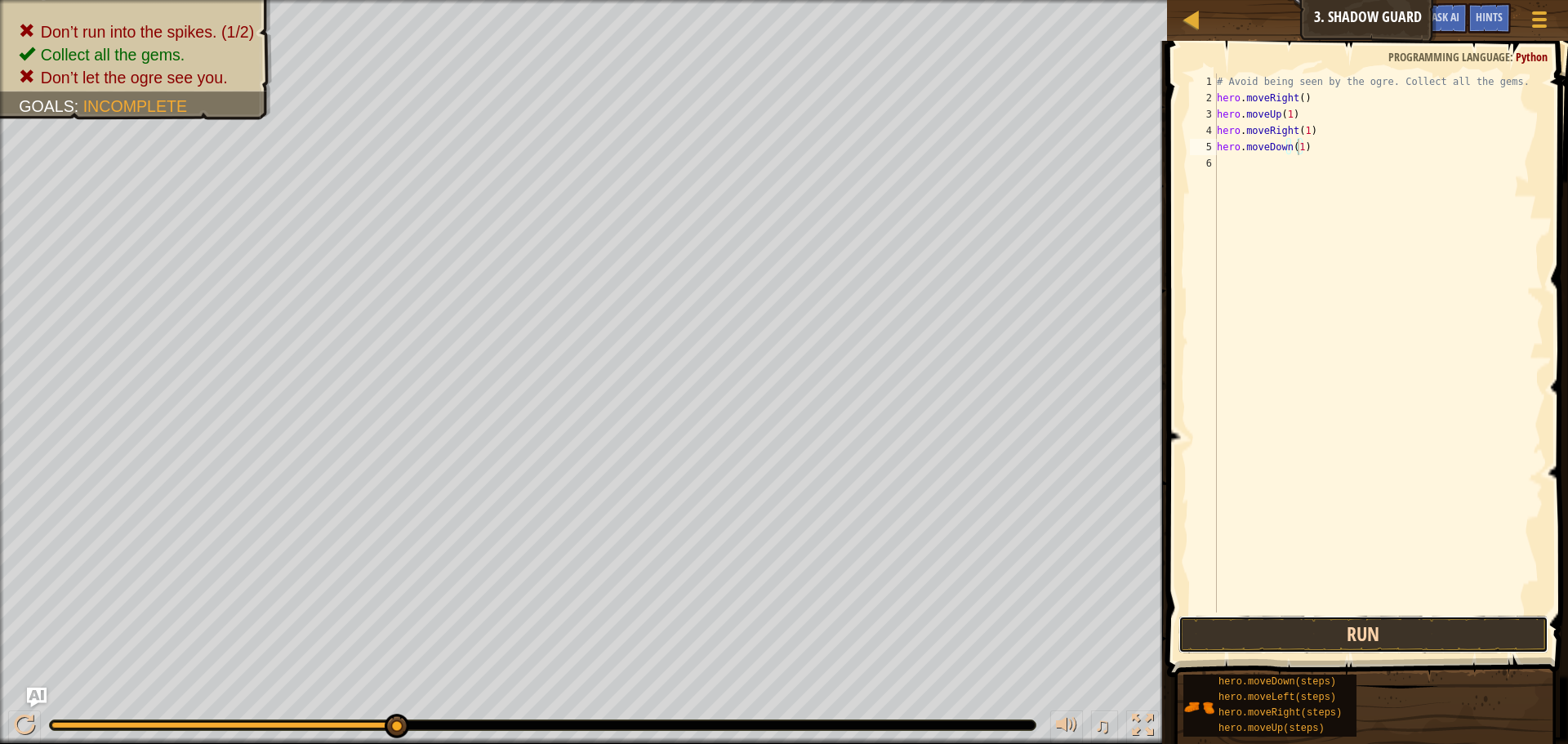
click at [1360, 632] on button "Run" at bounding box center [1363, 633] width 370 height 37
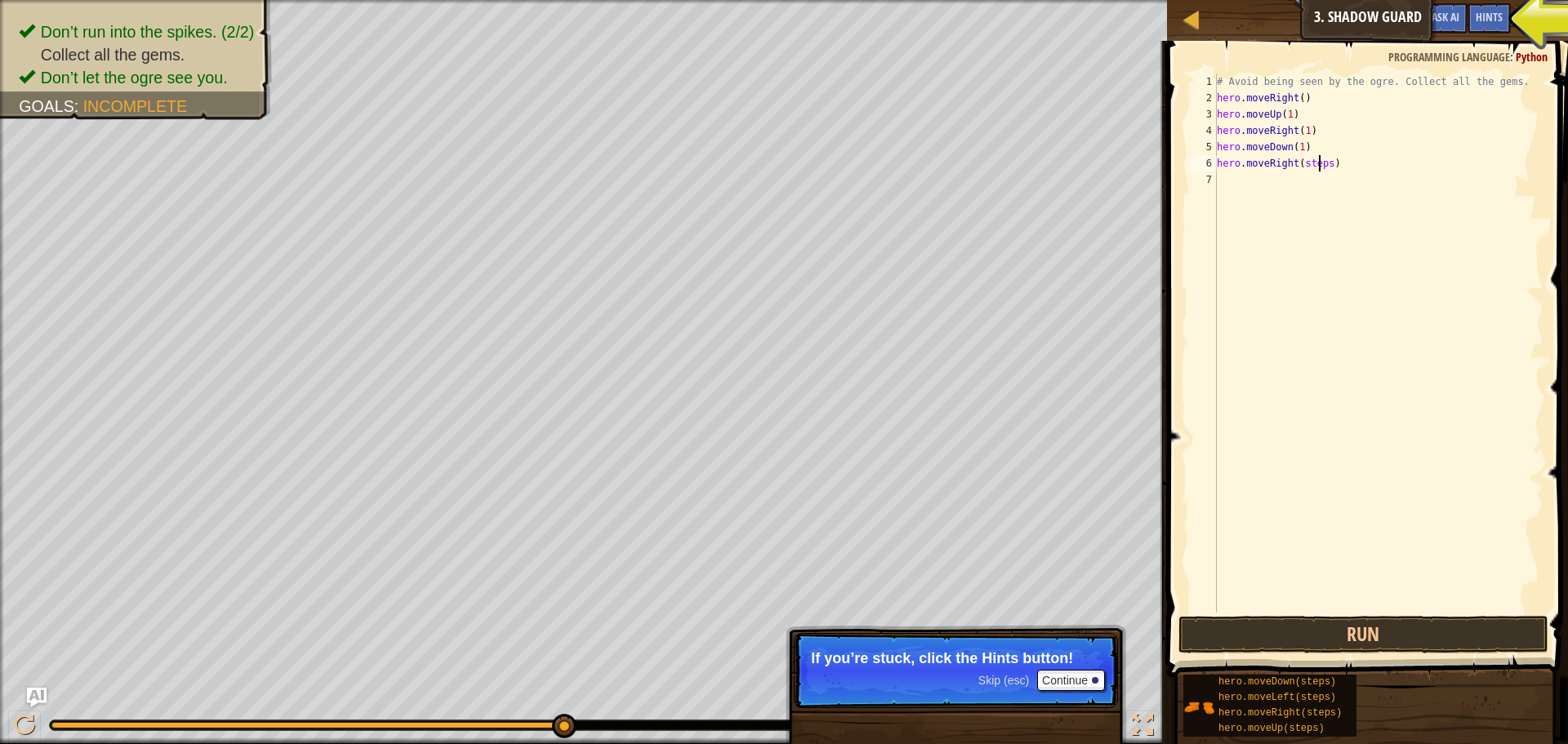
click at [1319, 163] on div "# Avoid being seen by the ogre. Collect all the gems. hero . moveRight ( ) hero…" at bounding box center [1379, 359] width 330 height 572
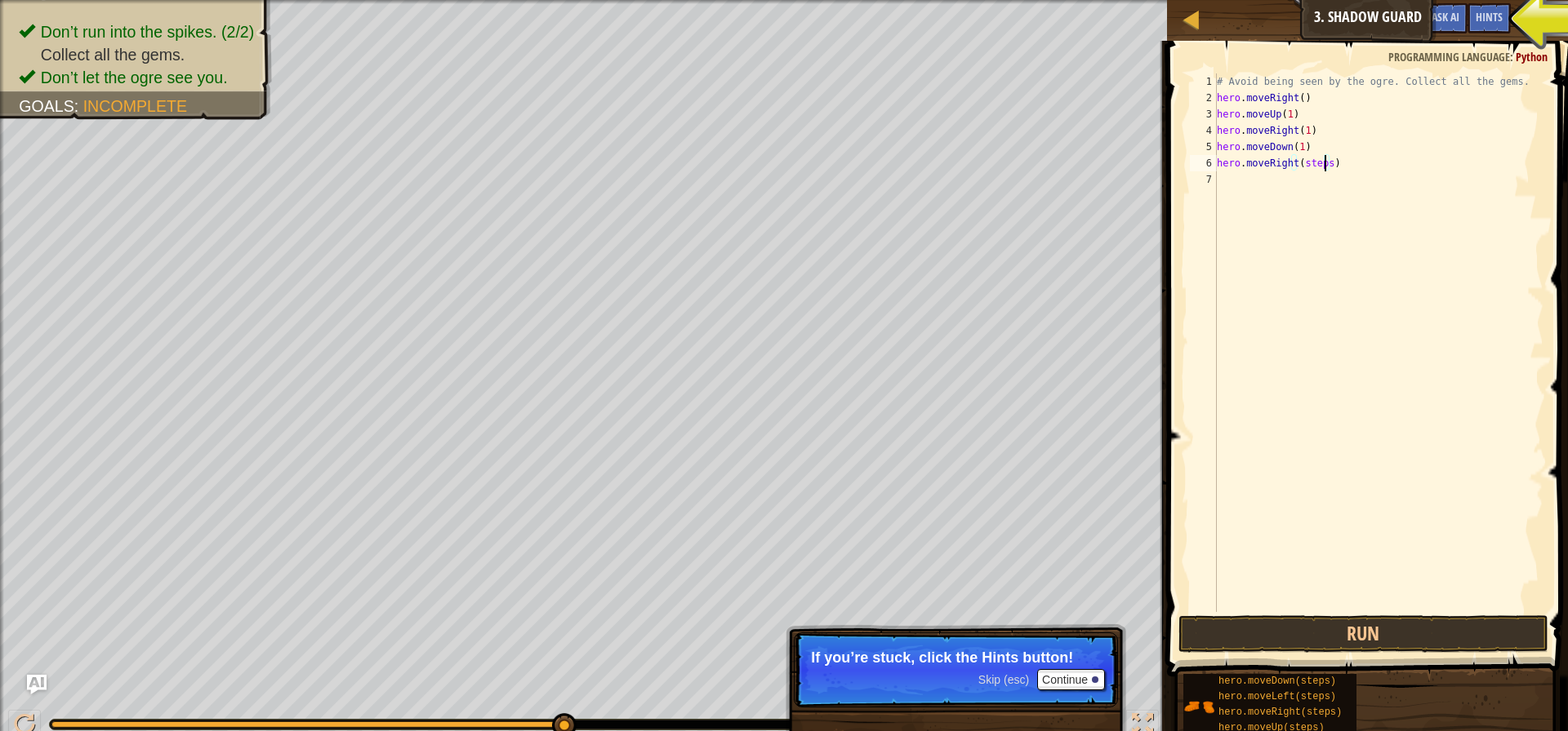
click at [1324, 163] on div "# Avoid being seen by the ogre. Collect all the gems. hero . moveRight ( ) hero…" at bounding box center [1379, 359] width 330 height 572
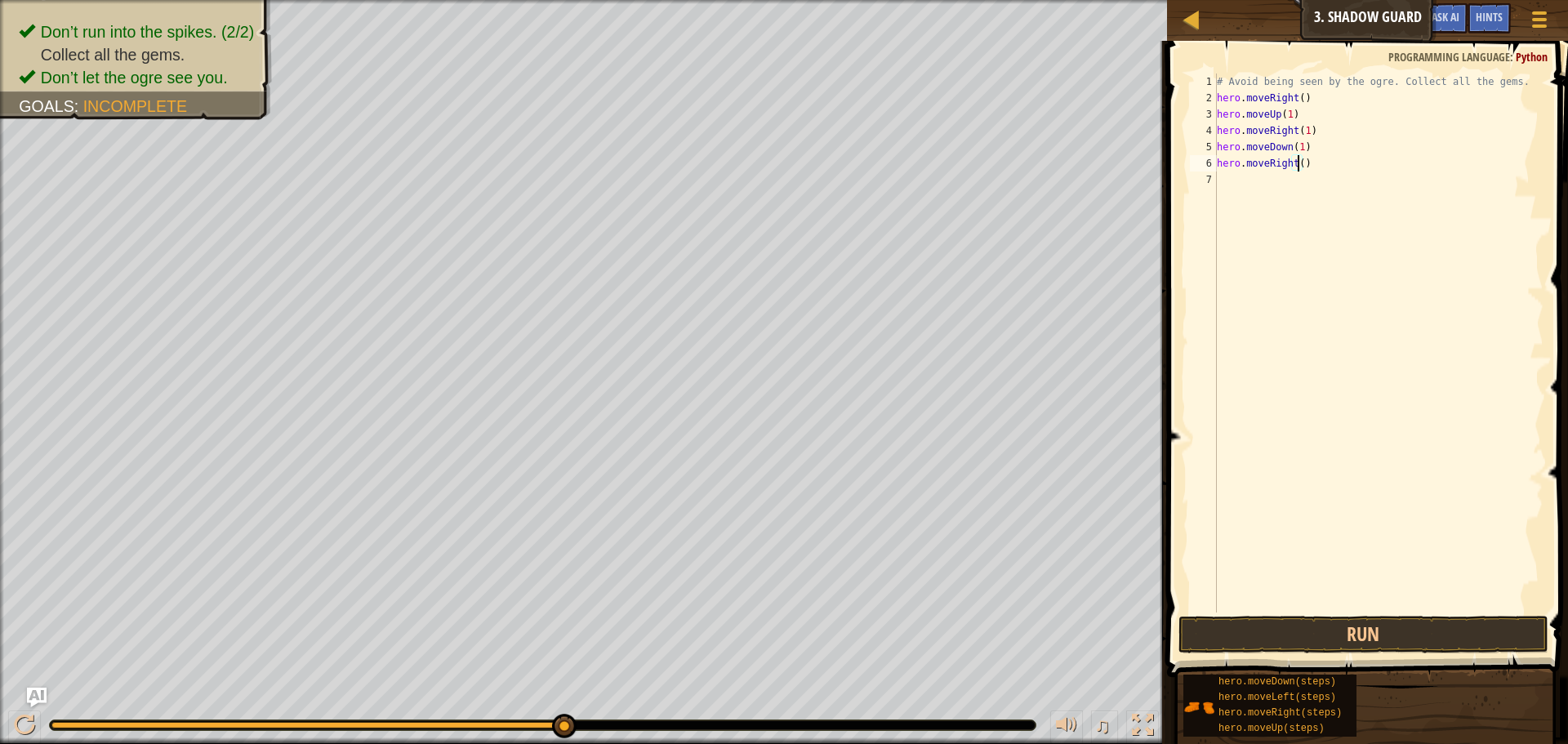
type textarea "hero.moveRight(1)"
click at [1362, 636] on button "Run" at bounding box center [1363, 633] width 370 height 37
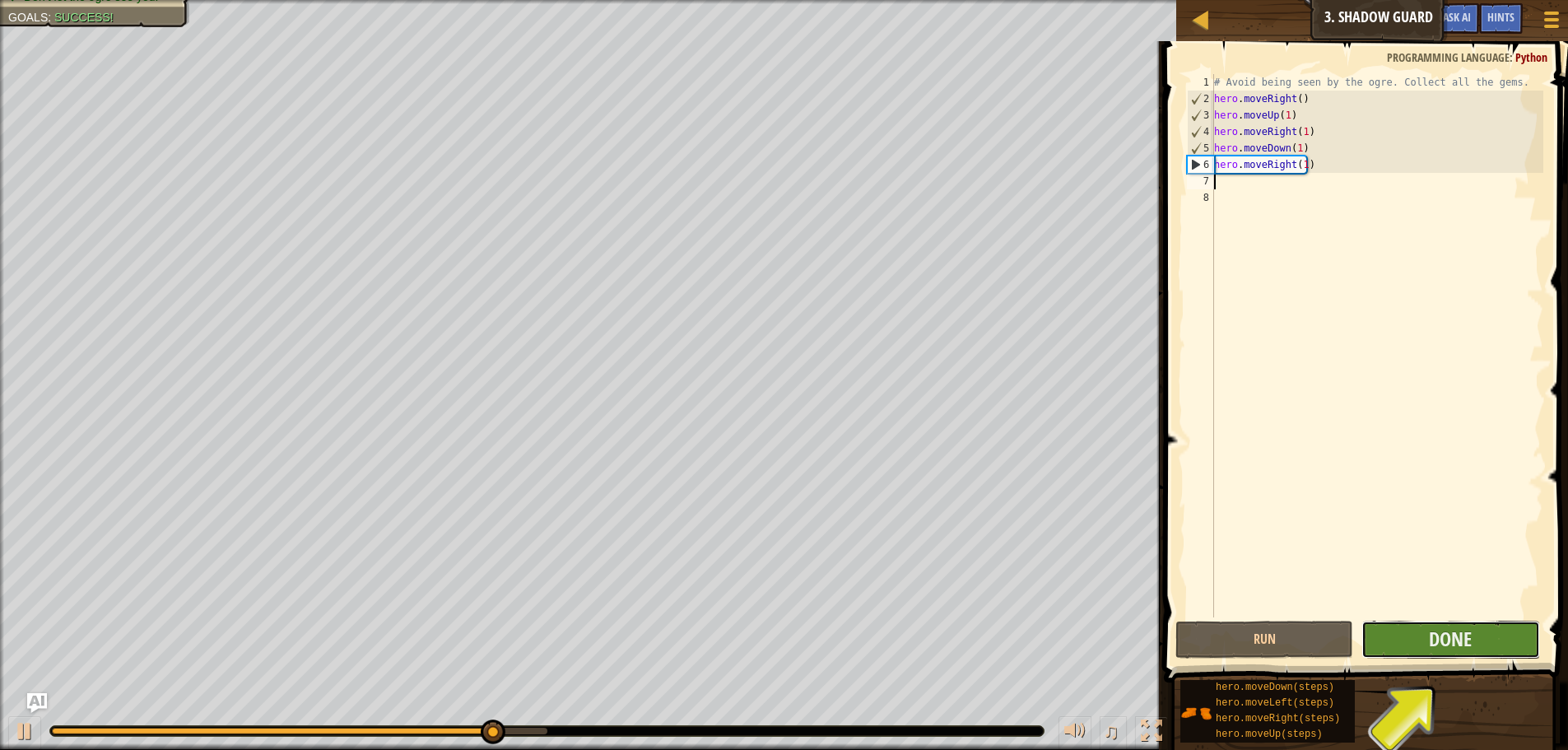
click at [1405, 629] on button "Done" at bounding box center [1449, 639] width 178 height 37
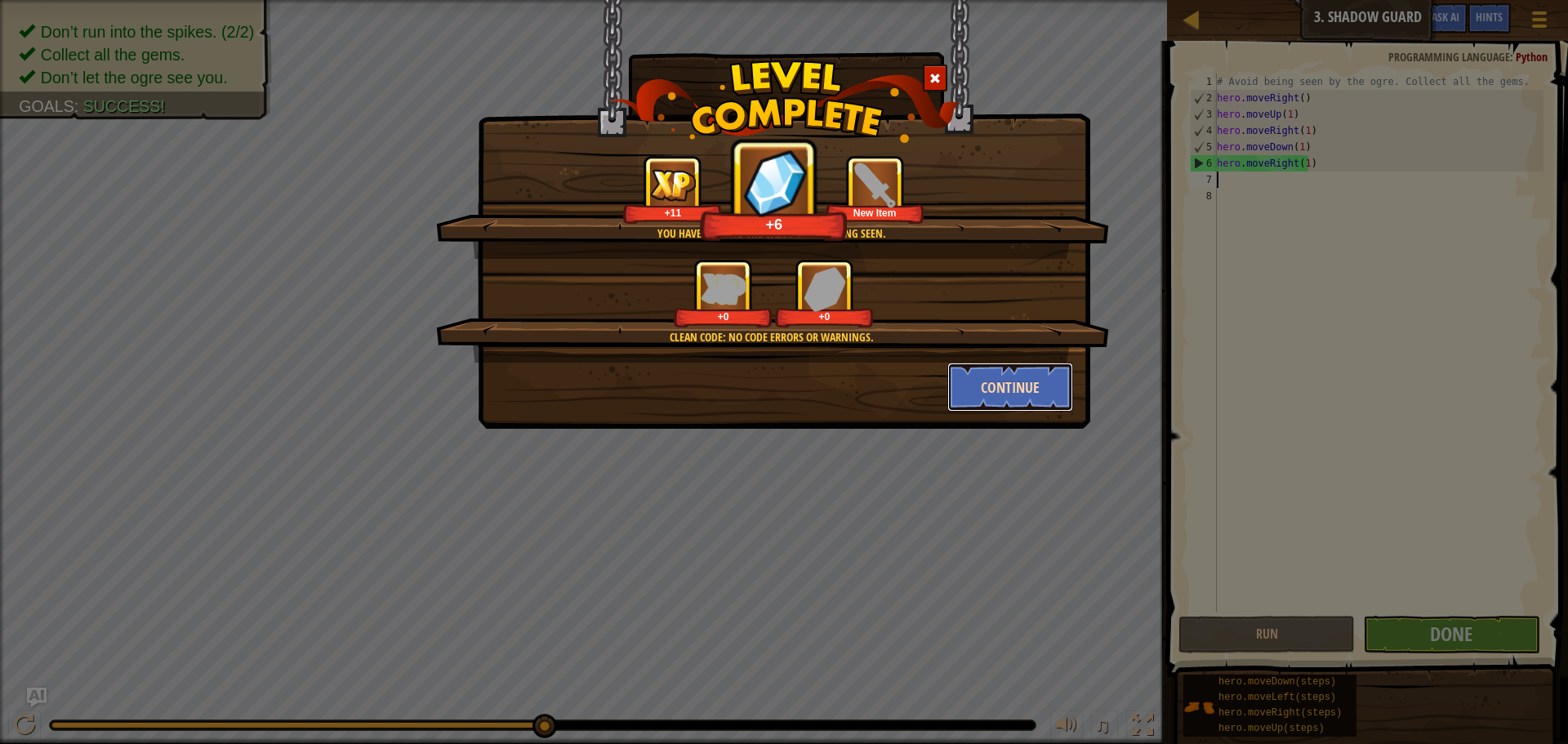
click at [1065, 394] on button "Continue" at bounding box center [1011, 387] width 127 height 49
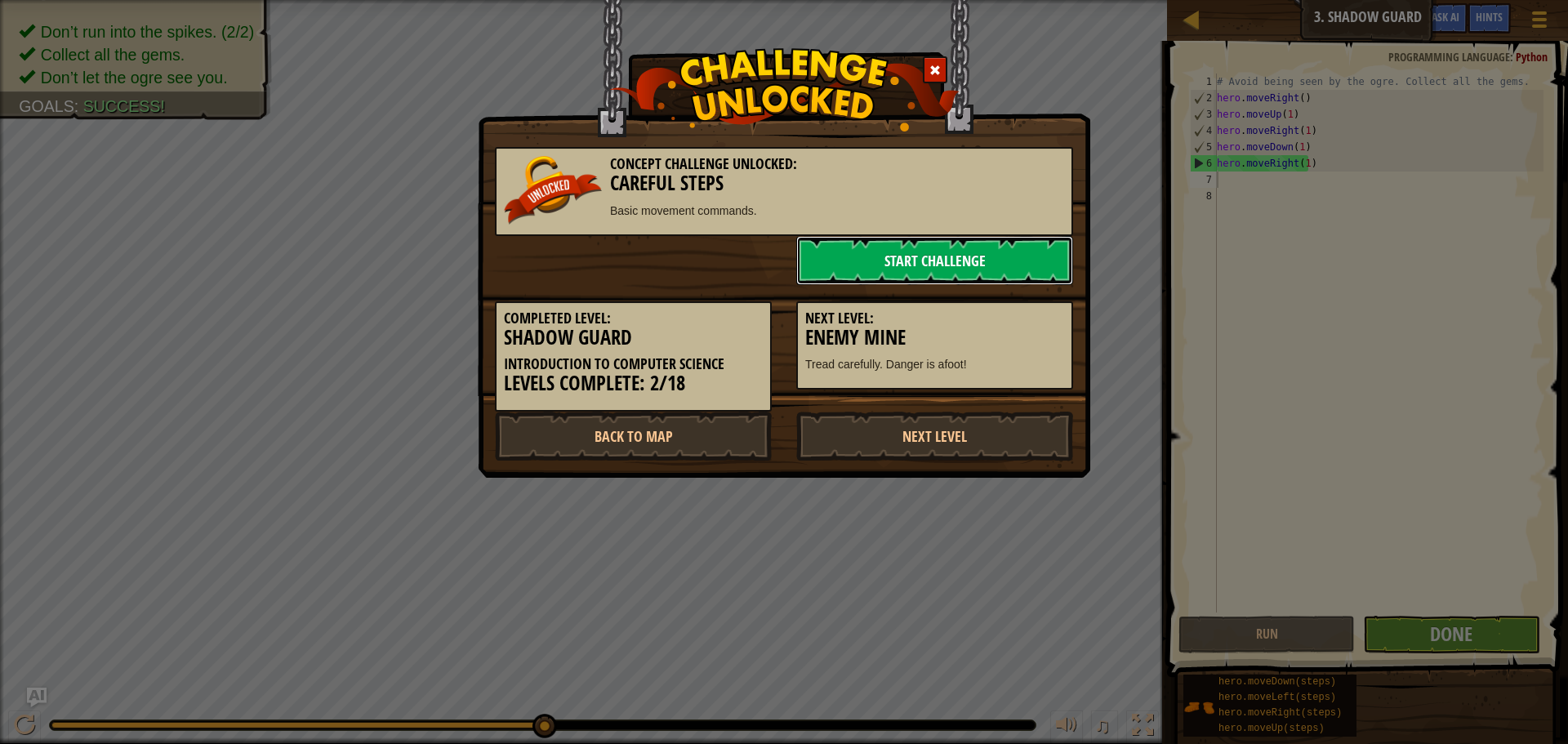
click at [880, 241] on link "Start Challenge" at bounding box center [934, 260] width 276 height 49
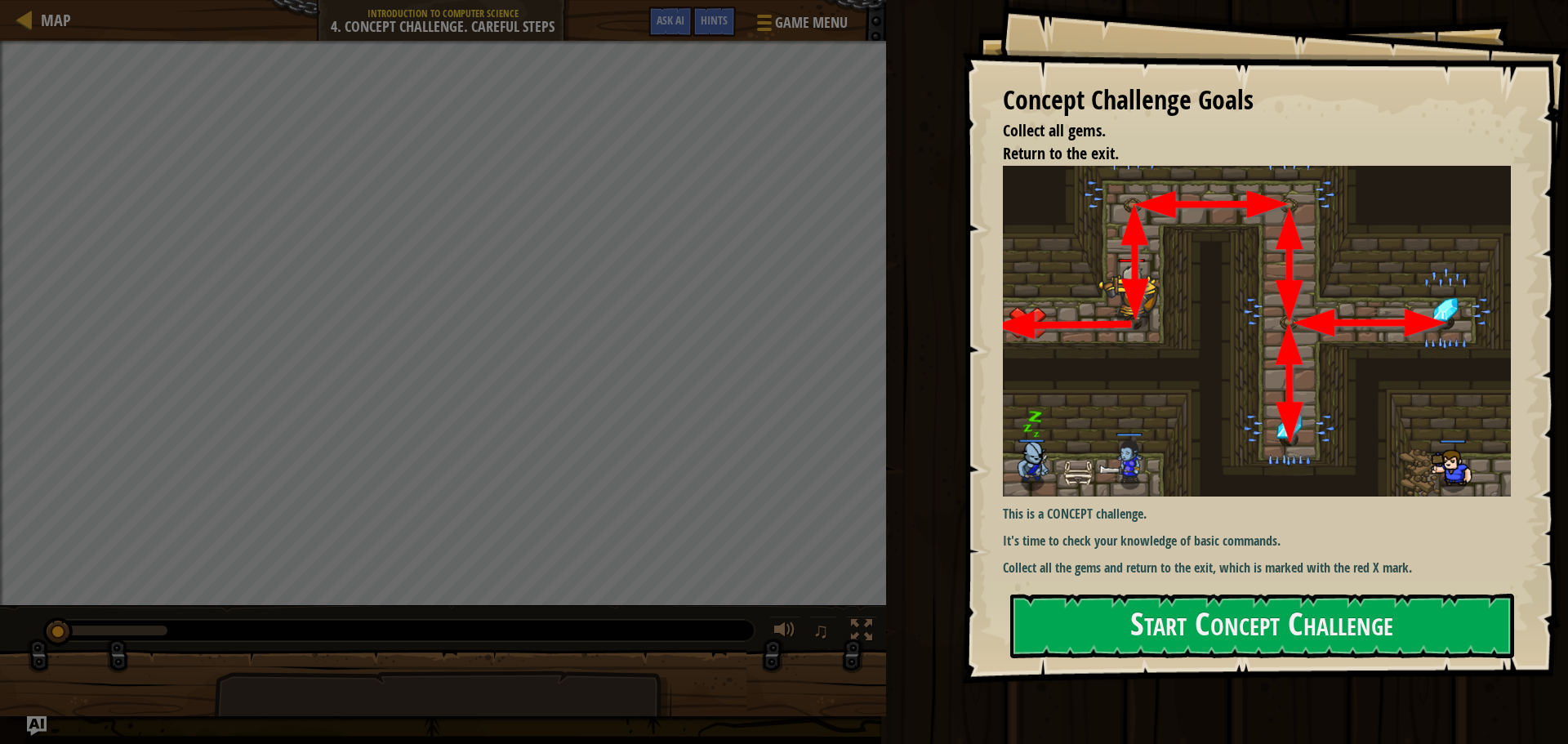
drag, startPoint x: 1204, startPoint y: 621, endPoint x: 1162, endPoint y: 580, distance: 58.7
click at [1191, 602] on button "Start Concept Challenge" at bounding box center [1263, 625] width 504 height 64
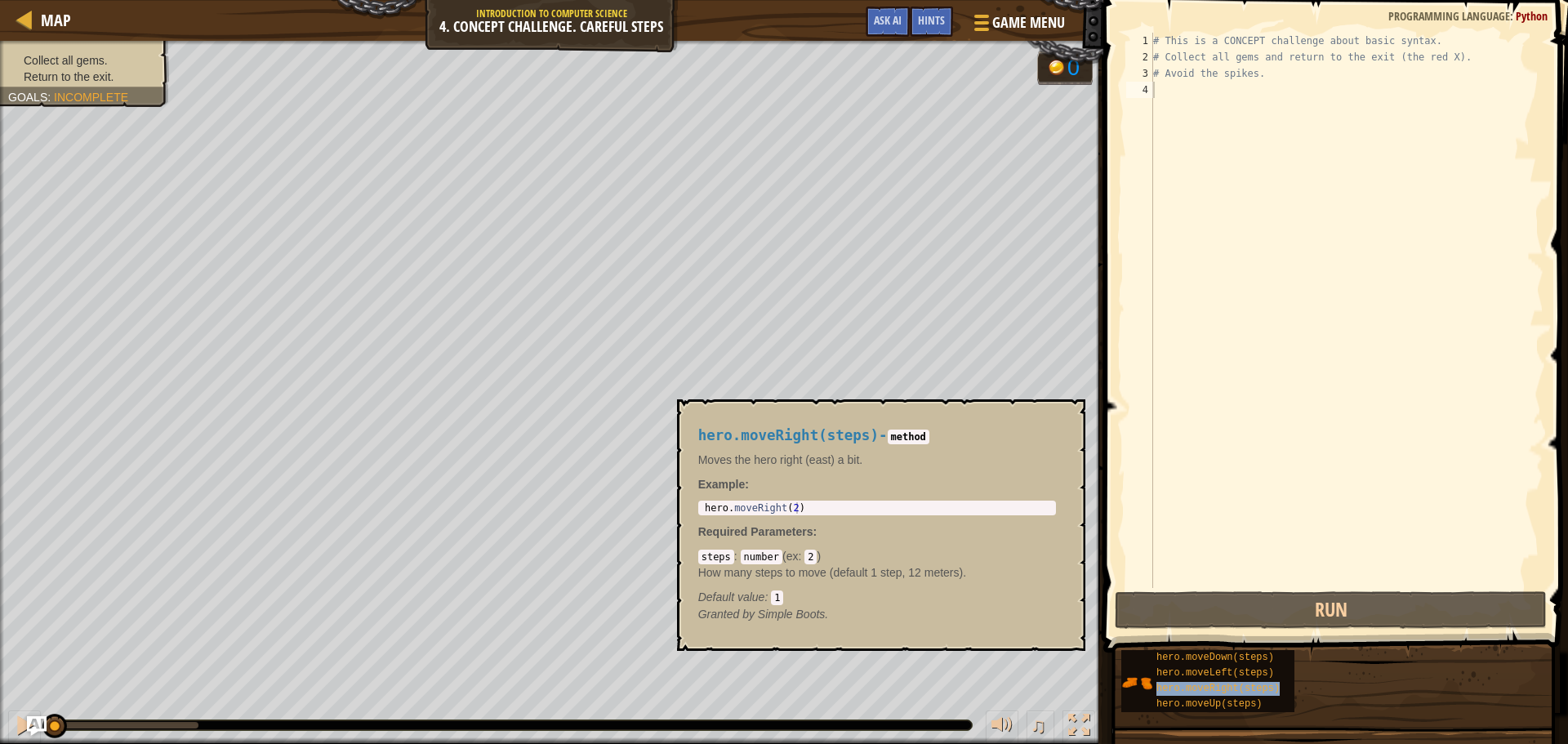
type textarea "hero.moveRight(steps)"
click at [1201, 205] on div "# This is a CONCEPT challenge about basic syntax. # Collect all gems and return…" at bounding box center [1347, 326] width 393 height 588
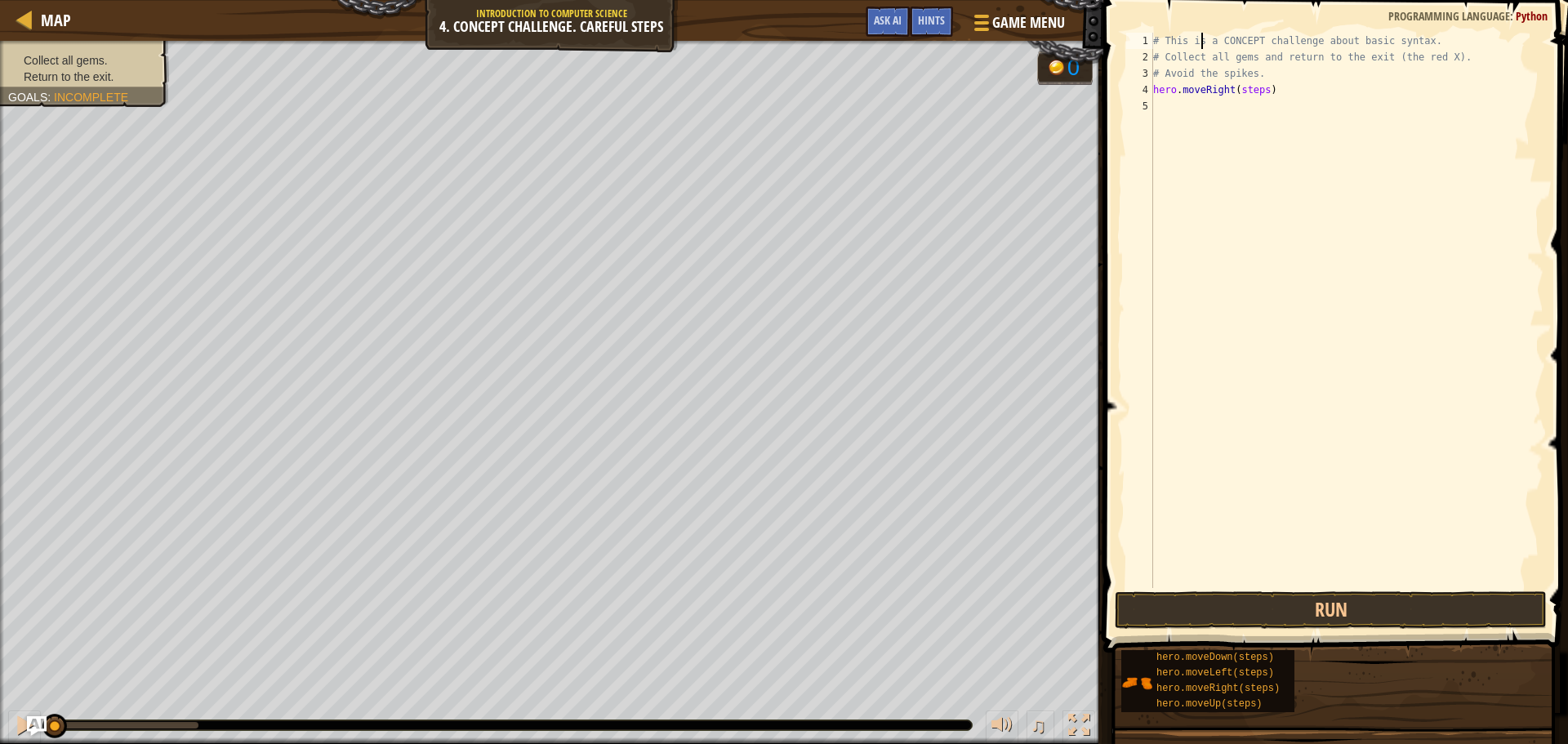
click at [1200, 40] on div "# This is a CONCEPT challenge about basic syntax. # Collect all gems and return…" at bounding box center [1347, 326] width 393 height 588
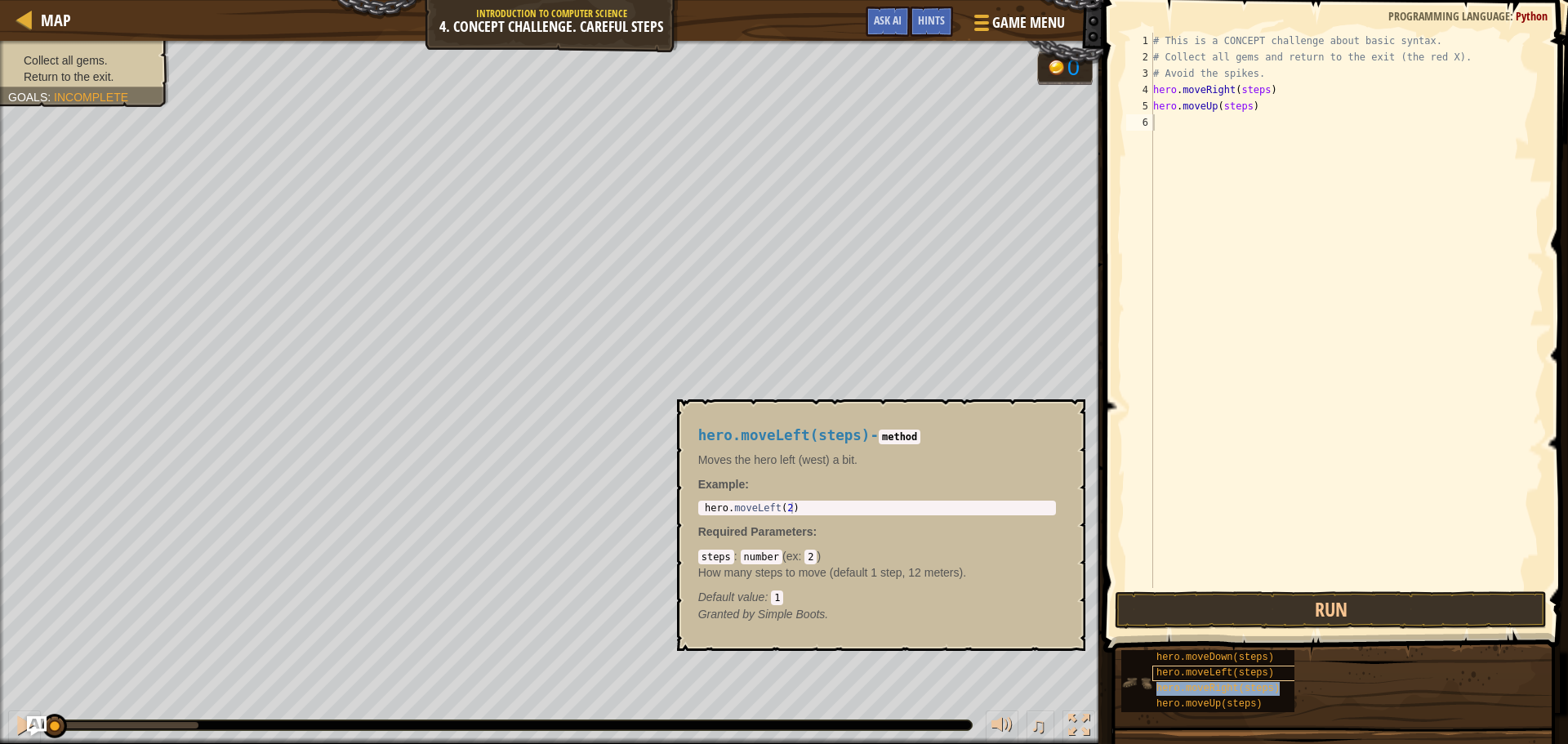
type textarea "hero.moveRight(steps)"
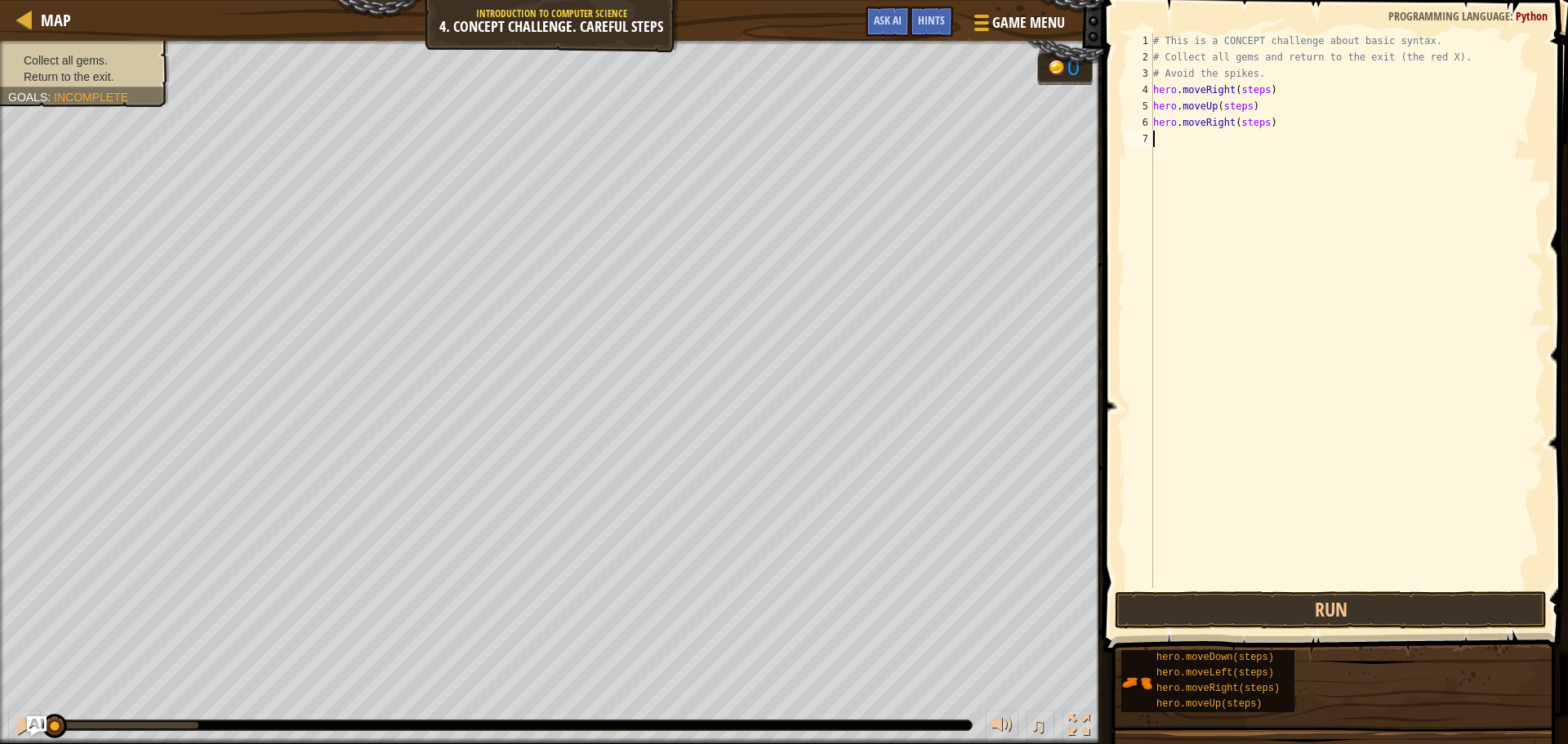
drag, startPoint x: 1210, startPoint y: 153, endPoint x: 1218, endPoint y: 142, distance: 13.6
click at [1218, 142] on div "# This is a CONCEPT challenge about basic syntax. # Collect all gems and return…" at bounding box center [1347, 326] width 393 height 588
drag, startPoint x: 1226, startPoint y: 594, endPoint x: 1229, endPoint y: 183, distance: 411.0
click at [1229, 183] on div "Hints Videos 1 2 3 4 5 6 7 # This is a CONCEPT challenge about basic syntax. # …" at bounding box center [1333, 368] width 469 height 736
click at [1254, 140] on div "# This is a CONCEPT challenge about basic syntax. # Collect all gems and return…" at bounding box center [1347, 326] width 393 height 588
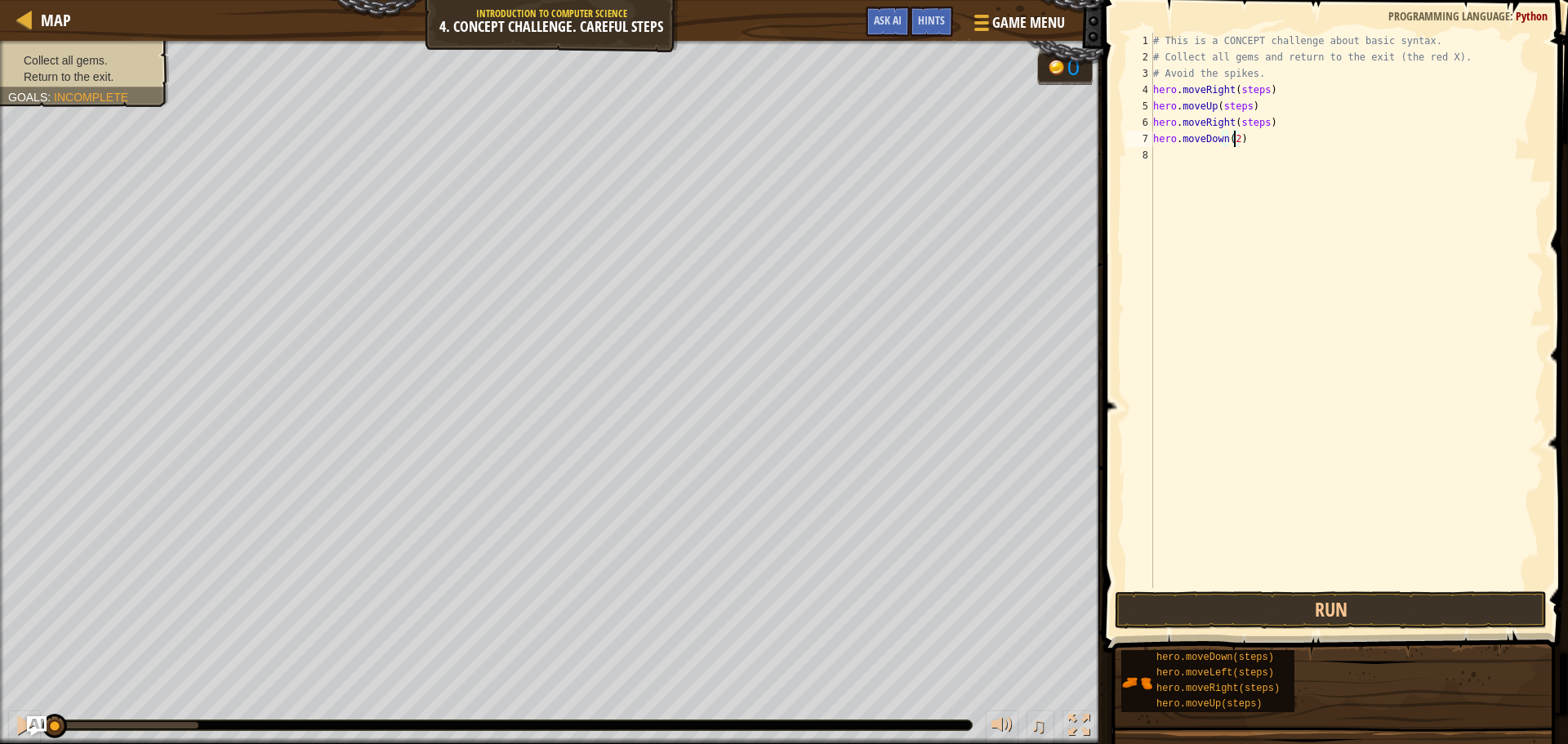
scroll to position [7, 5]
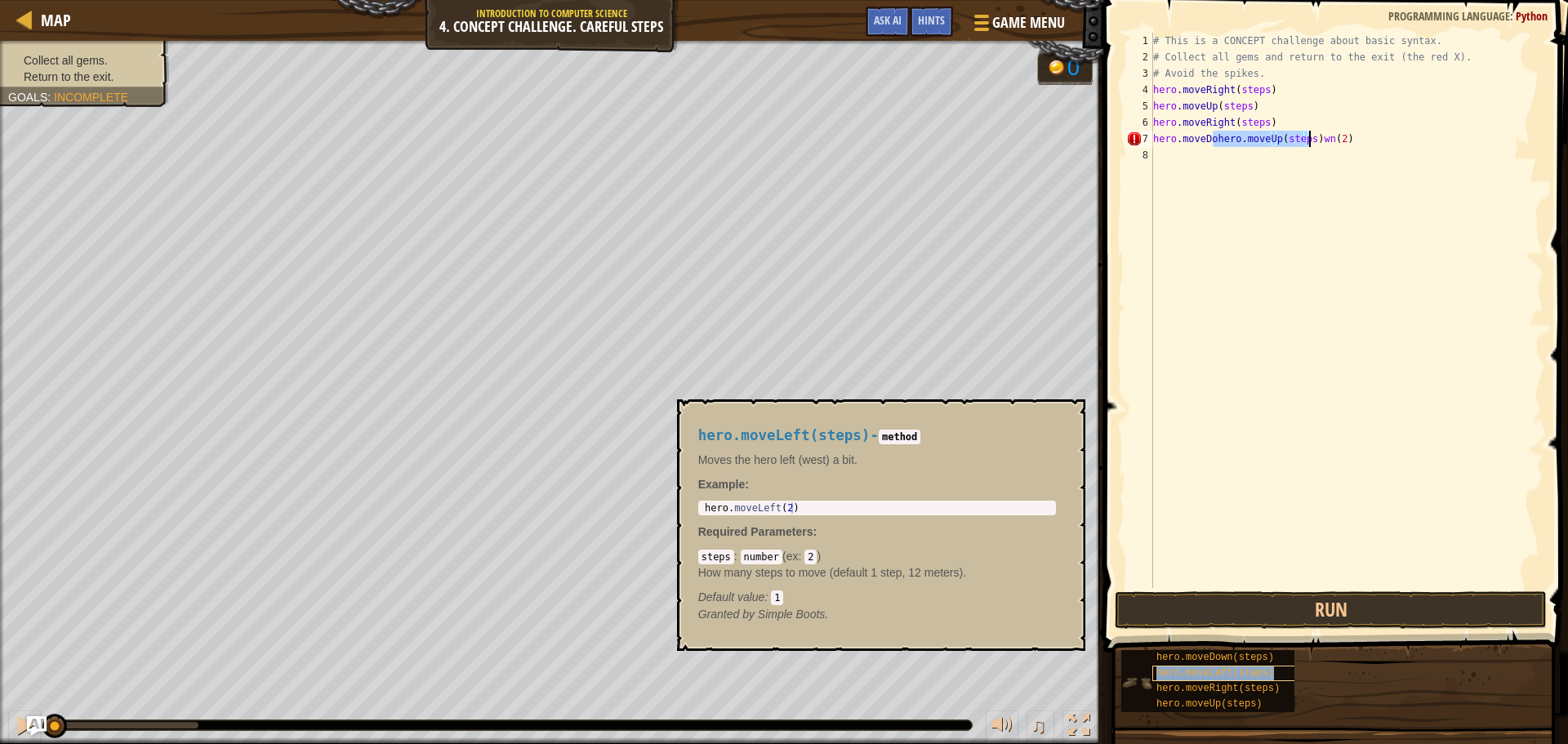
click at [1212, 679] on div "hero.moveLeft(steps)" at bounding box center [1231, 672] width 157 height 15
type textarea "hero.moveRight(steps)"
click at [1446, 185] on div "# This is a CONCEPT challenge about basic syntax. # Collect all gems and return…" at bounding box center [1347, 326] width 393 height 588
click at [1341, 140] on div "# This is a CONCEPT challenge about basic syntax. # Collect all gems and return…" at bounding box center [1347, 326] width 393 height 588
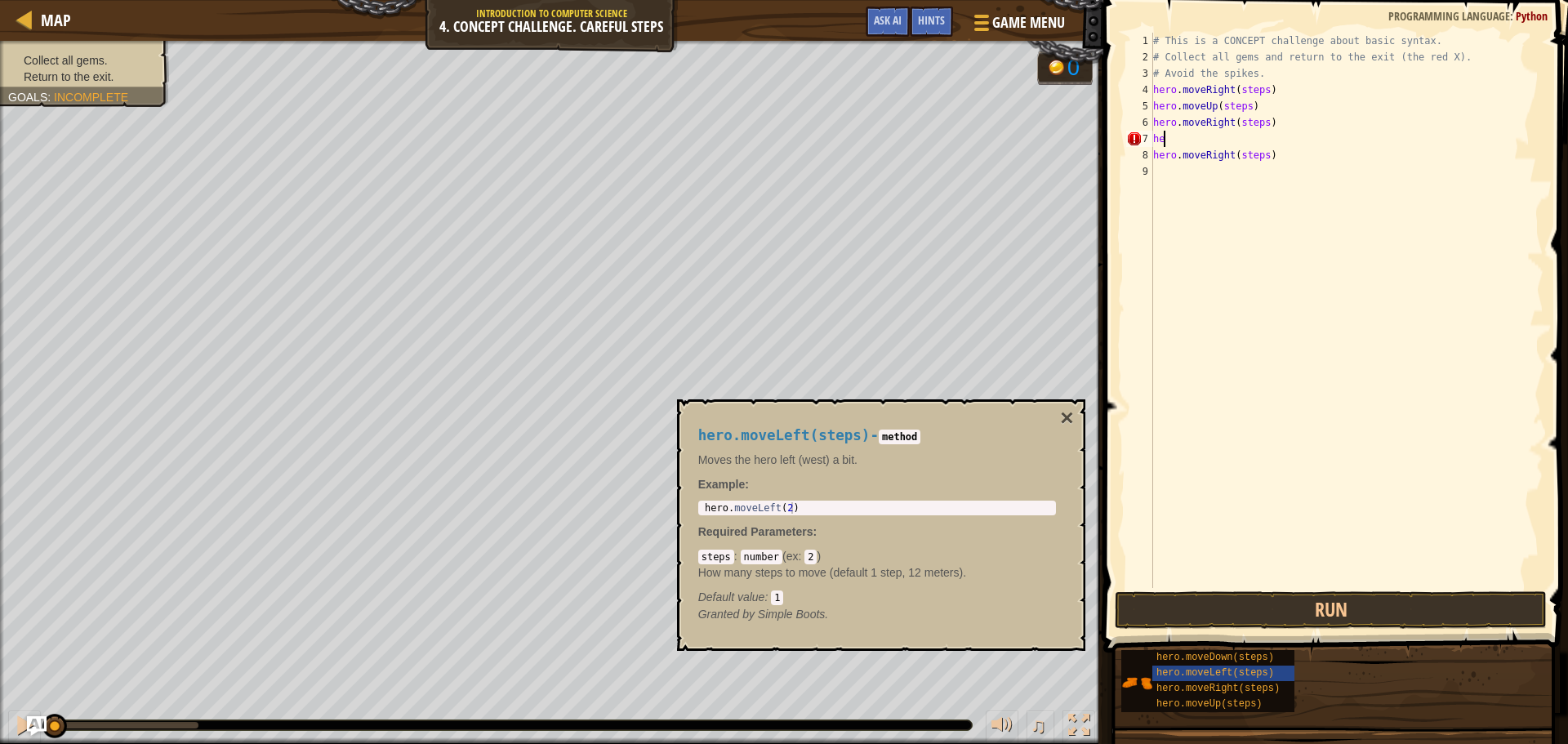
type textarea "h"
click at [1258, 135] on div "# This is a CONCEPT challenge about basic syntax. # Collect all gems and return…" at bounding box center [1347, 310] width 393 height 556
click at [1258, 135] on div "# This is a CONCEPT challenge about basic syntax. # Collect all gems and return…" at bounding box center [1347, 326] width 393 height 588
type textarea "hero.moveDown(2)"
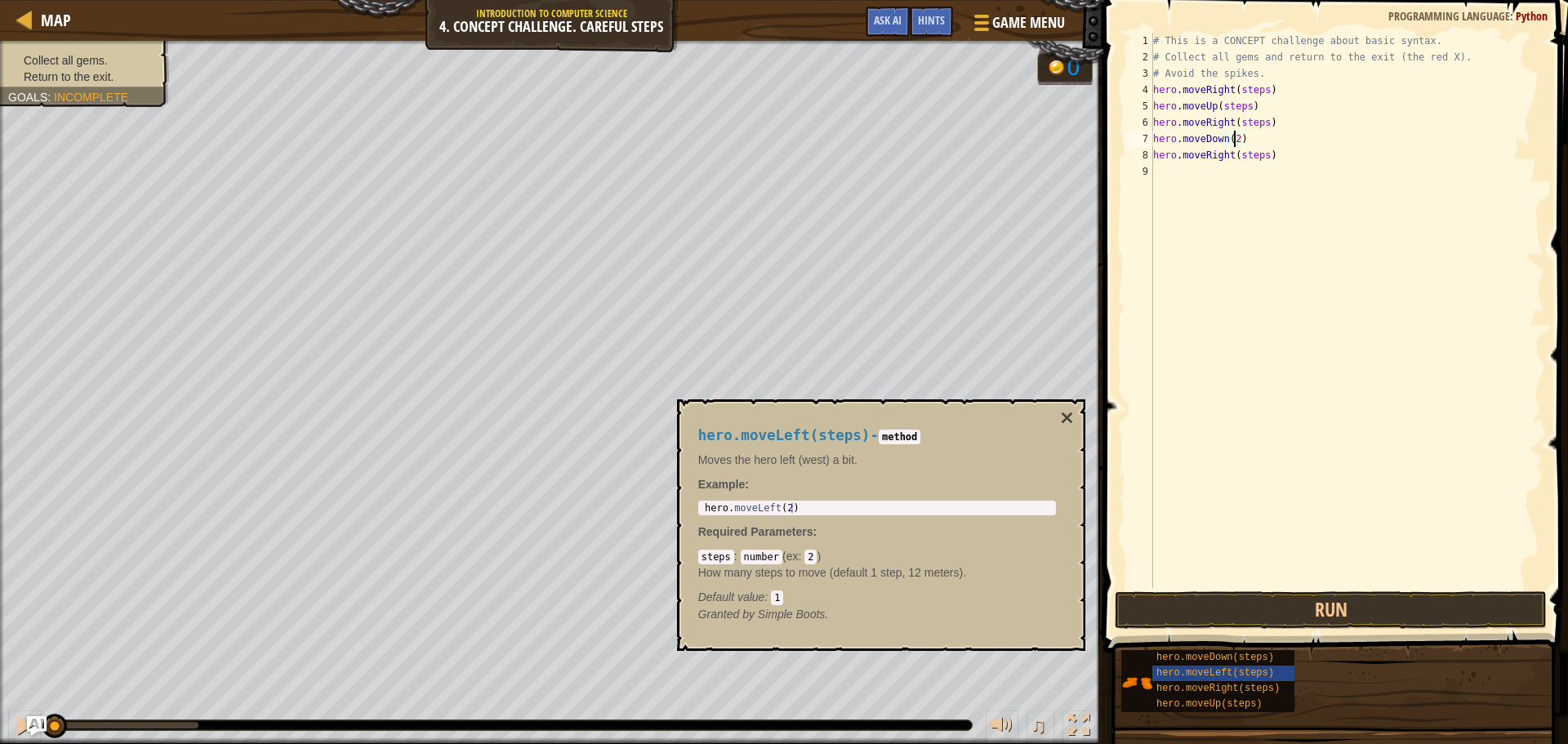
drag, startPoint x: 1179, startPoint y: 198, endPoint x: 1180, endPoint y: 189, distance: 9.1
click at [1179, 194] on div "# This is a CONCEPT challenge about basic syntax. # Collect all gems and return…" at bounding box center [1347, 326] width 393 height 588
type textarea "hero.moveUp(steps)"
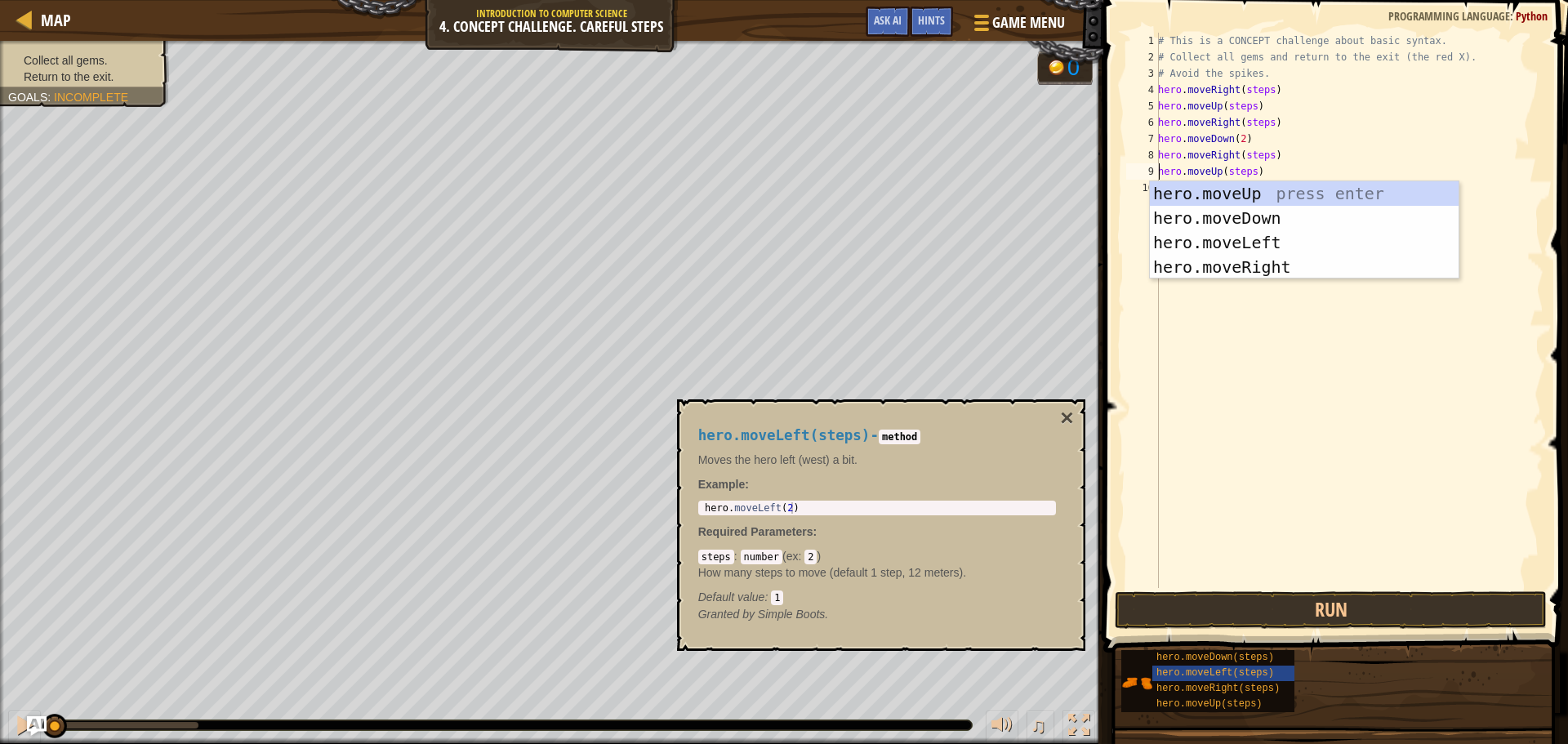
click at [1280, 370] on div "# This is a CONCEPT challenge about basic syntax. # Collect all gems and return…" at bounding box center [1349, 326] width 389 height 588
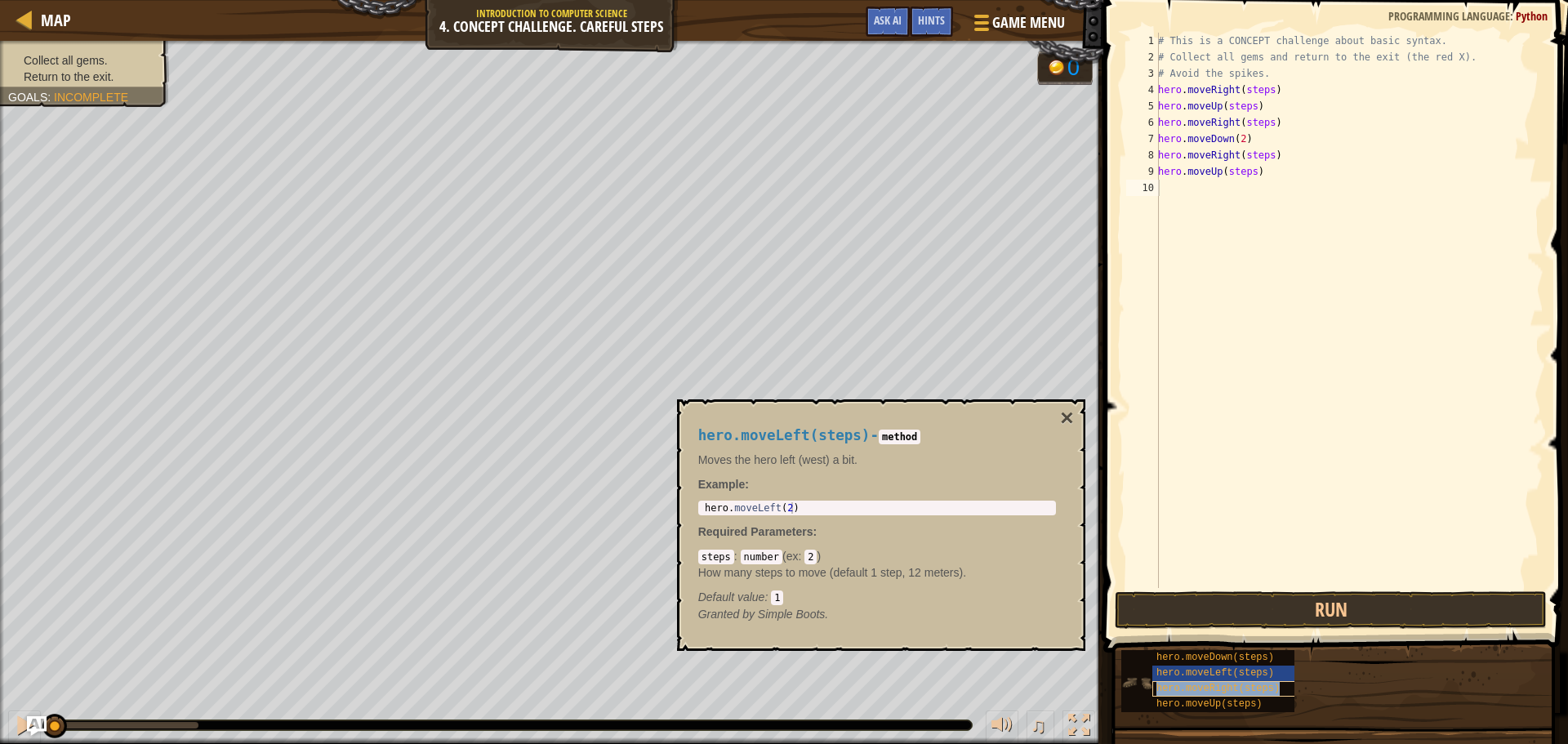
type textarea "hero.moveRight(steps)"
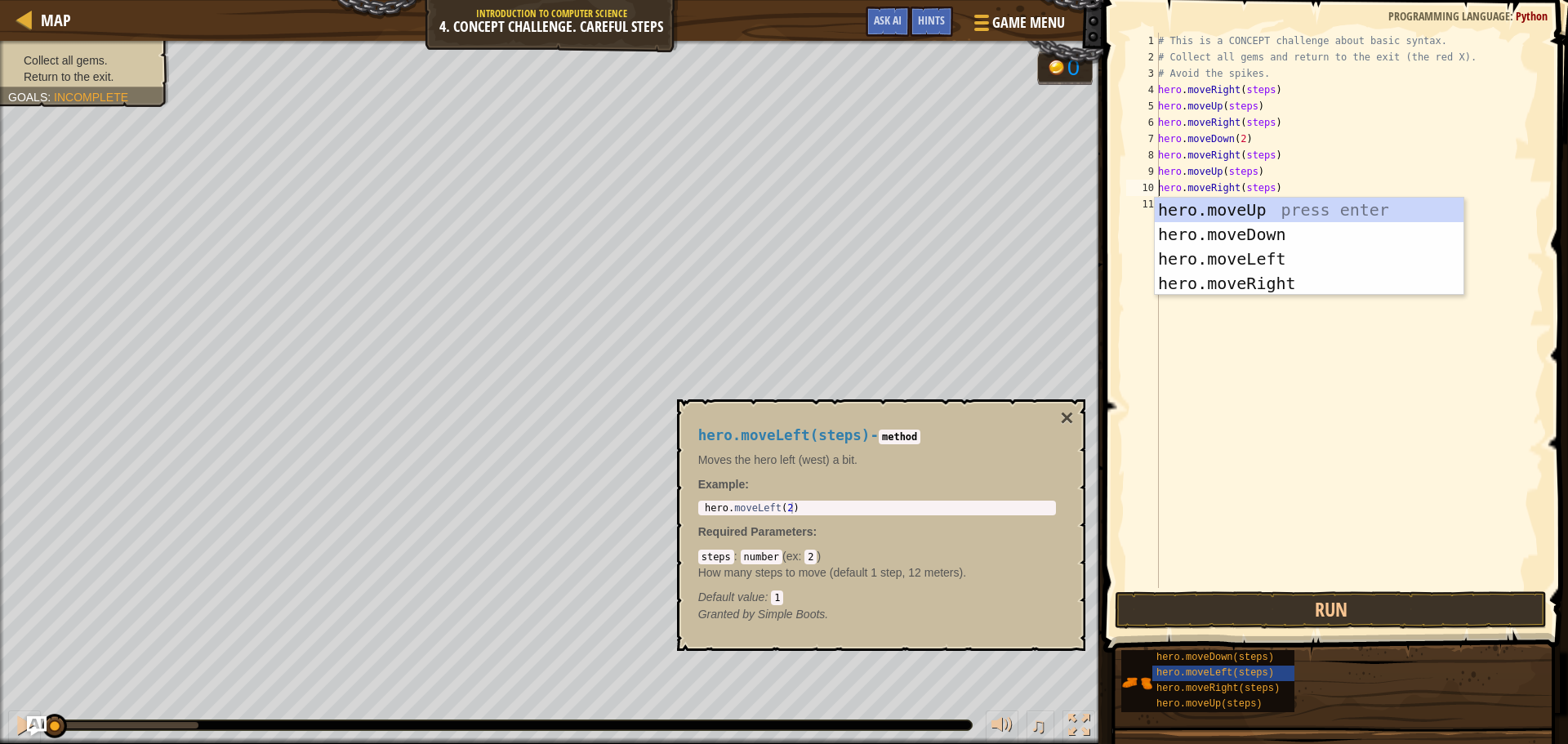
click at [1190, 416] on div "# This is a CONCEPT challenge about basic syntax. # Collect all gems and return…" at bounding box center [1349, 326] width 389 height 588
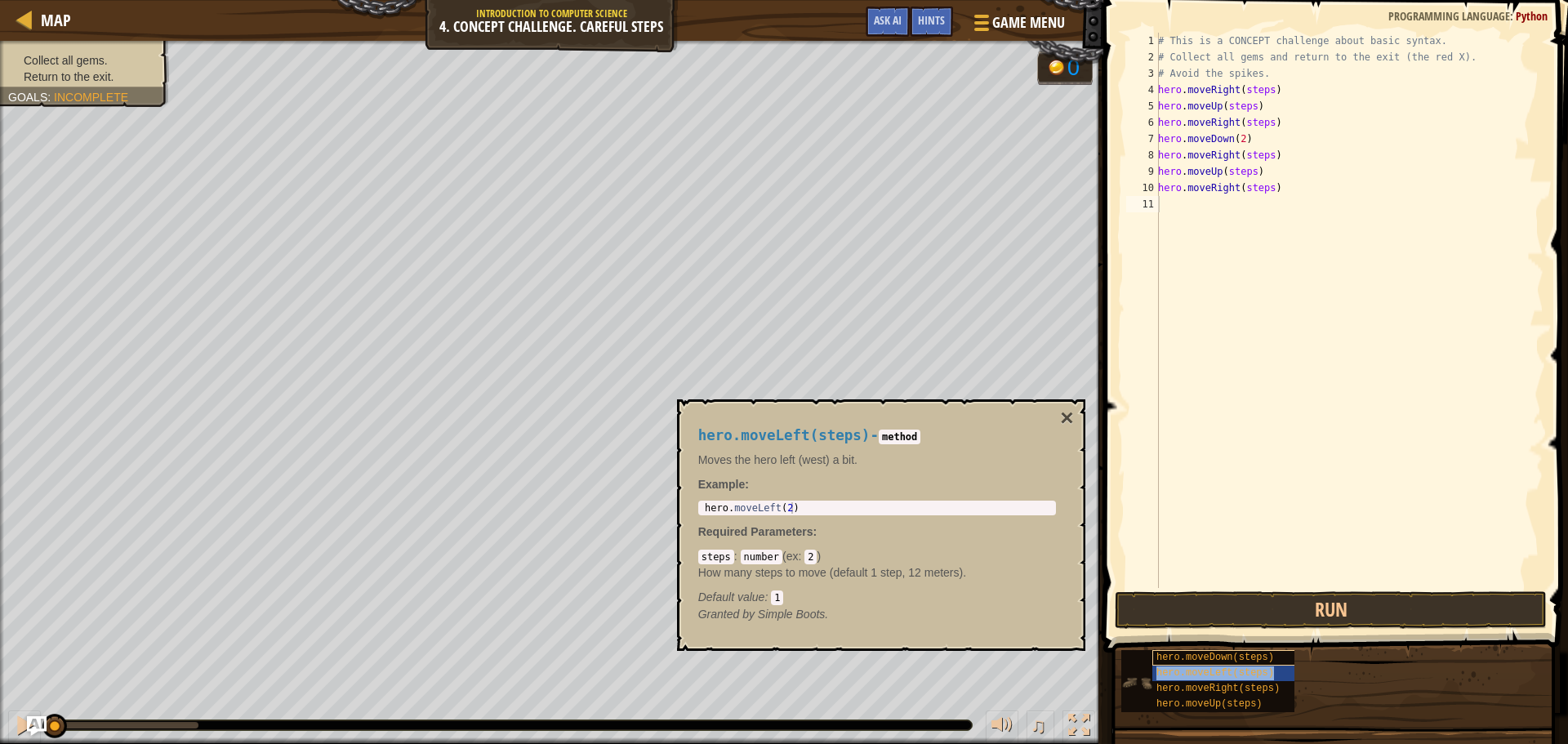
type textarea "hero.moveLeft(steps)"
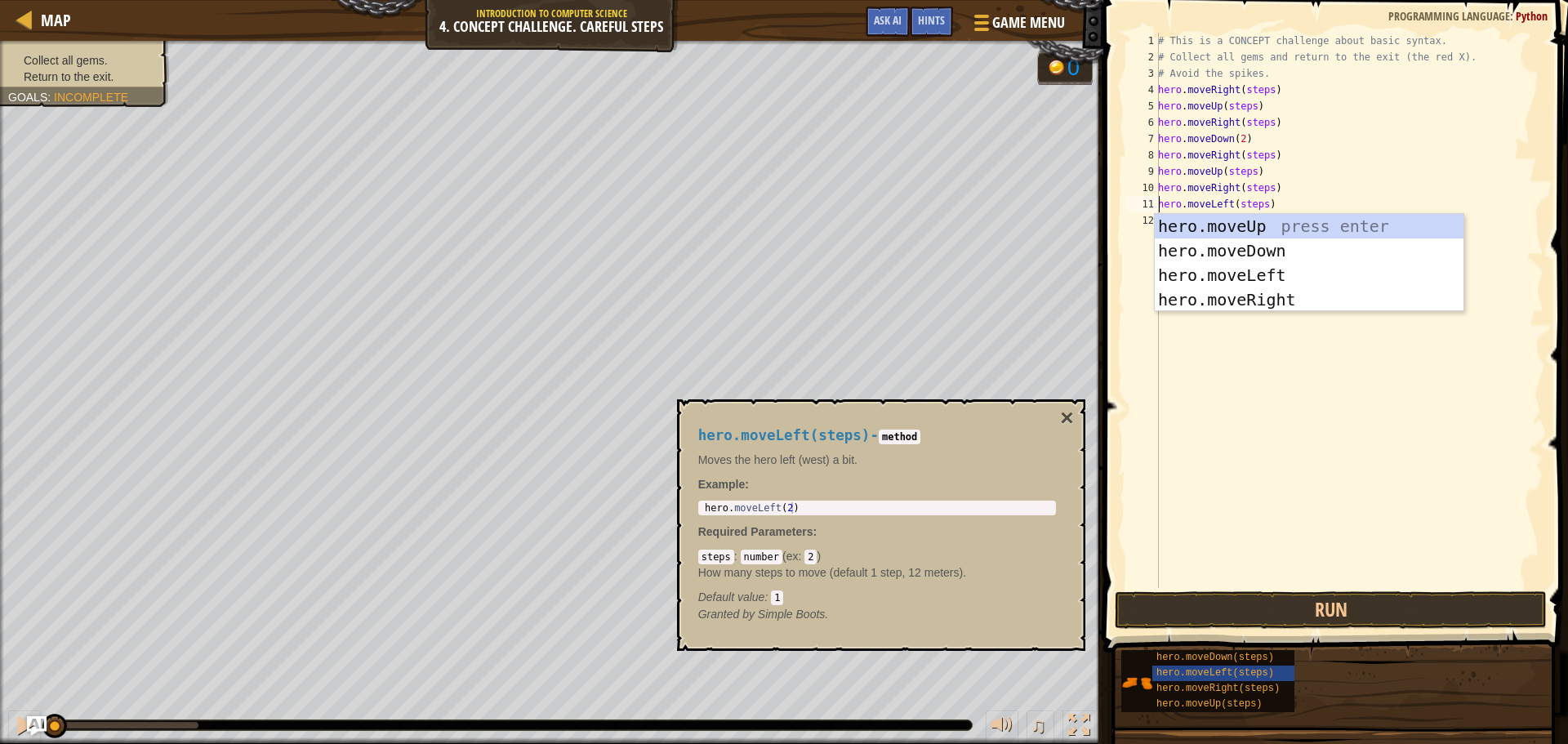
click at [1253, 321] on div "# This is a CONCEPT challenge about basic syntax. # Collect all gems and return…" at bounding box center [1349, 326] width 389 height 588
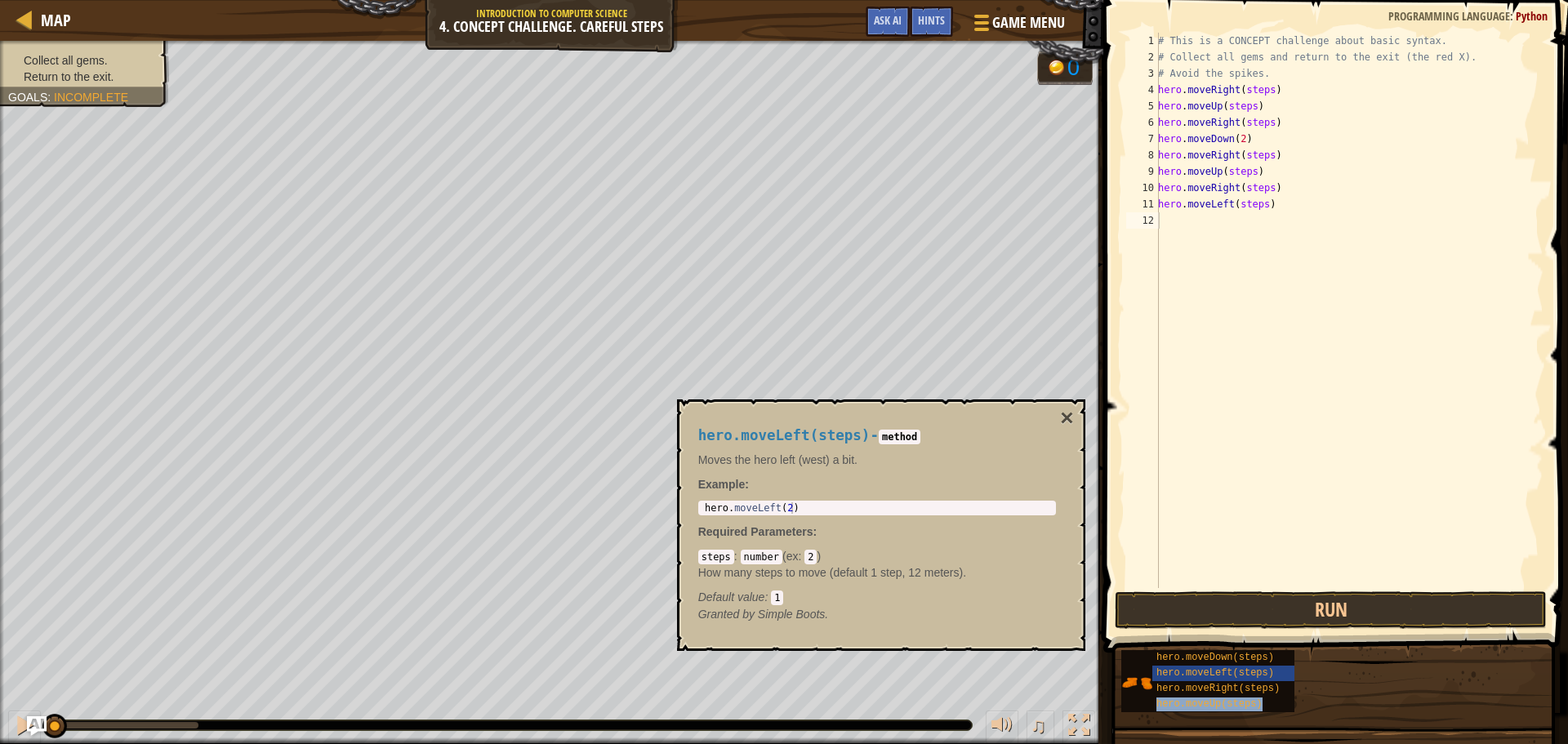
type textarea "hero.moveUp(steps)"
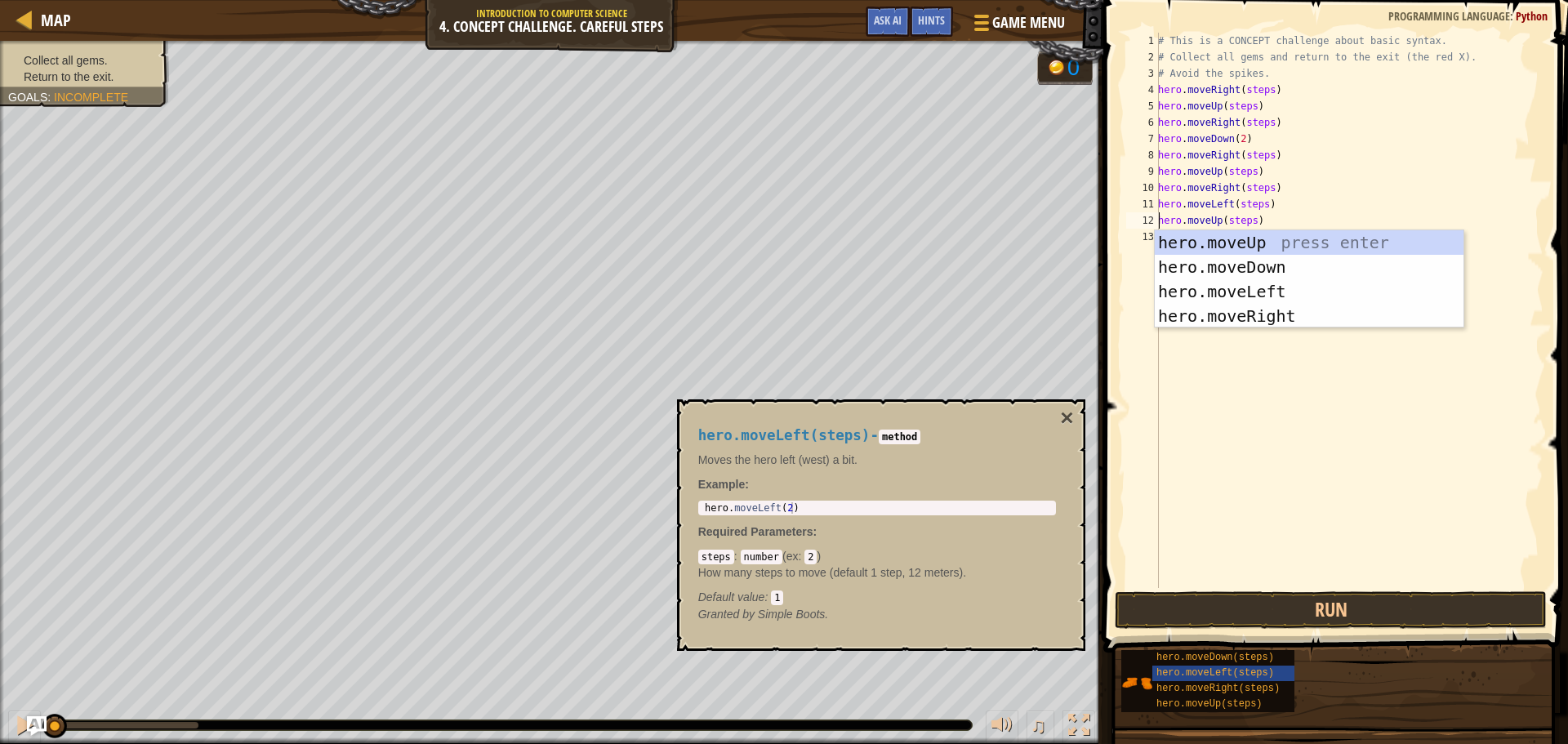
click at [1186, 393] on div "# This is a CONCEPT challenge about basic syntax. # Collect all gems and return…" at bounding box center [1349, 326] width 389 height 588
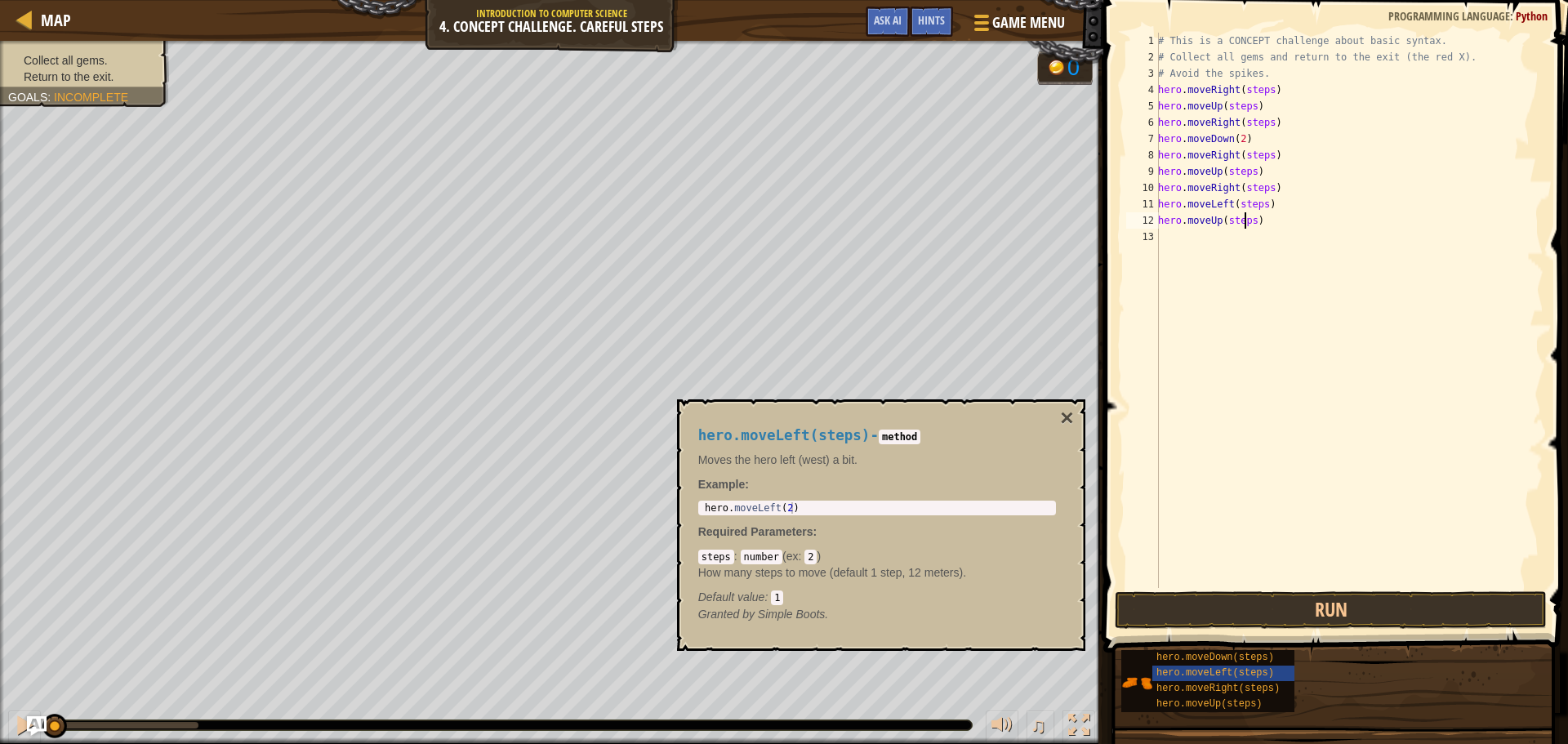
click at [1245, 222] on div "# This is a CONCEPT challenge about basic syntax. # Collect all gems and return…" at bounding box center [1349, 326] width 389 height 588
click at [1247, 222] on div "# This is a CONCEPT challenge about basic syntax. # Collect all gems and return…" at bounding box center [1349, 326] width 389 height 588
type textarea "hero.moveLeft(steps)"
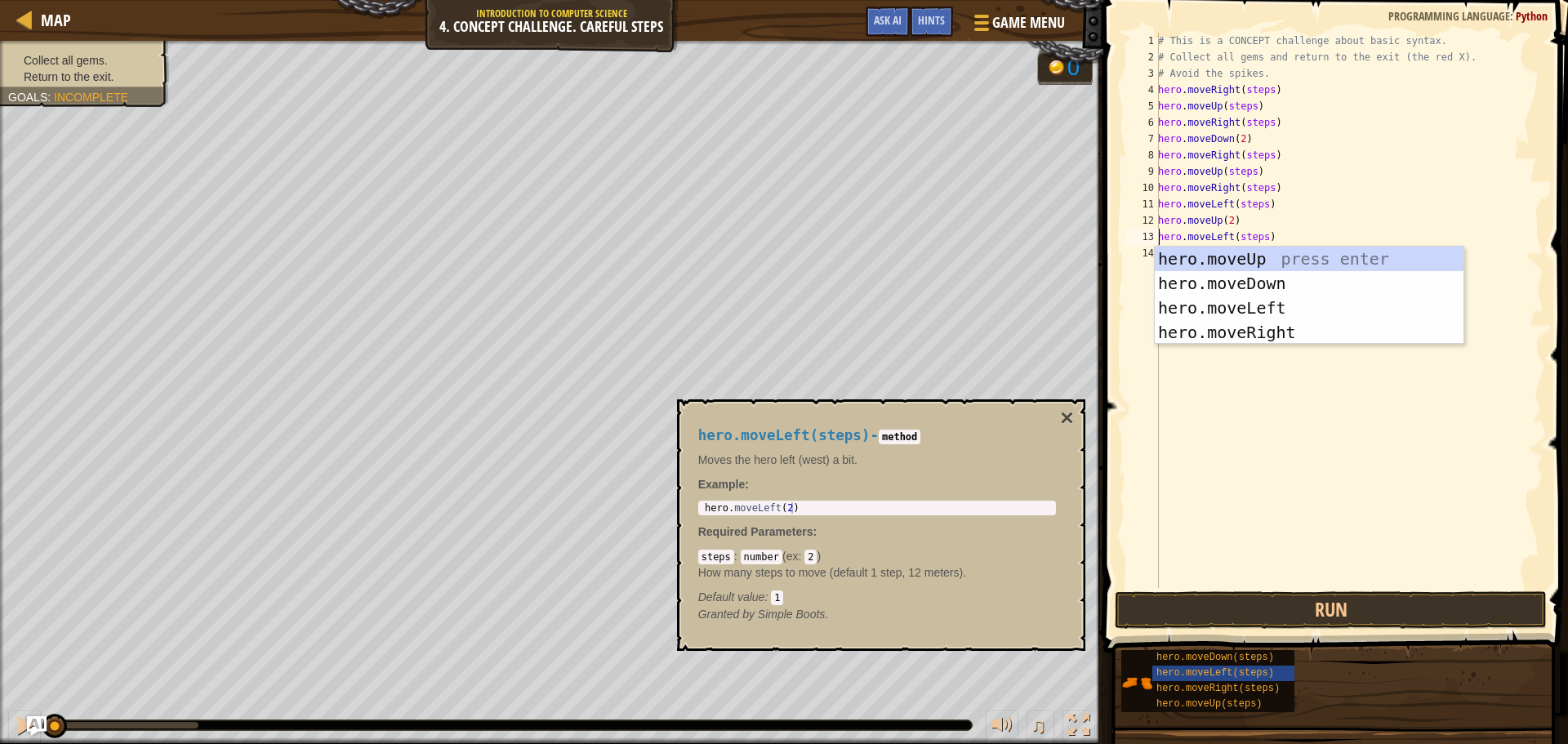
click at [1174, 510] on div "# This is a CONCEPT challenge about basic syntax. # Collect all gems and return…" at bounding box center [1349, 326] width 389 height 588
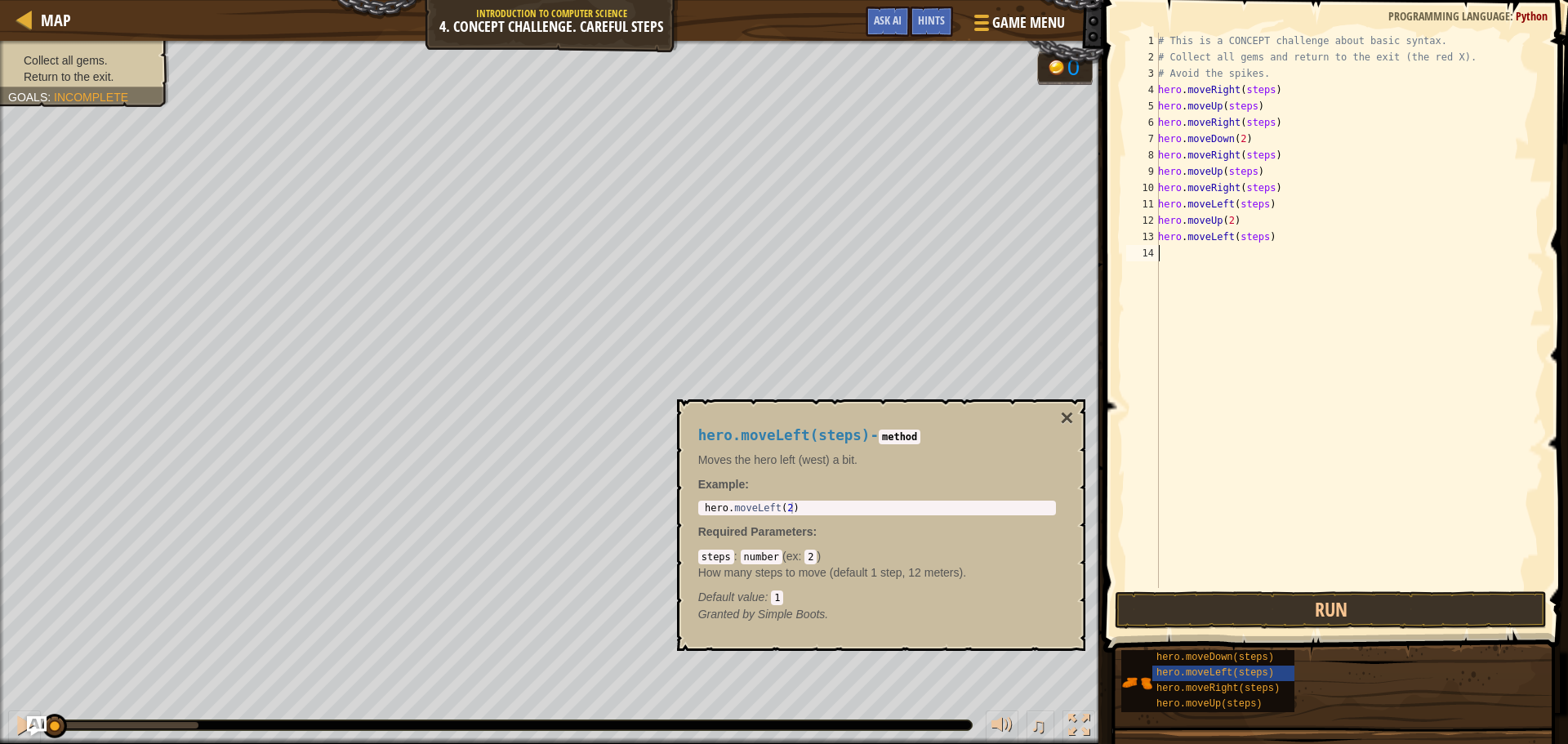
scroll to position [7, 0]
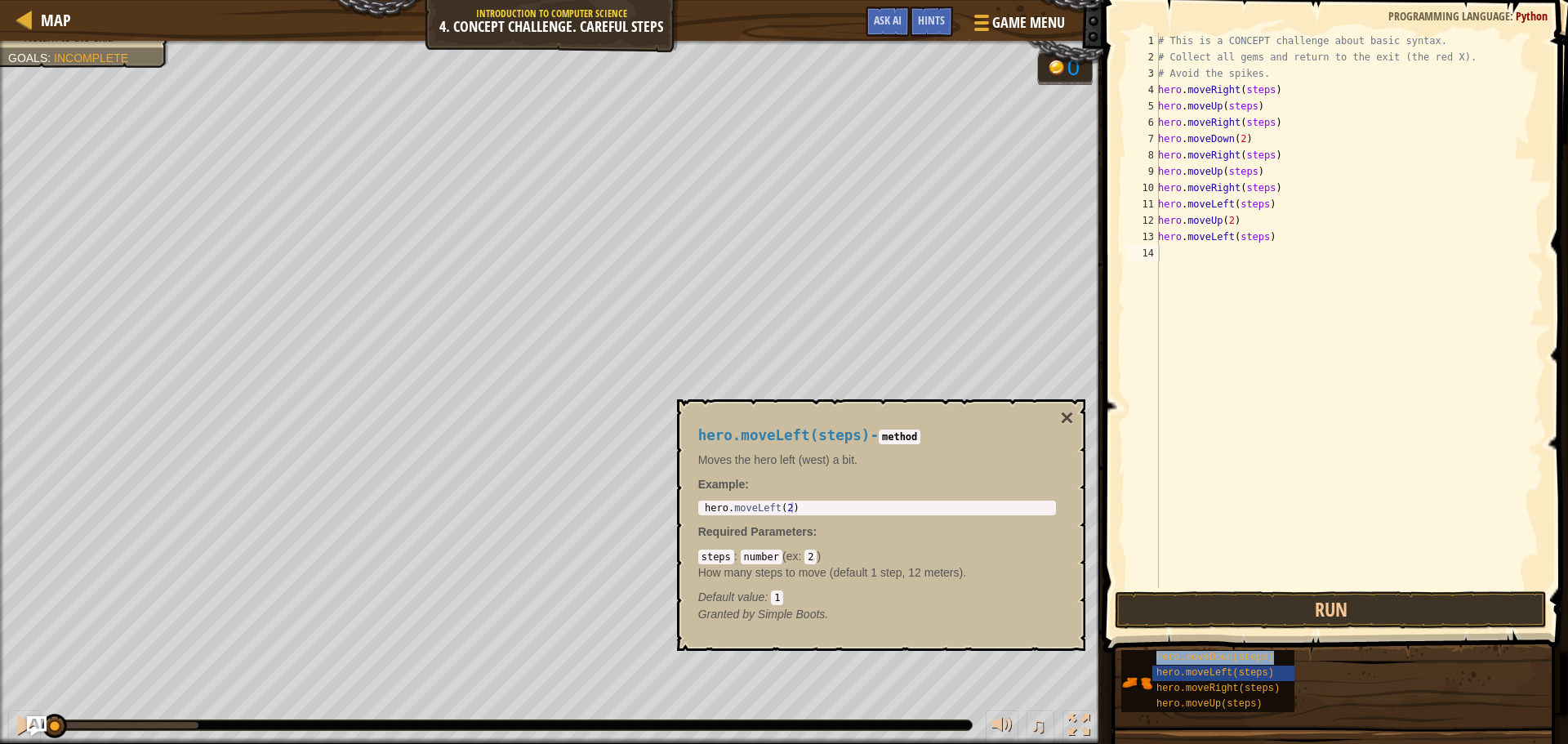
type textarea "hero.moveDown(steps)"
click at [1240, 423] on div "# This is a CONCEPT challenge about basic syntax. # Collect all gems and return…" at bounding box center [1349, 326] width 389 height 588
click at [1264, 92] on div "# This is a CONCEPT challenge about basic syntax. # Collect all gems and return…" at bounding box center [1349, 326] width 389 height 588
click at [1249, 111] on div "# This is a CONCEPT challenge about basic syntax. # Collect all gems and return…" at bounding box center [1349, 326] width 389 height 588
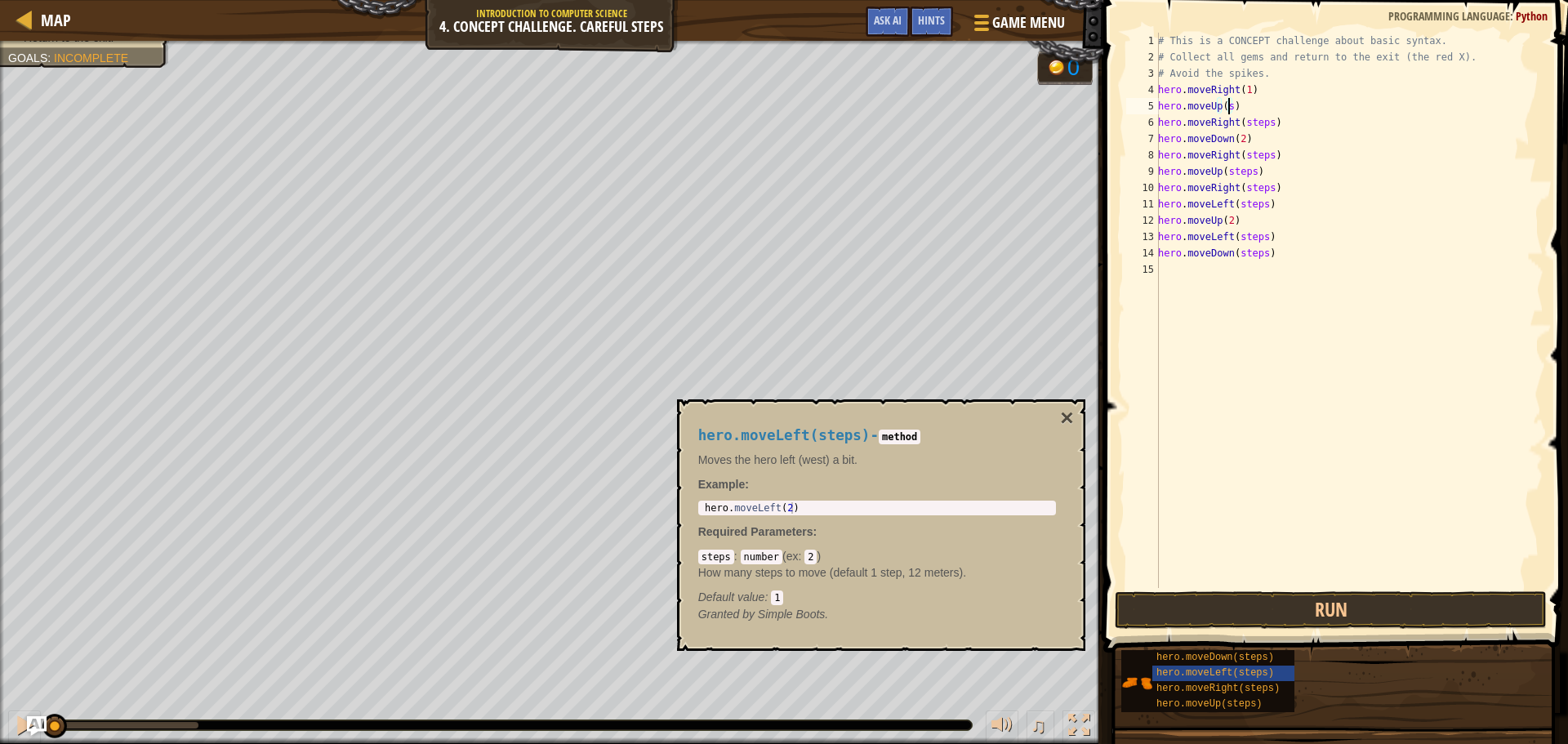
scroll to position [7, 5]
click at [1263, 122] on div "# This is a CONCEPT challenge about basic syntax. # Collect all gems and return…" at bounding box center [1349, 326] width 389 height 588
click at [1260, 153] on div "# This is a CONCEPT challenge about basic syntax. # Collect all gems and return…" at bounding box center [1349, 326] width 389 height 588
drag, startPoint x: 1260, startPoint y: 153, endPoint x: 1264, endPoint y: 161, distance: 8.9
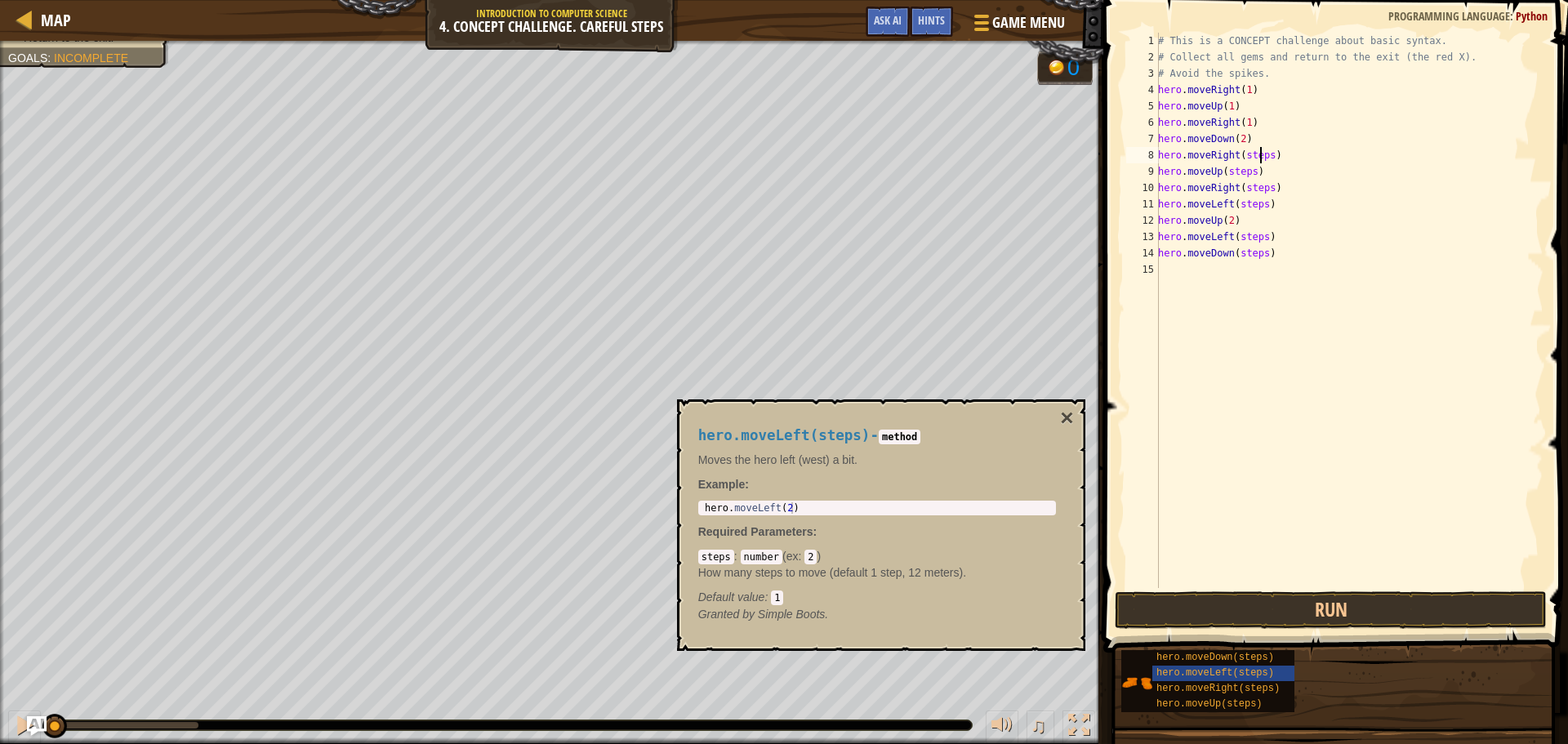
click at [1264, 161] on div "# This is a CONCEPT challenge about basic syntax. # Collect all gems and return…" at bounding box center [1349, 326] width 389 height 588
click at [1244, 158] on div "# This is a CONCEPT challenge about basic syntax. # Collect all gems and return…" at bounding box center [1349, 310] width 389 height 556
click at [1242, 161] on div "# This is a CONCEPT challenge about basic syntax. # Collect all gems and return…" at bounding box center [1349, 326] width 389 height 588
drag, startPoint x: 1268, startPoint y: 153, endPoint x: 1240, endPoint y: 160, distance: 28.9
click at [1240, 160] on div "# This is a CONCEPT challenge about basic syntax. # Collect all gems and return…" at bounding box center [1349, 326] width 389 height 588
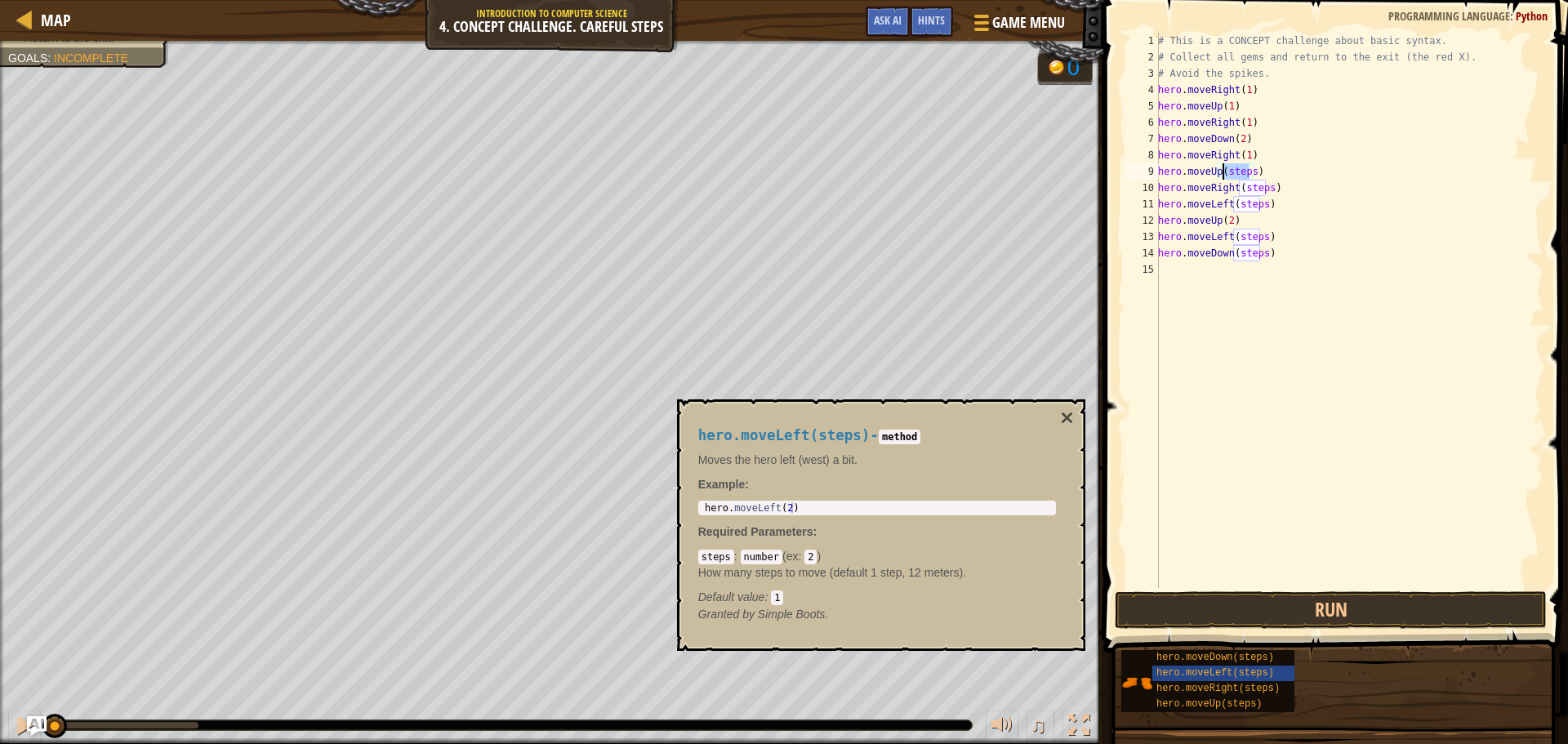
drag, startPoint x: 1248, startPoint y: 170, endPoint x: 1223, endPoint y: 169, distance: 25.0
click at [1223, 169] on div "# This is a CONCEPT challenge about basic syntax. # Collect all gems and return…" at bounding box center [1349, 326] width 389 height 588
drag, startPoint x: 1263, startPoint y: 184, endPoint x: 1236, endPoint y: 190, distance: 27.7
click at [1236, 190] on div "# This is a CONCEPT challenge about basic syntax. # Collect all gems and return…" at bounding box center [1349, 326] width 389 height 588
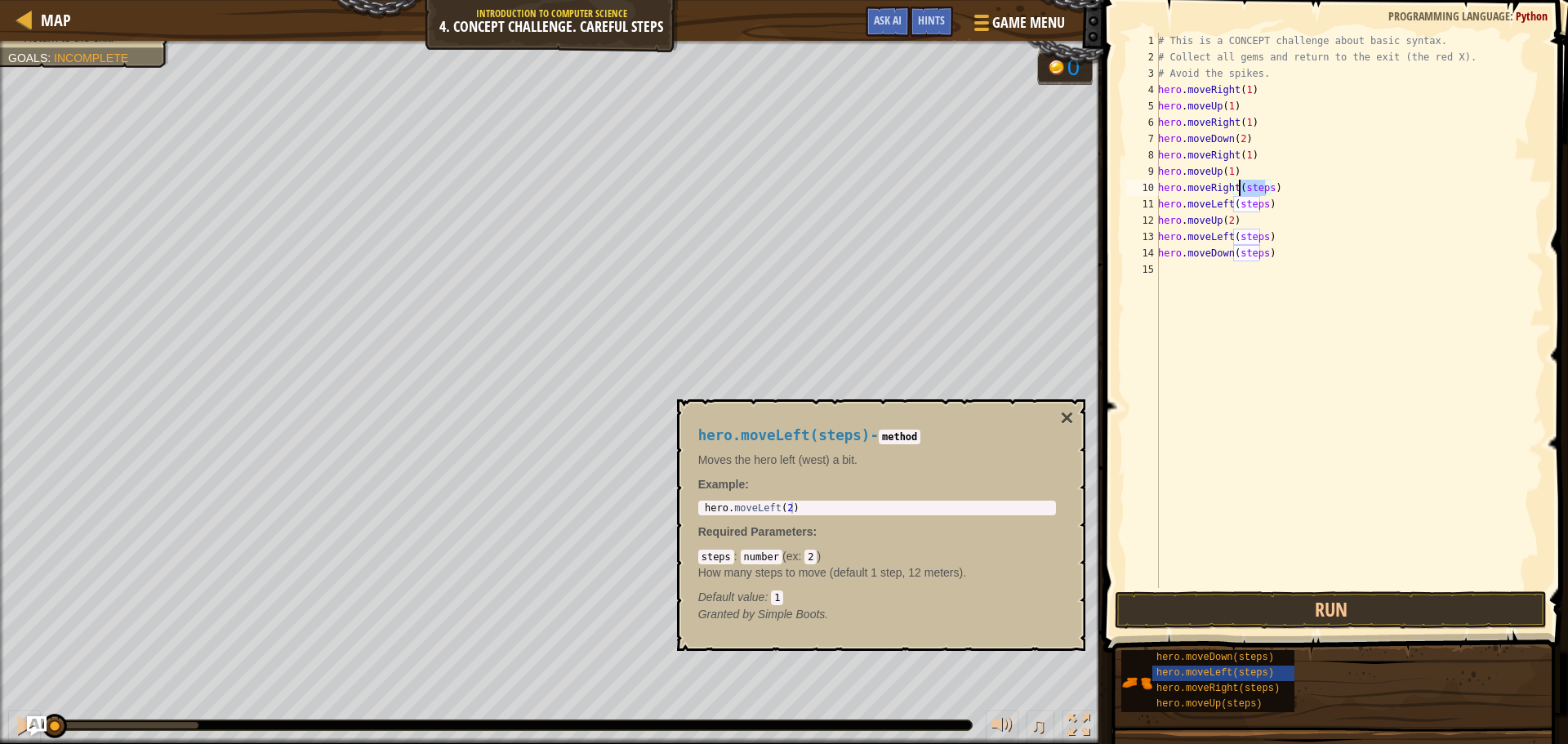
scroll to position [7, 6]
drag, startPoint x: 1253, startPoint y: 202, endPoint x: 1231, endPoint y: 211, distance: 23.8
click at [1231, 211] on div "# This is a CONCEPT challenge about basic syntax. # Collect all gems and return…" at bounding box center [1349, 326] width 389 height 588
click at [1242, 207] on div "# This is a CONCEPT challenge about basic syntax. # Collect all gems and return…" at bounding box center [1349, 326] width 389 height 588
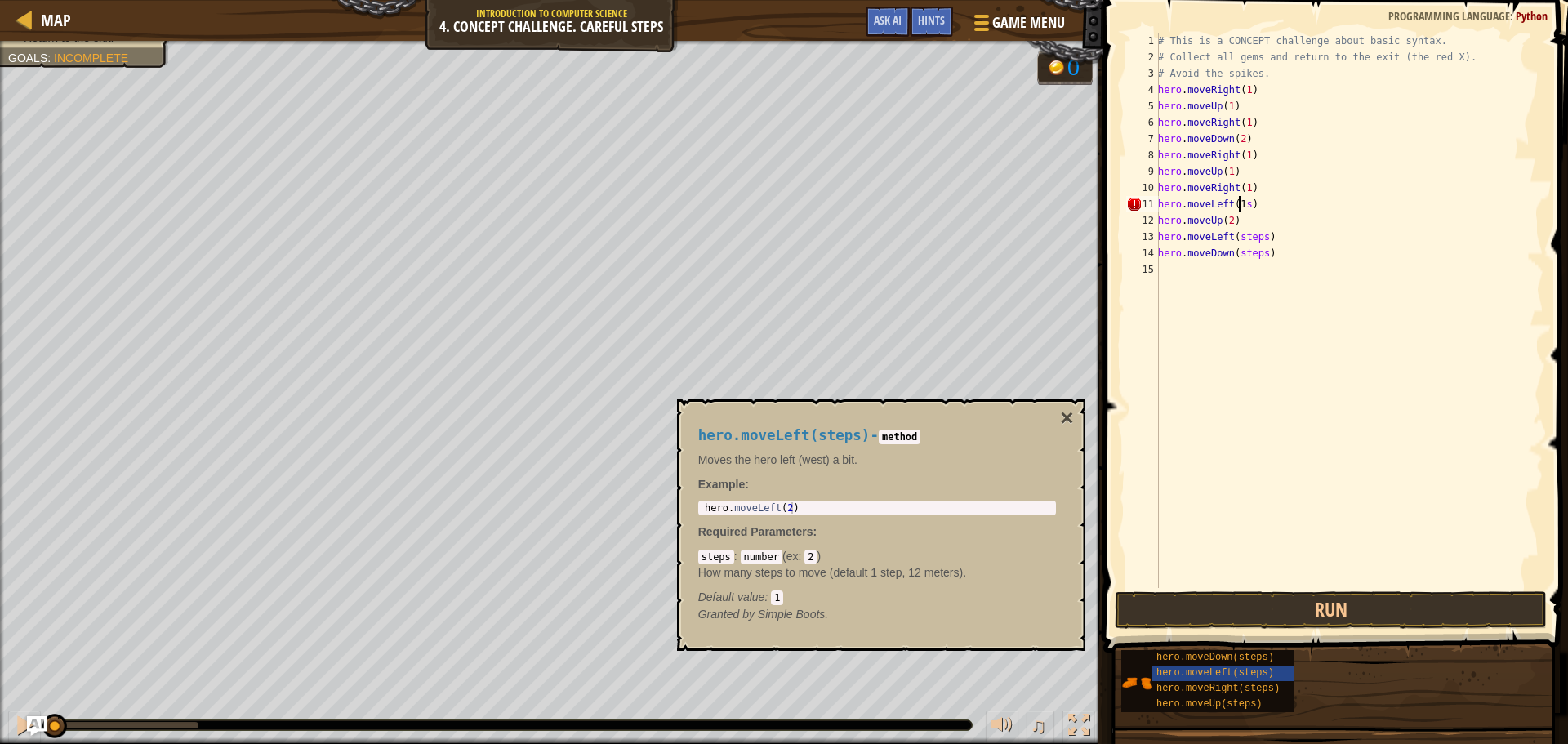
click at [1244, 202] on div "# This is a CONCEPT challenge about basic syntax. # Collect all gems and return…" at bounding box center [1349, 326] width 389 height 588
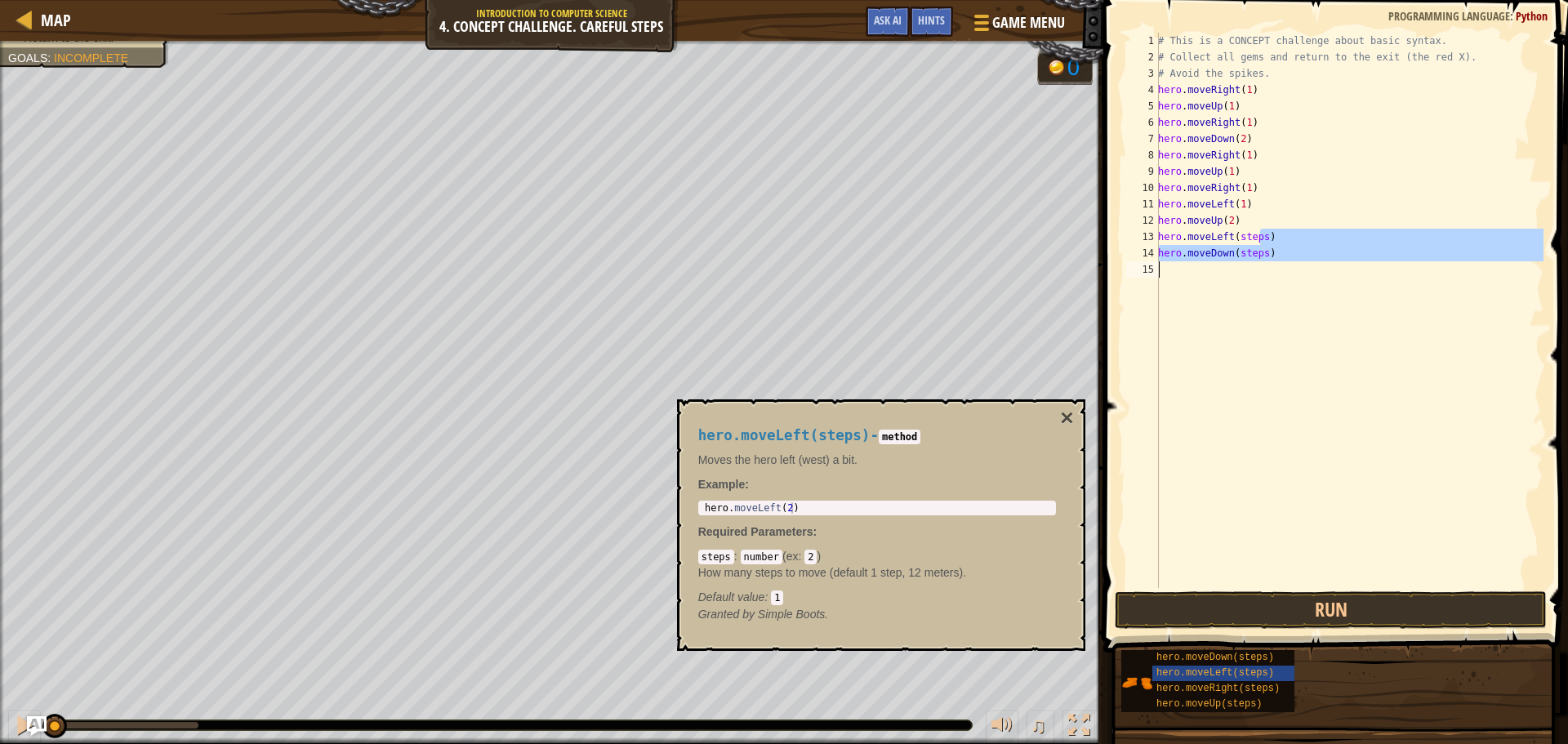
drag, startPoint x: 1260, startPoint y: 230, endPoint x: 1215, endPoint y: 265, distance: 57.0
click at [1215, 265] on div "# This is a CONCEPT challenge about basic syntax. # Collect all gems and return…" at bounding box center [1349, 326] width 389 height 588
type textarea "hero.moveDown(steps)"
click at [1256, 304] on div "# This is a CONCEPT challenge about basic syntax. # Collect all gems and return…" at bounding box center [1349, 310] width 389 height 556
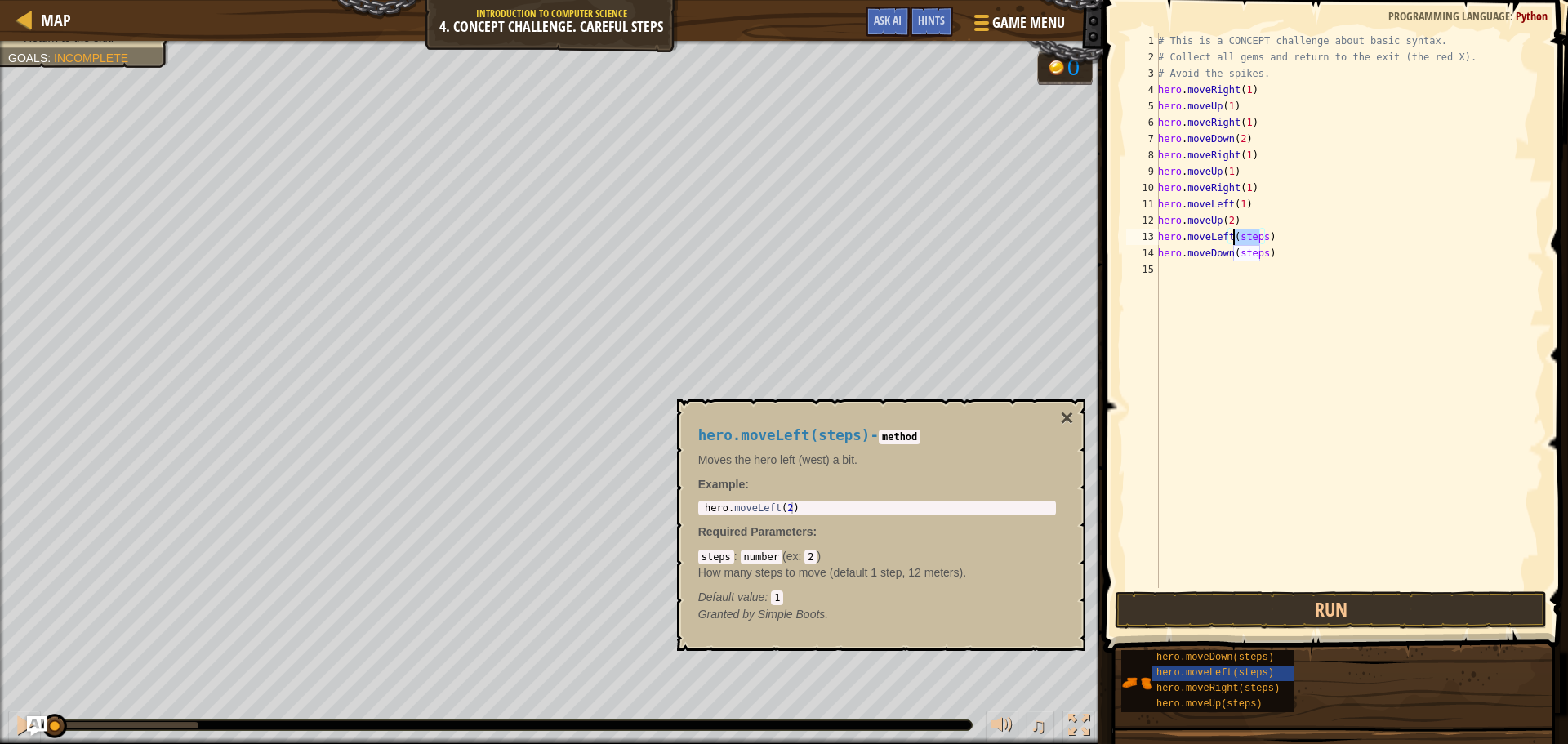
drag, startPoint x: 1260, startPoint y: 236, endPoint x: 1231, endPoint y: 238, distance: 29.1
click at [1231, 238] on div "# This is a CONCEPT challenge about basic syntax. # Collect all gems and return…" at bounding box center [1349, 326] width 389 height 588
drag, startPoint x: 1269, startPoint y: 262, endPoint x: 1276, endPoint y: 275, distance: 14.8
click at [1276, 275] on div "# This is a CONCEPT challenge about basic syntax. # Collect all gems and return…" at bounding box center [1349, 326] width 389 height 588
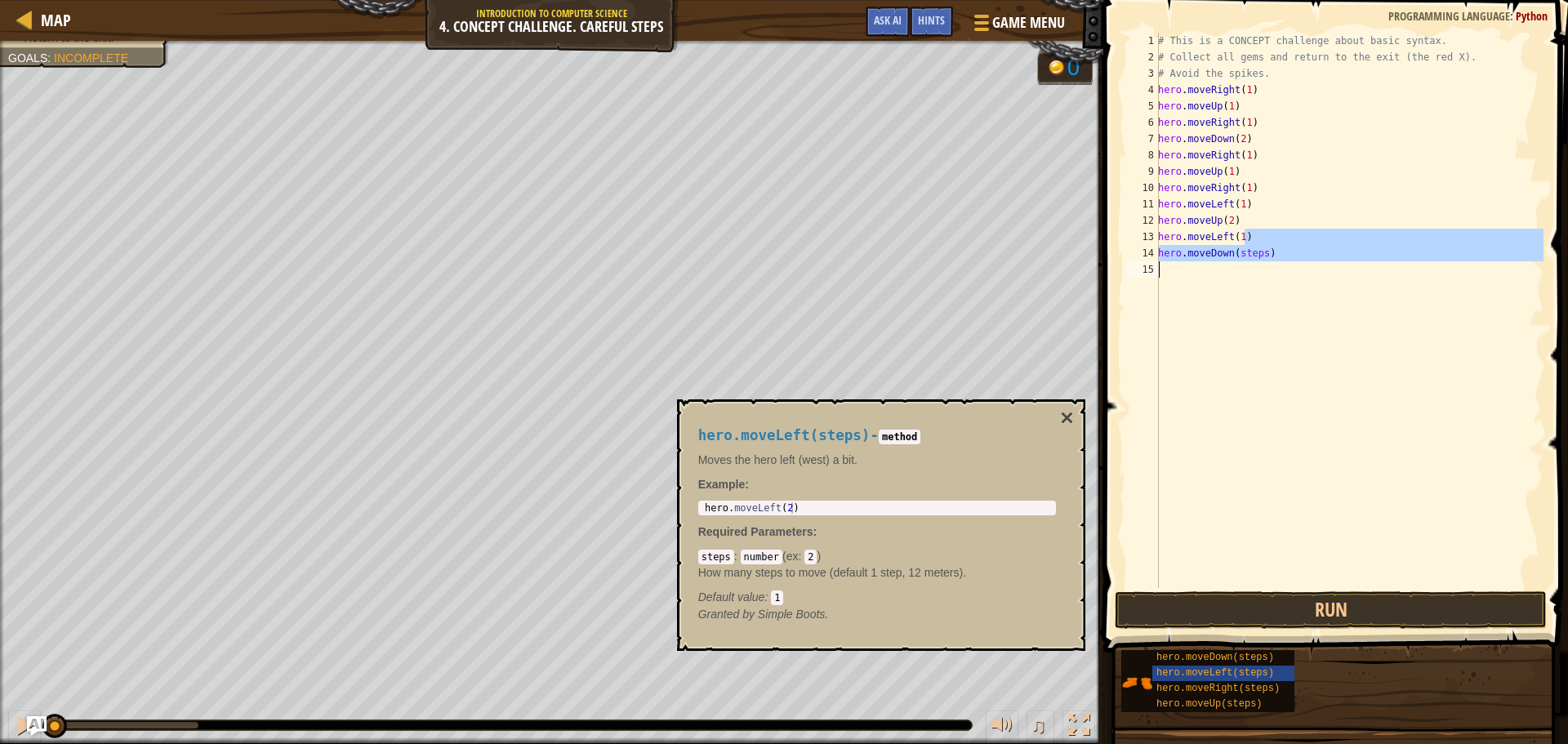
click at [1227, 250] on div "# This is a CONCEPT challenge about basic syntax. # Collect all gems and return…" at bounding box center [1349, 310] width 389 height 556
drag, startPoint x: 1261, startPoint y: 254, endPoint x: 1231, endPoint y: 260, distance: 30.6
click at [1231, 260] on div "# This is a CONCEPT challenge about basic syntax. # Collect all gems and return…" at bounding box center [1349, 326] width 389 height 588
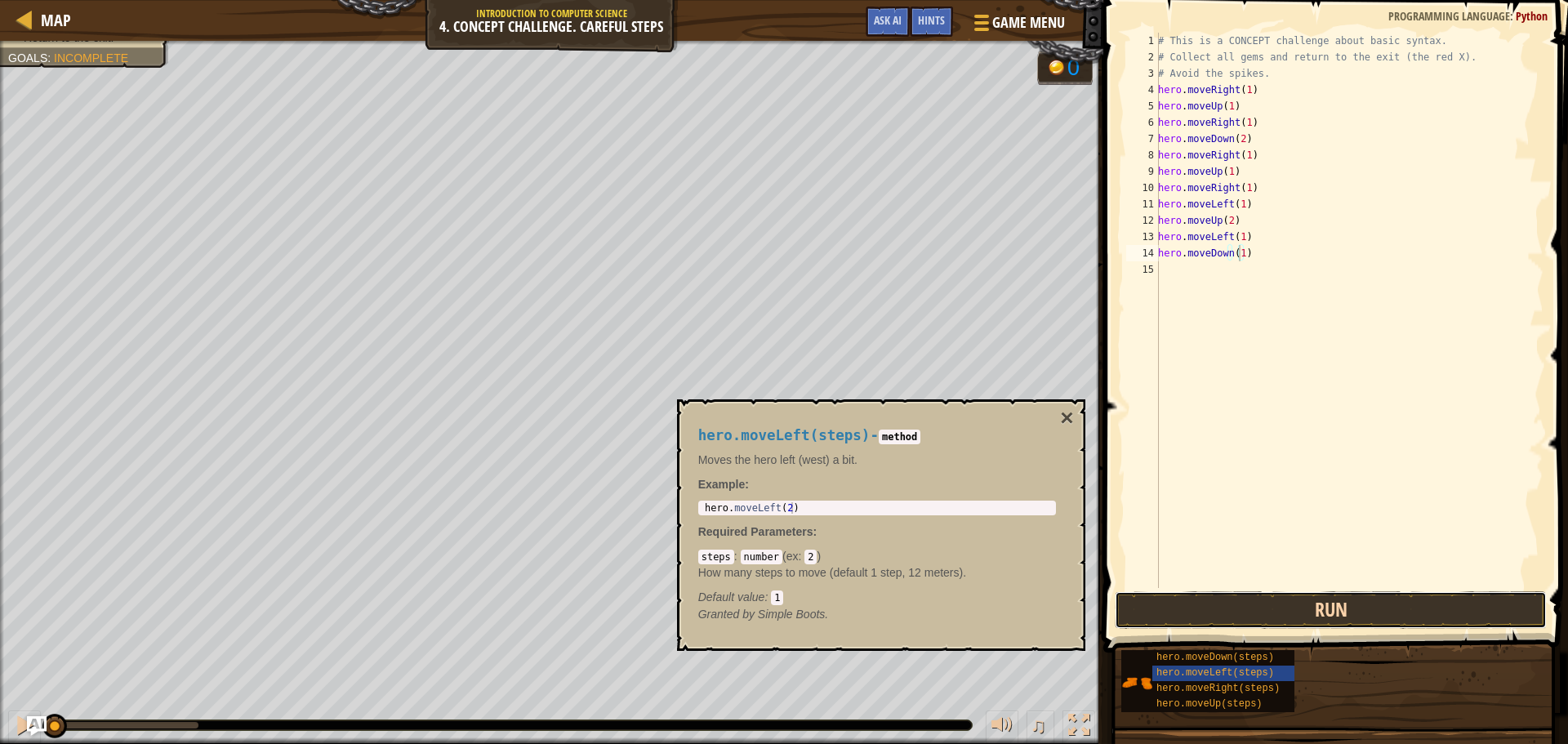
click at [1279, 607] on button "Run" at bounding box center [1331, 609] width 432 height 37
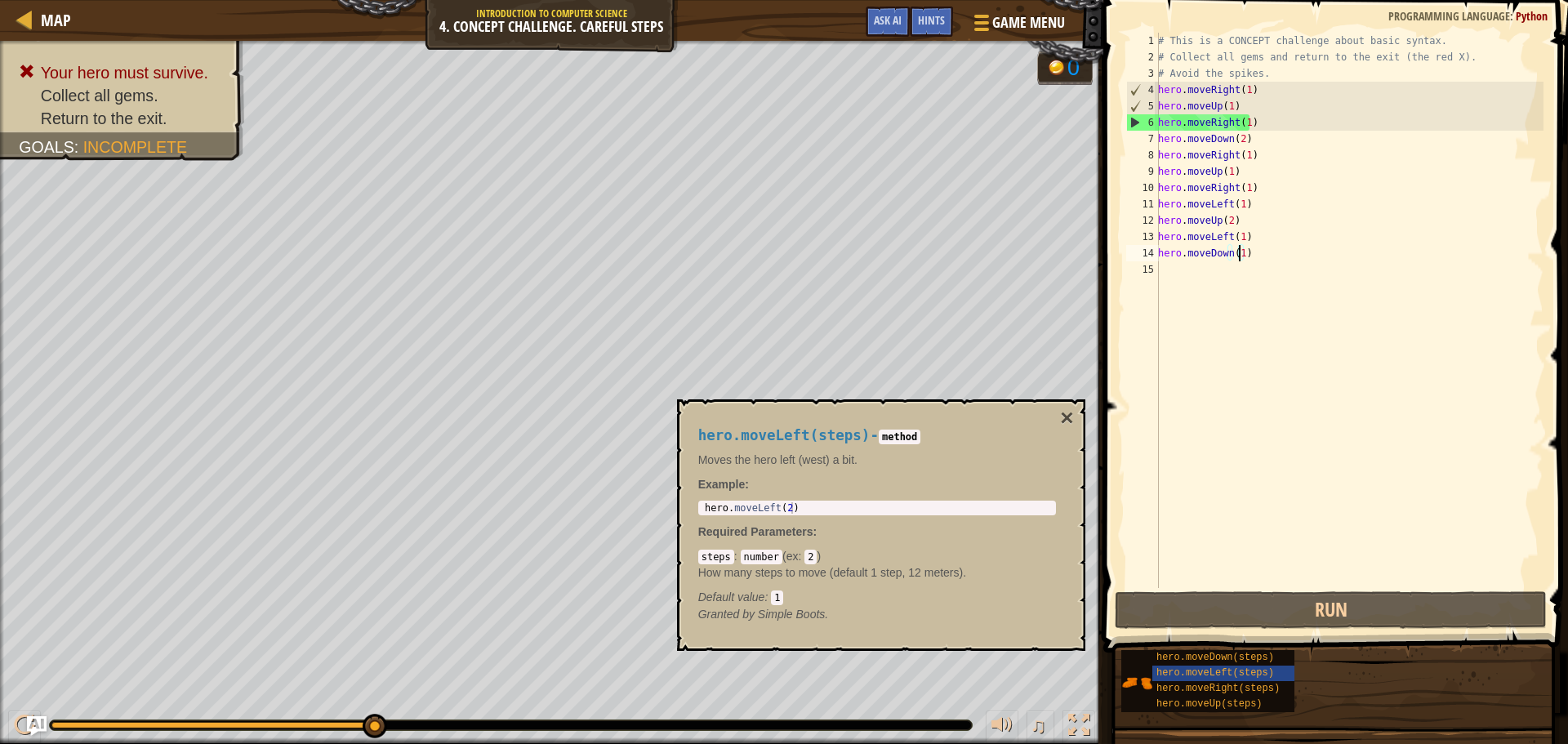
click at [1233, 227] on div "# This is a CONCEPT challenge about basic syntax. # Collect all gems and return…" at bounding box center [1349, 326] width 389 height 588
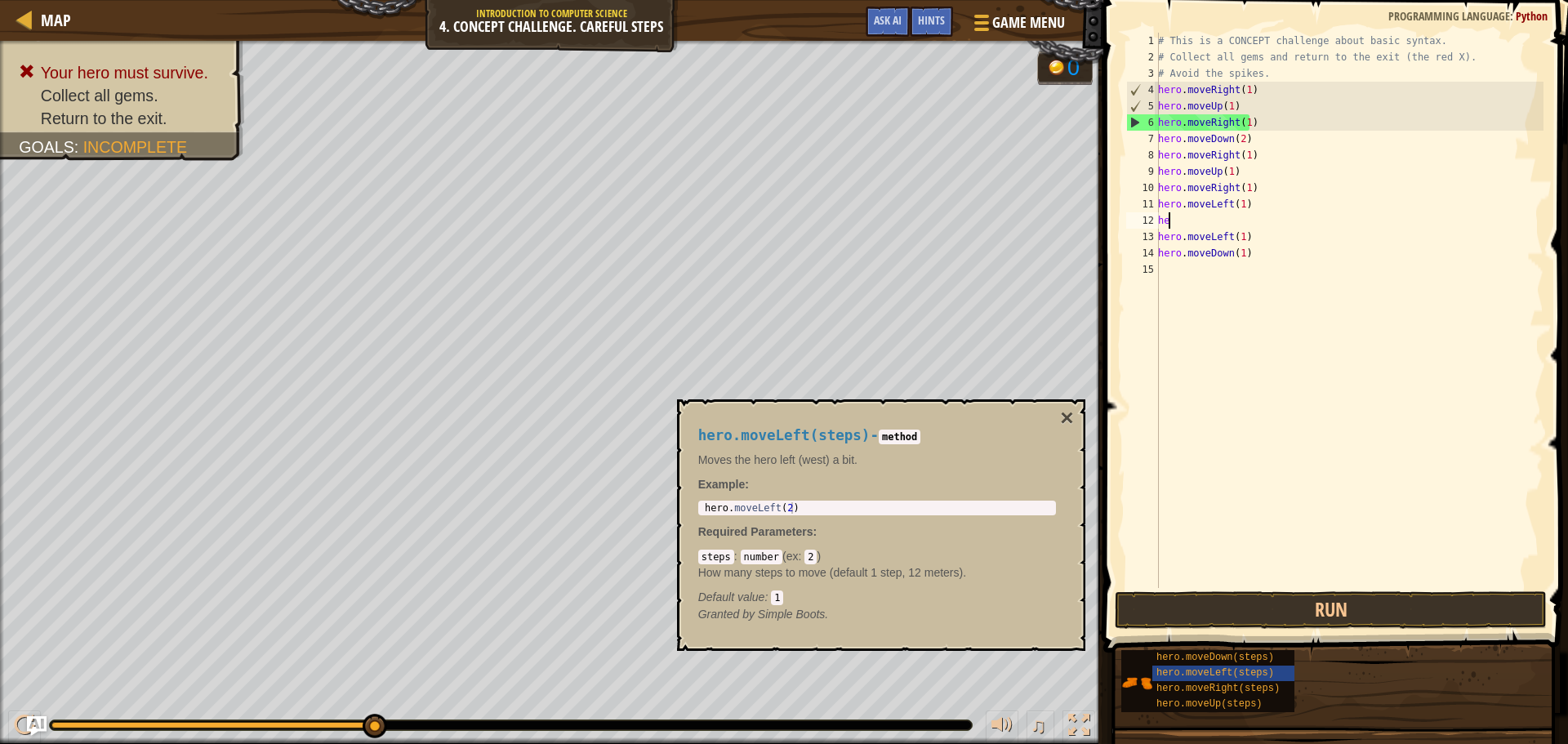
scroll to position [7, 0]
type textarea "h"
